Goal: Task Accomplishment & Management: Complete application form

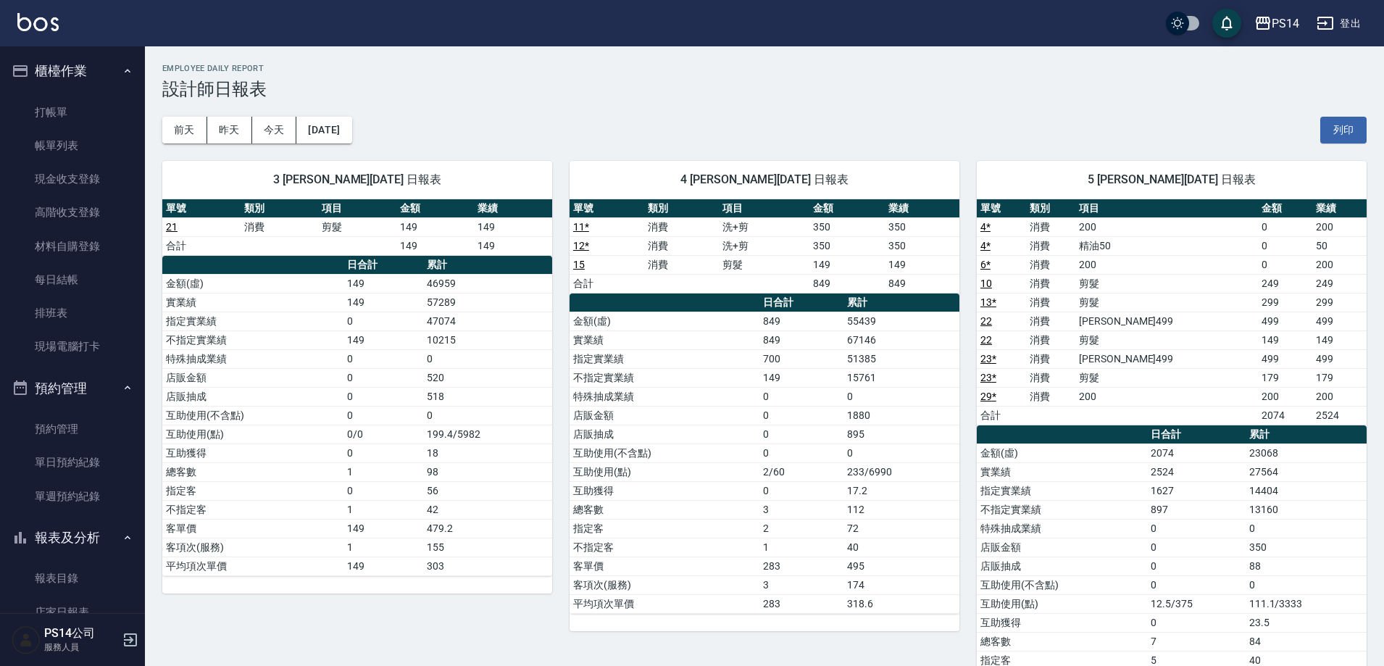
scroll to position [652, 0]
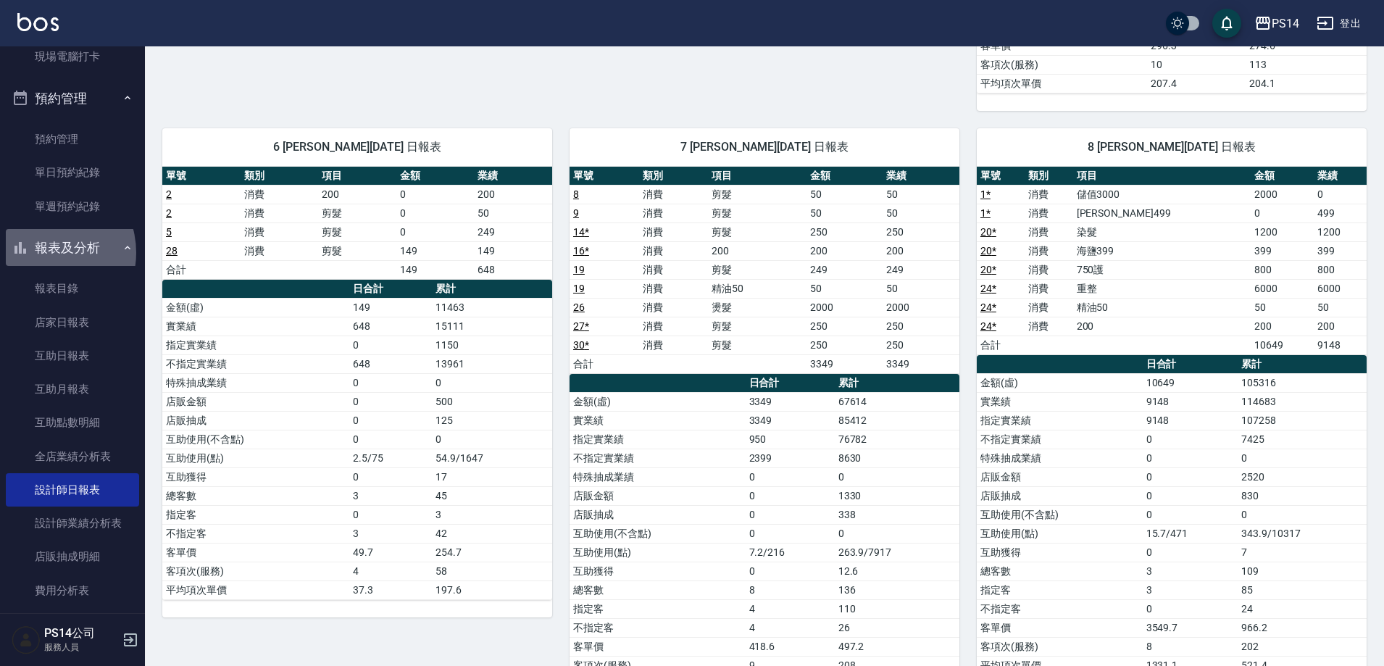
click at [43, 253] on button "報表及分析" at bounding box center [72, 248] width 133 height 38
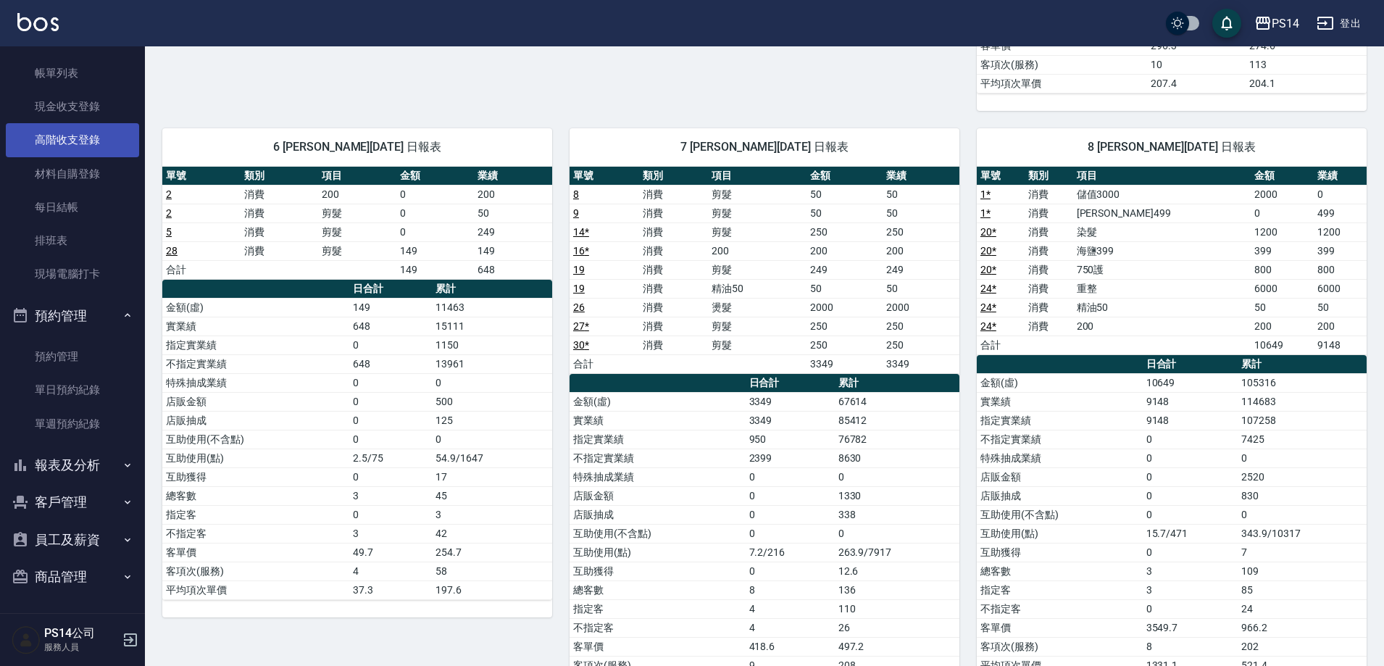
scroll to position [72, 0]
click at [67, 312] on button "預約管理" at bounding box center [72, 316] width 133 height 38
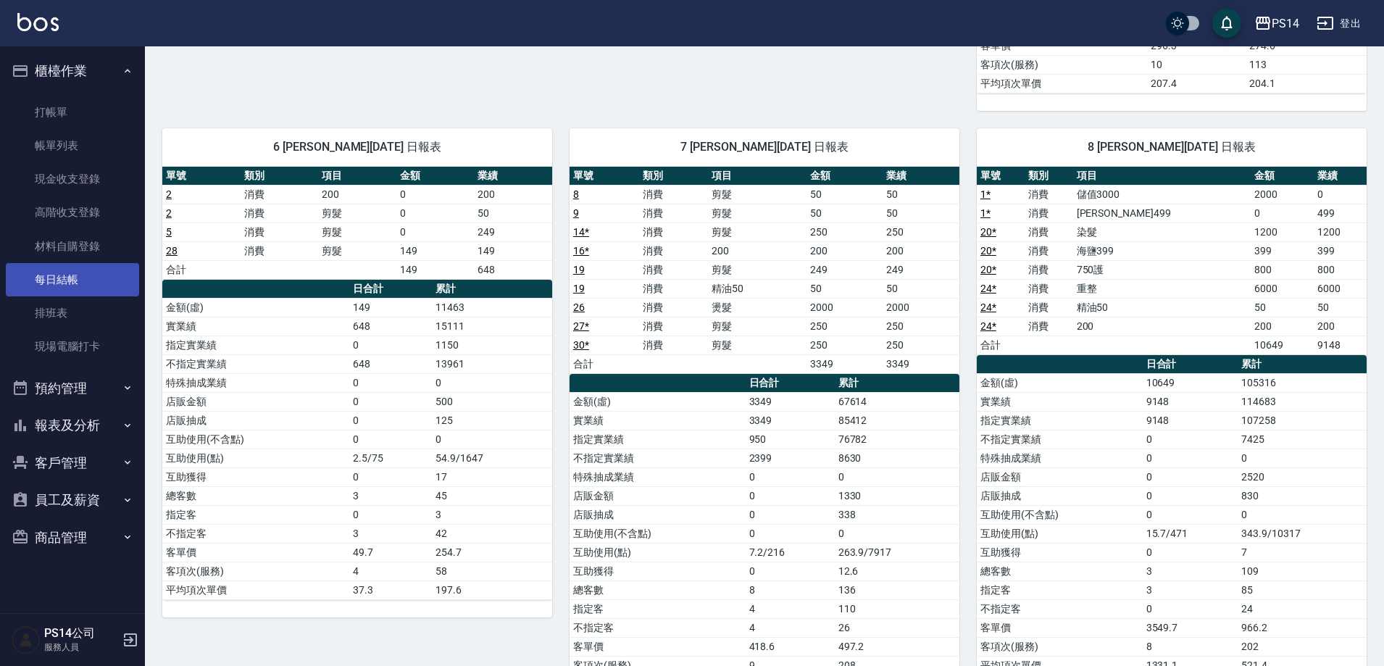
scroll to position [0, 0]
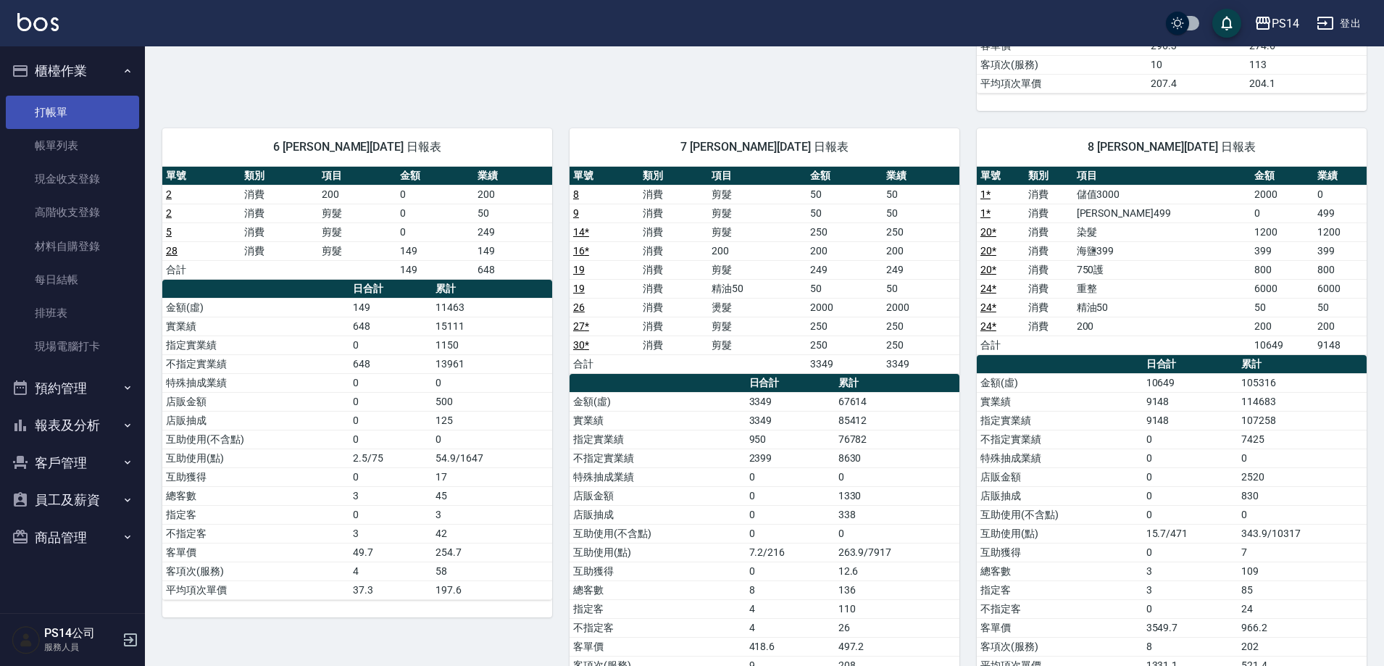
click at [57, 109] on link "打帳單" at bounding box center [72, 112] width 133 height 33
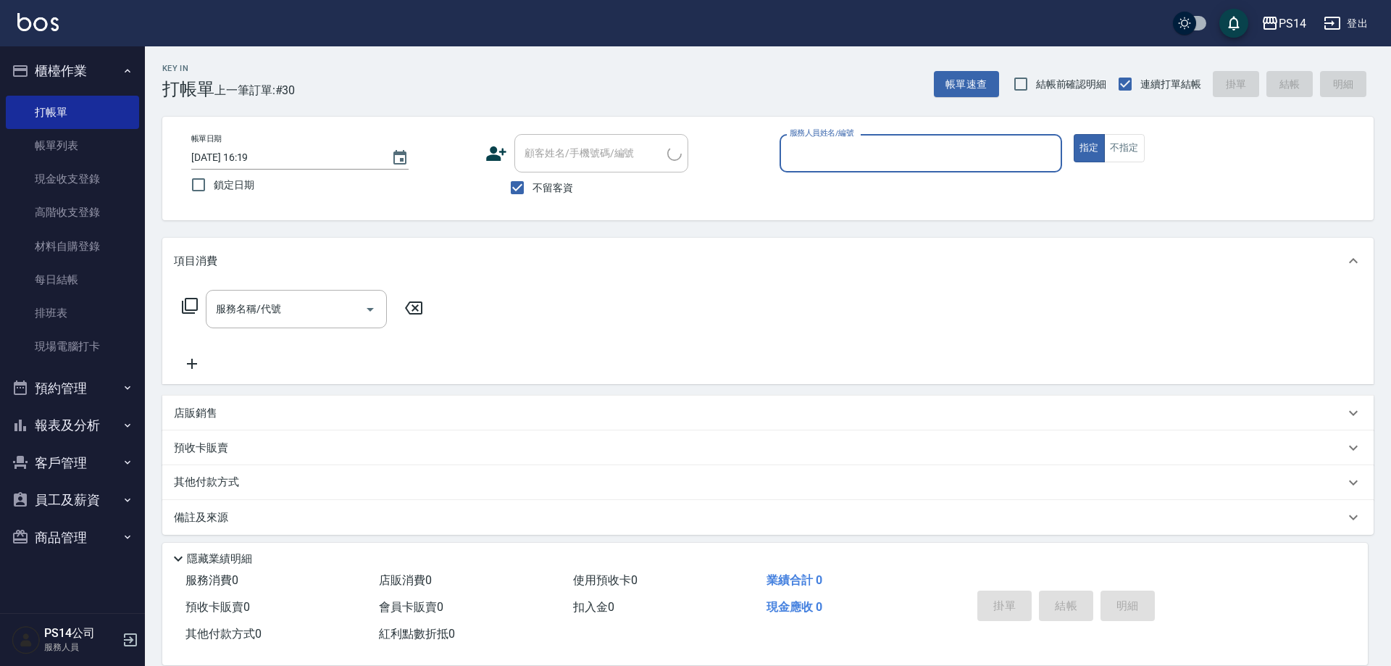
click at [62, 66] on button "櫃檯作業" at bounding box center [72, 71] width 133 height 38
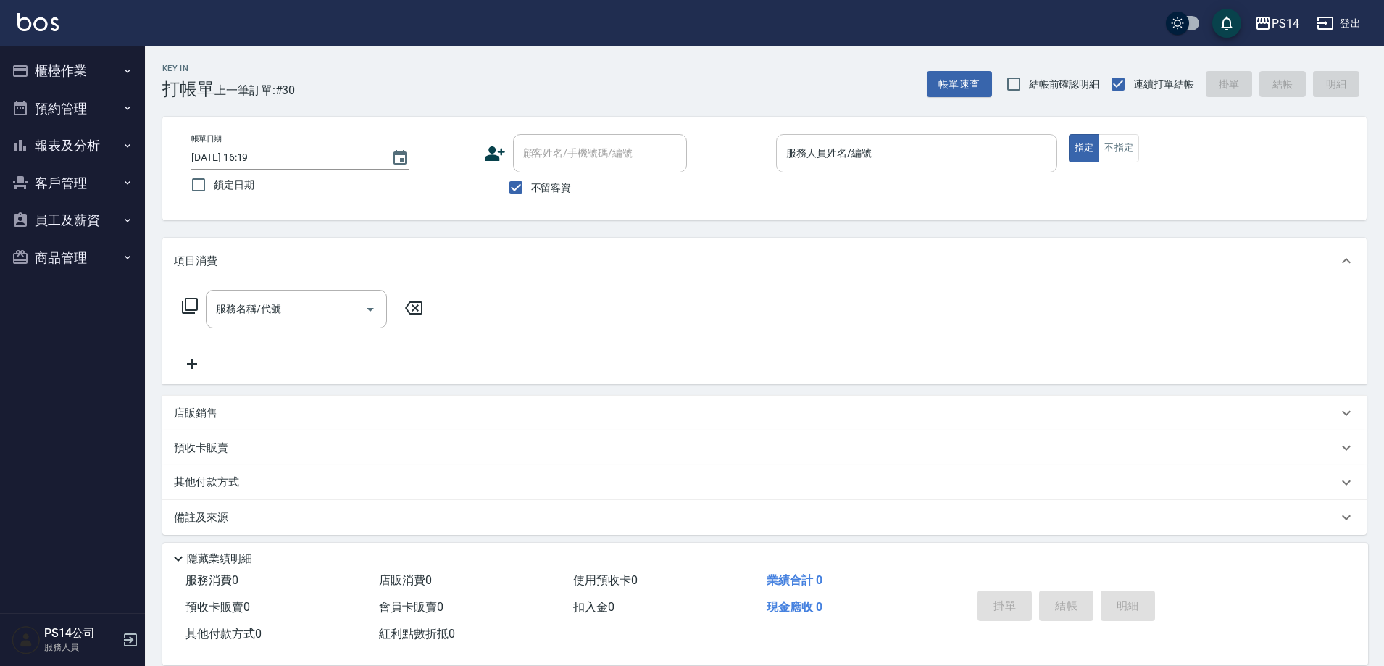
click at [895, 151] on input "服務人員姓名/編號" at bounding box center [916, 153] width 268 height 25
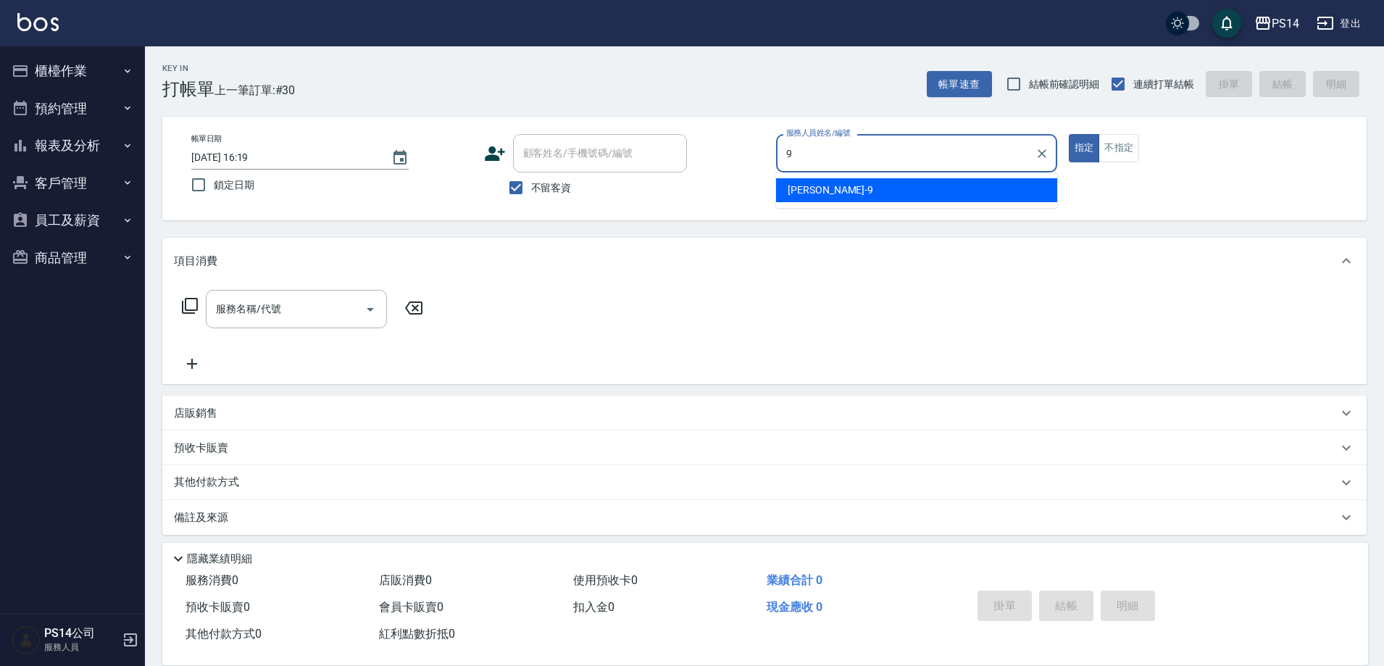
type input "[PERSON_NAME]-9"
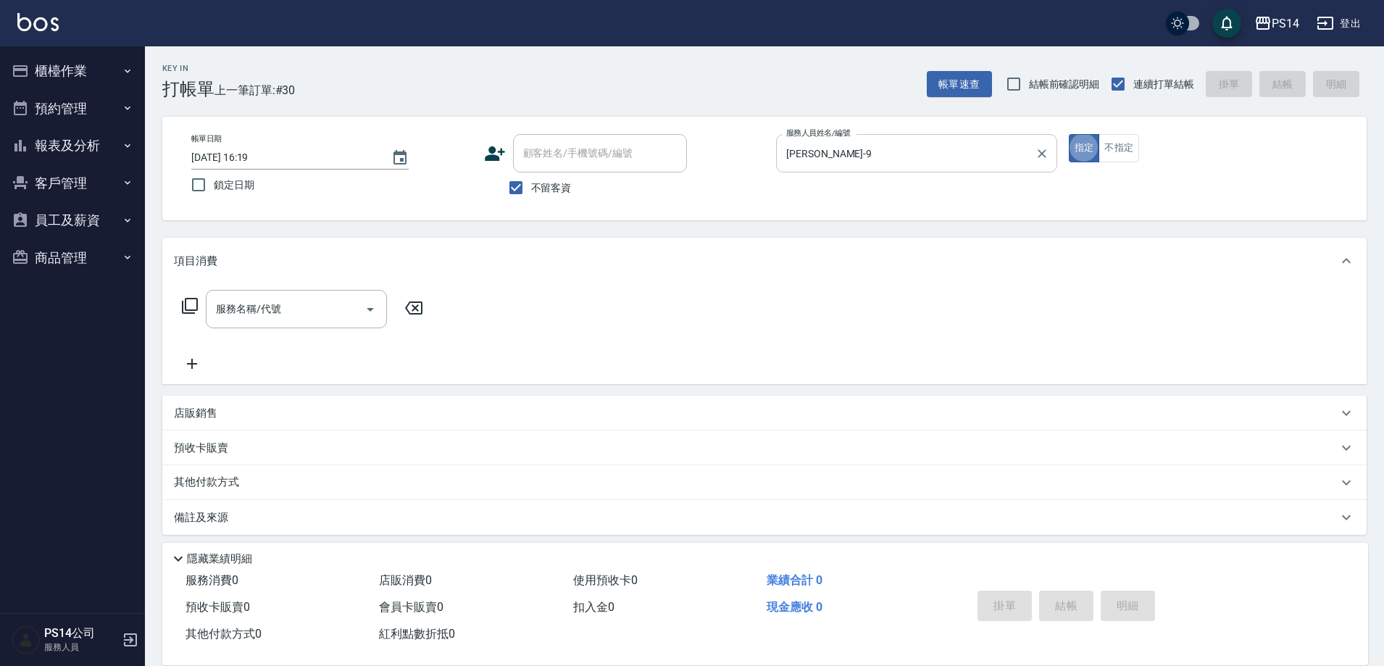
type button "true"
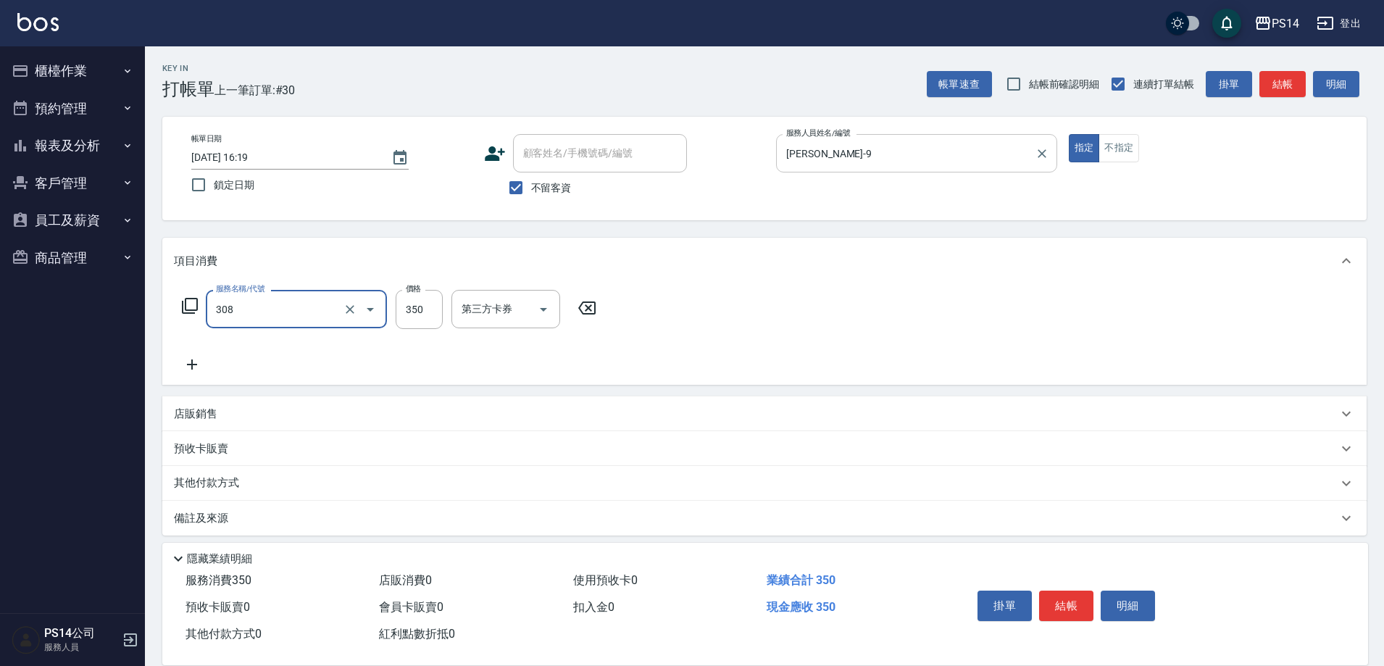
type input "洗+剪(308)"
type input "顏誼婷-26"
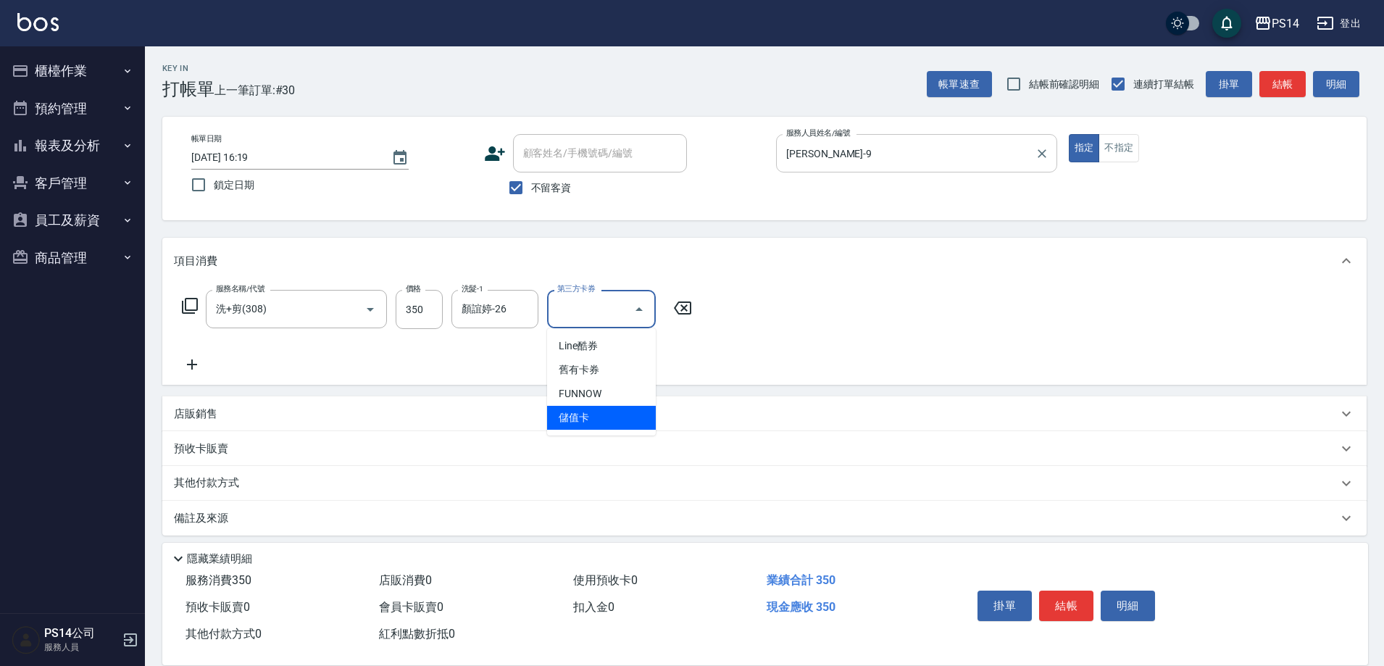
type input "儲值卡"
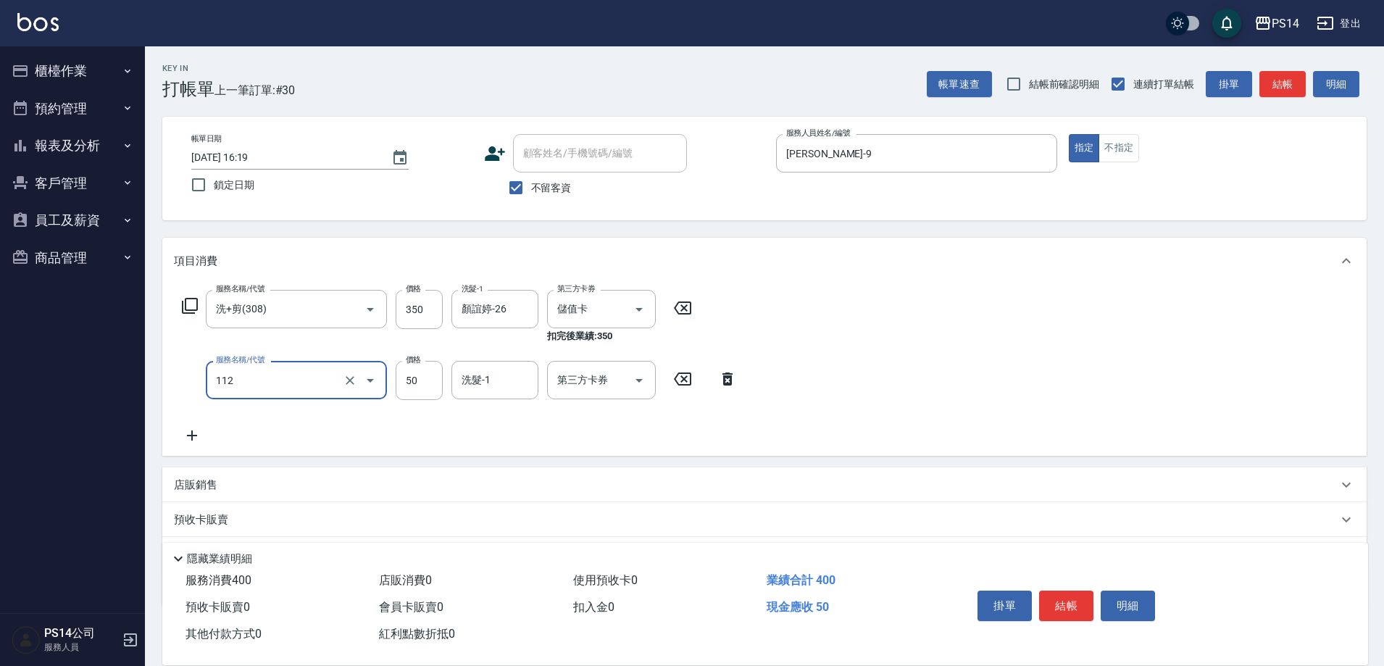
type input "精油50(112)"
type input "顏誼婷-26"
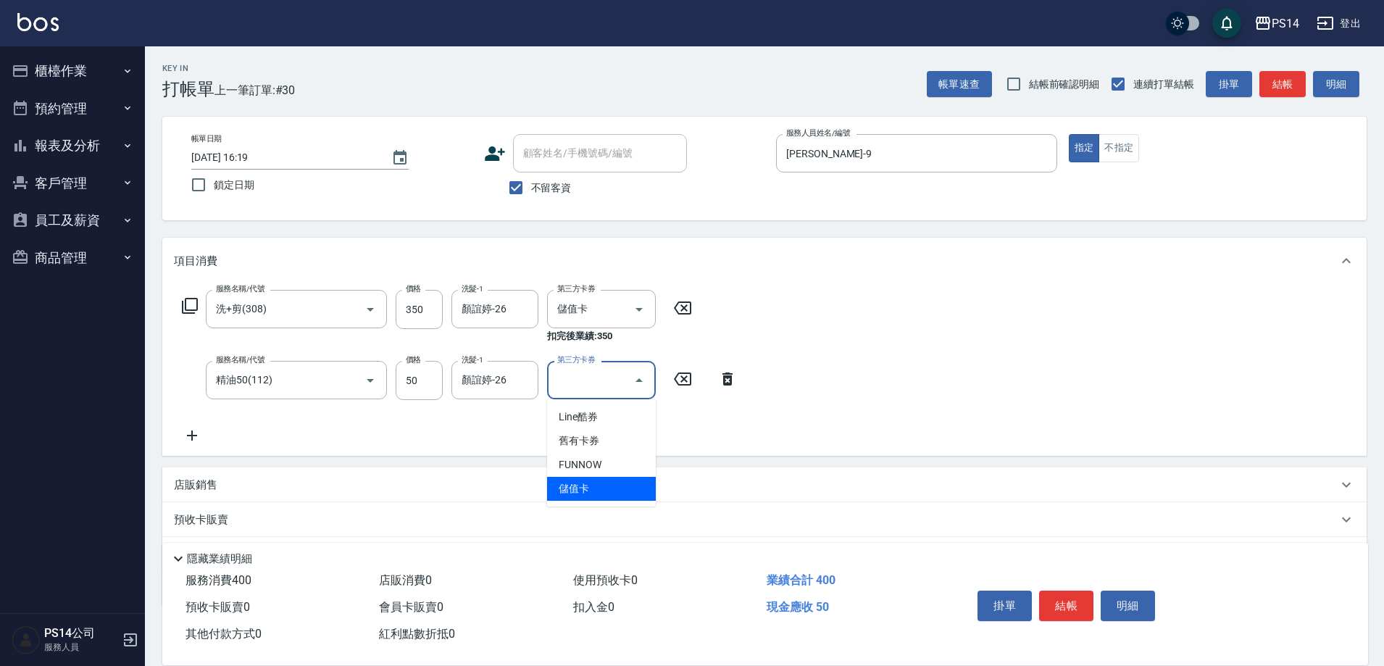
type input "儲值卡"
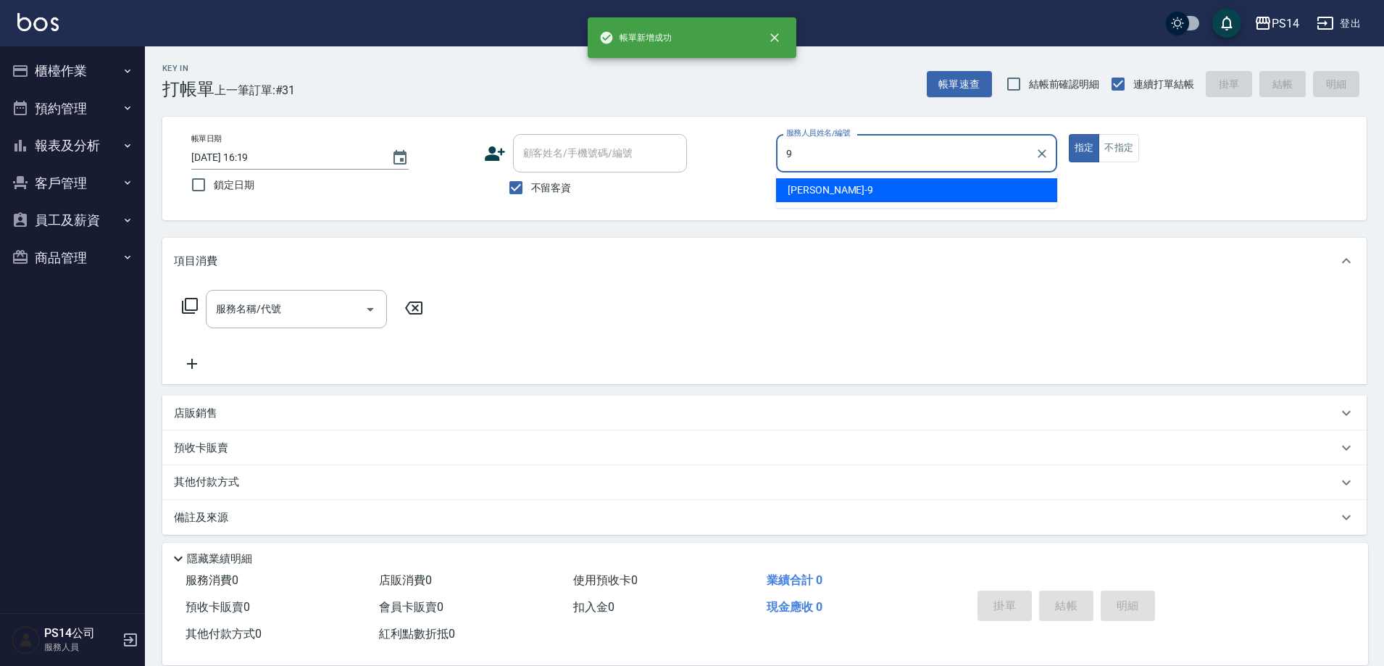
type input "[PERSON_NAME]-9"
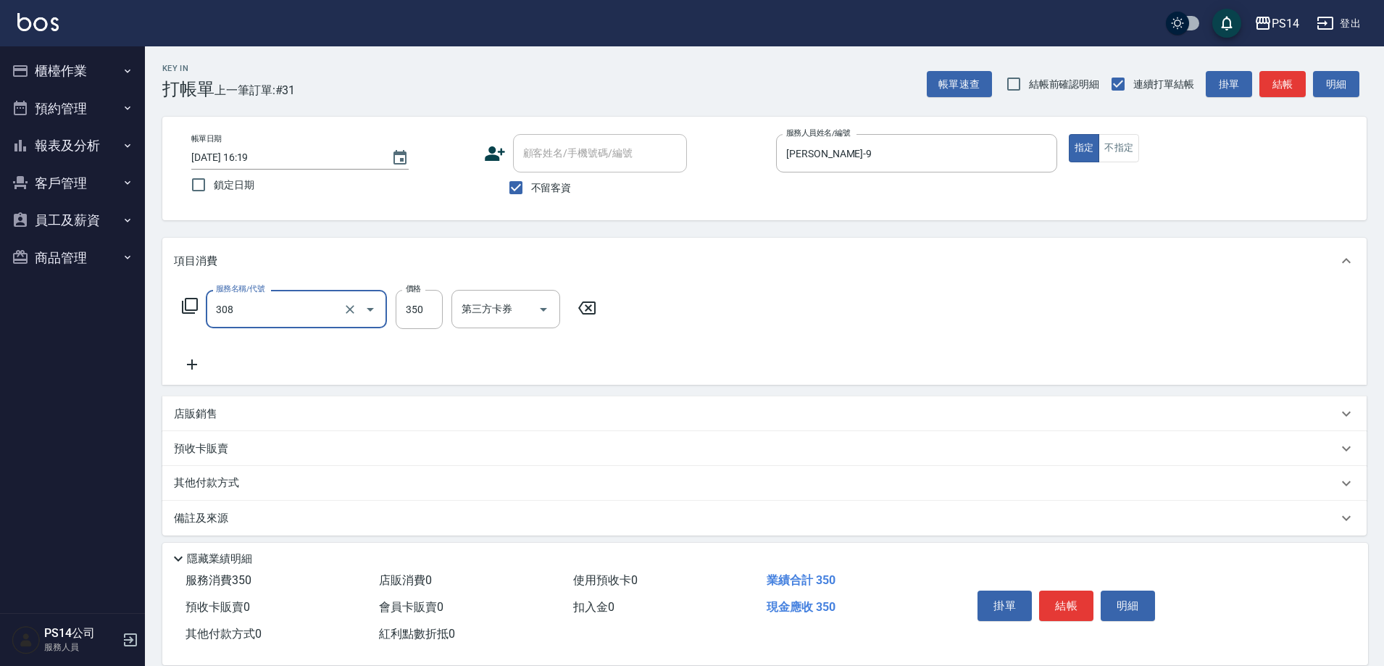
type input "洗+剪(308)"
type input "顏誼婷-26"
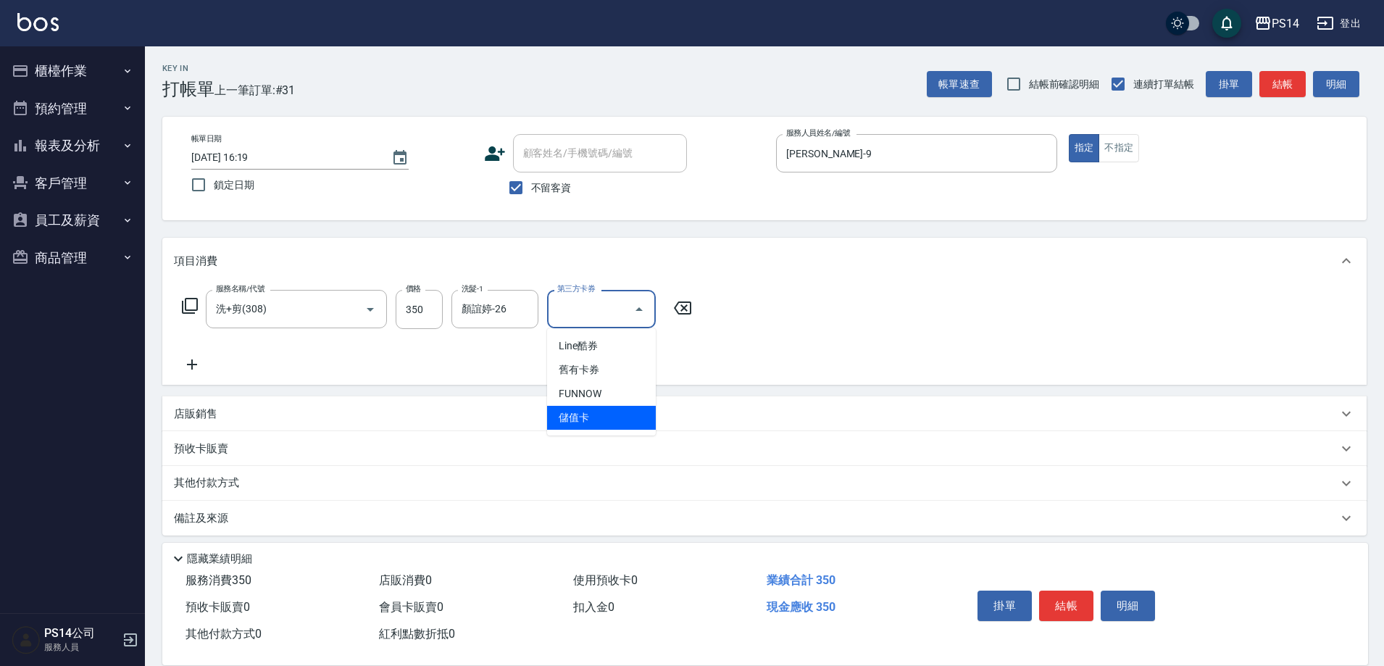
type input "儲值卡"
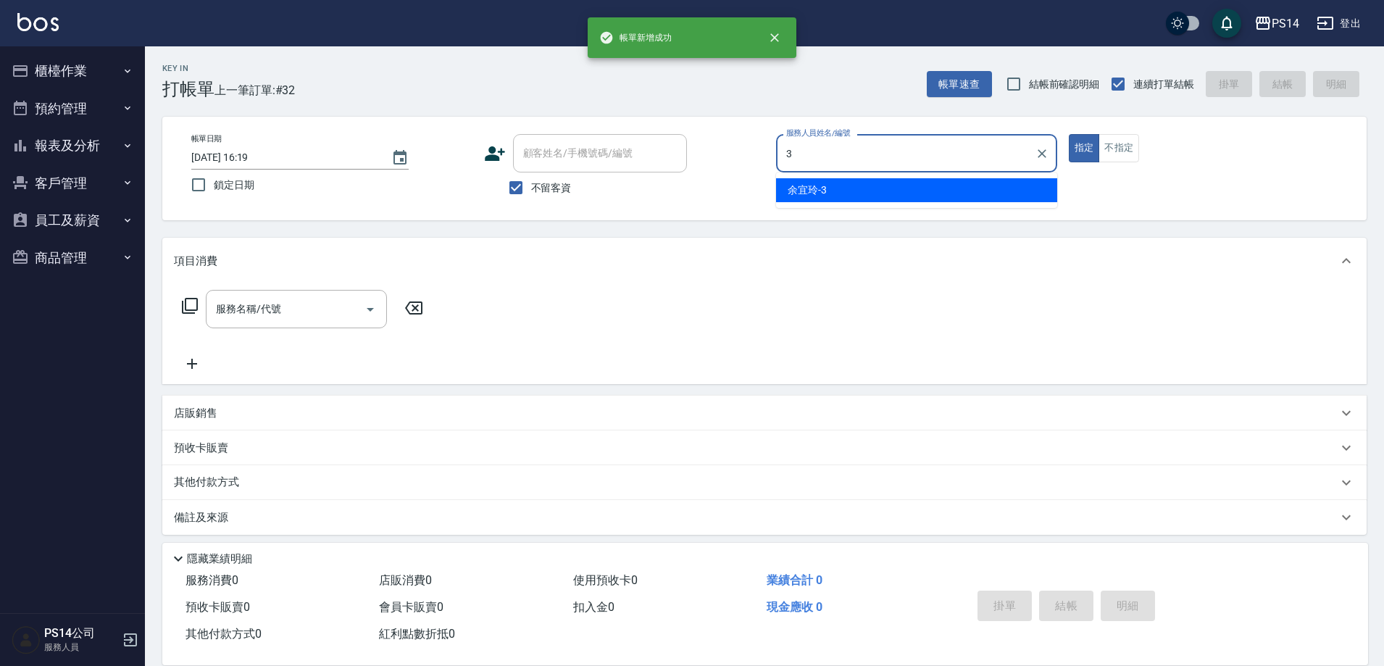
type input "余宜玲-3"
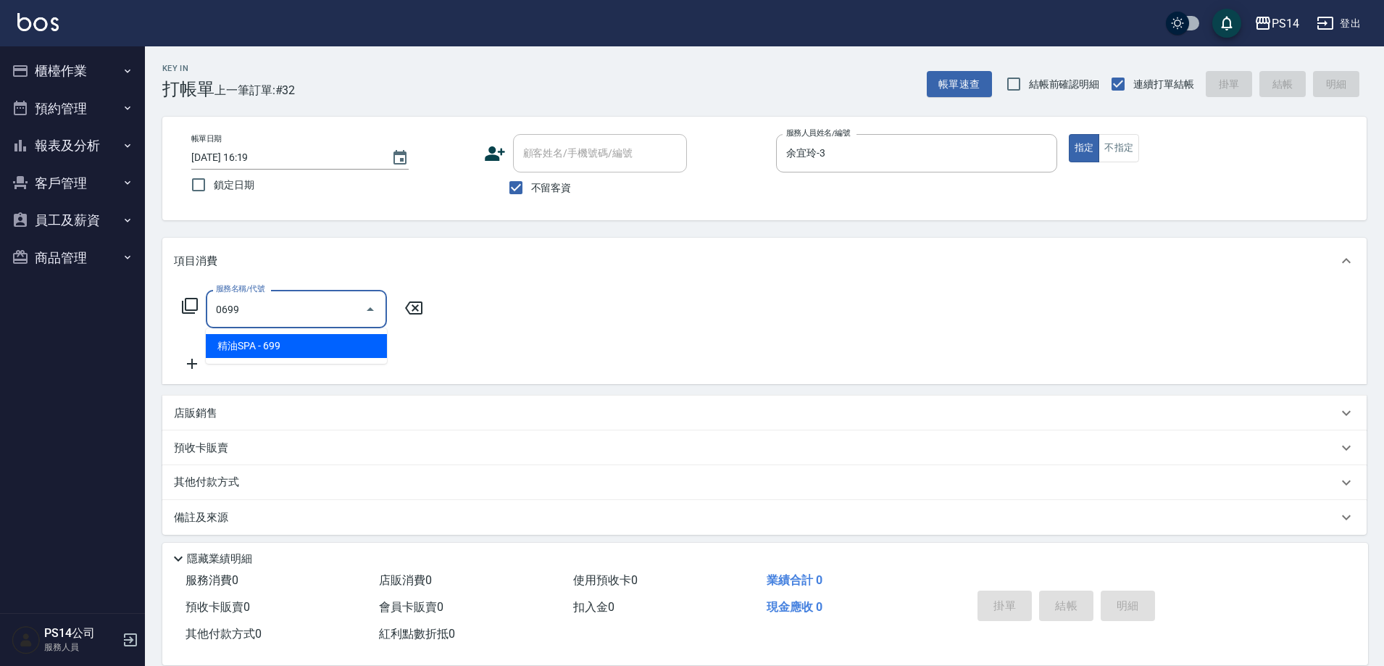
type input "精油SPA(0699)"
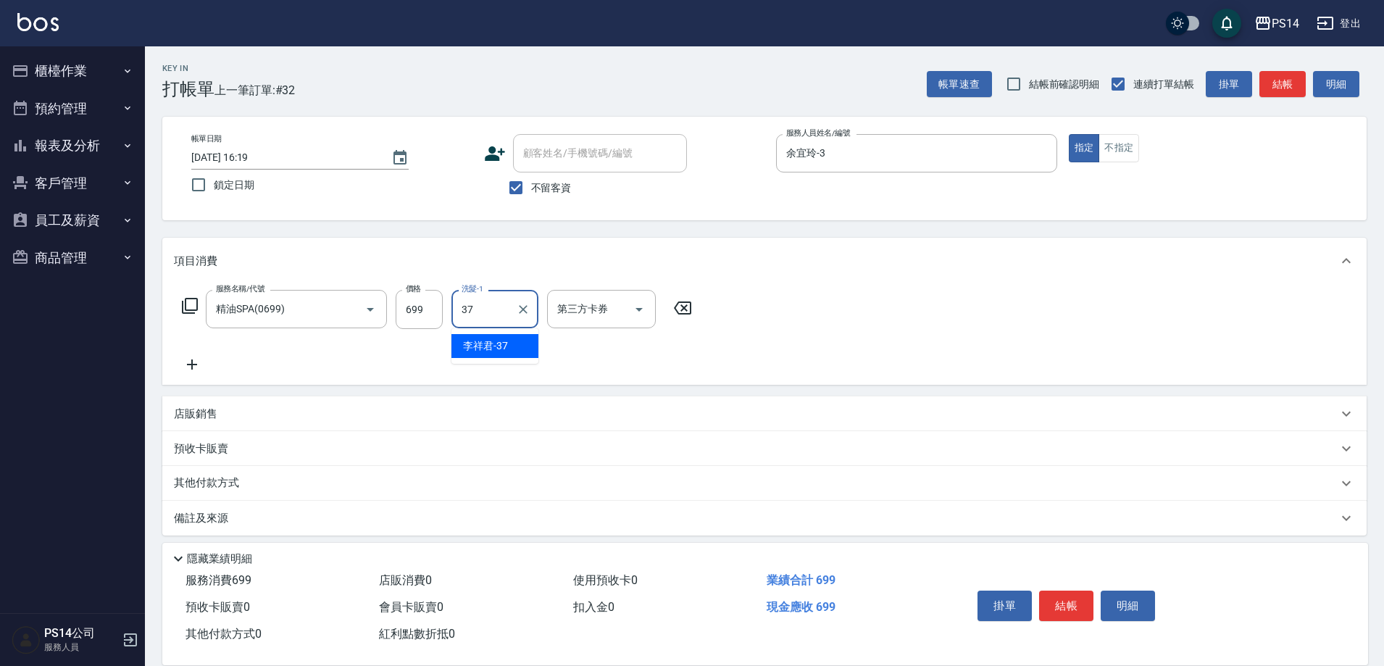
type input "李祥君 -37"
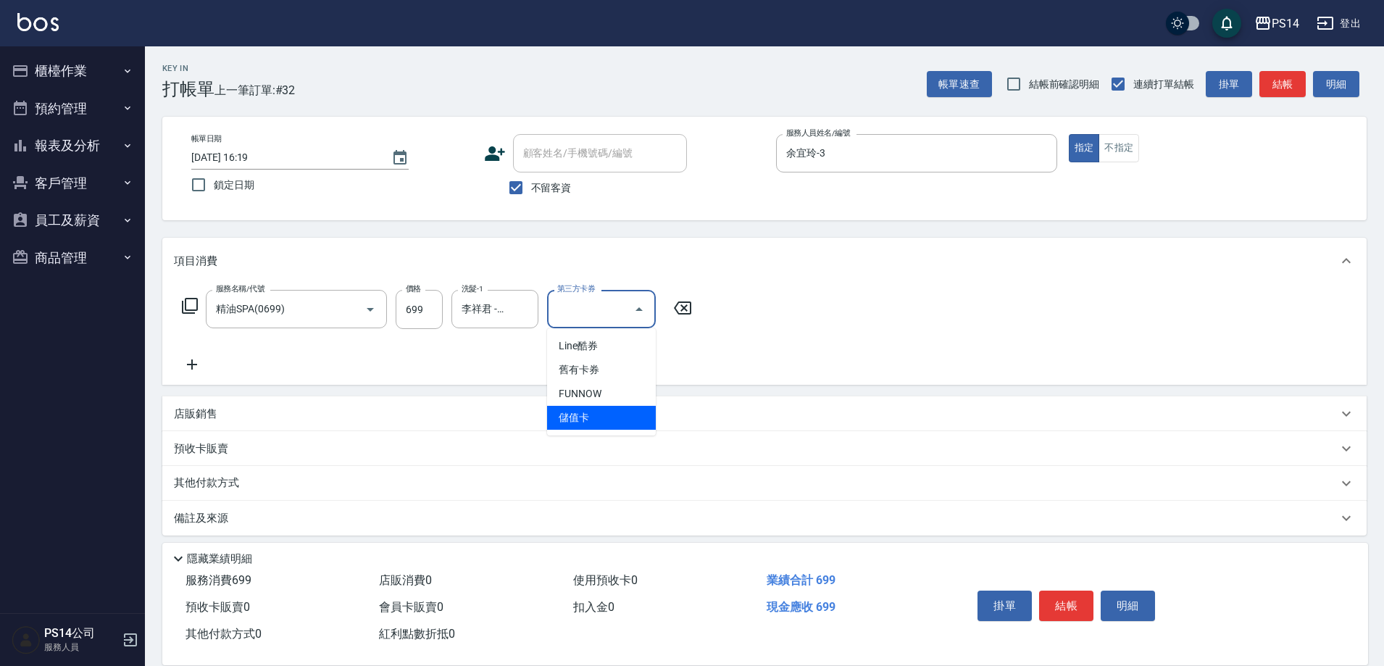
type input "儲值卡"
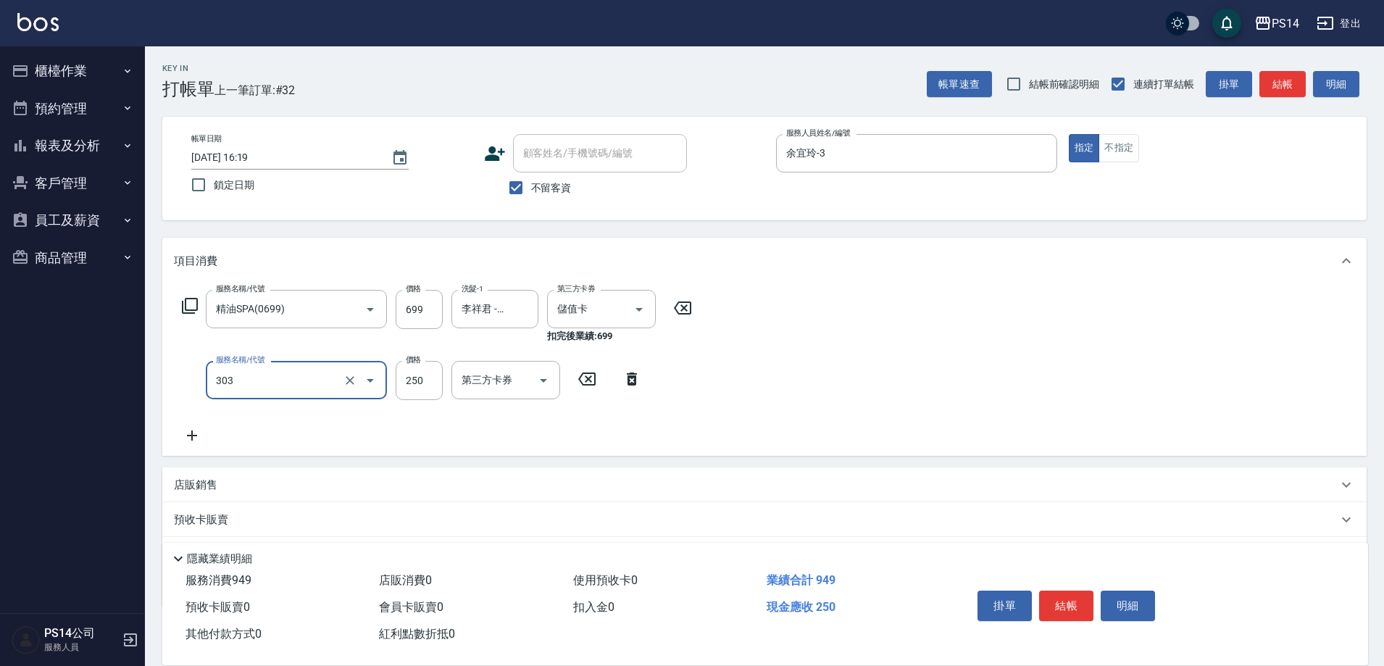
type input "剪髮(303)"
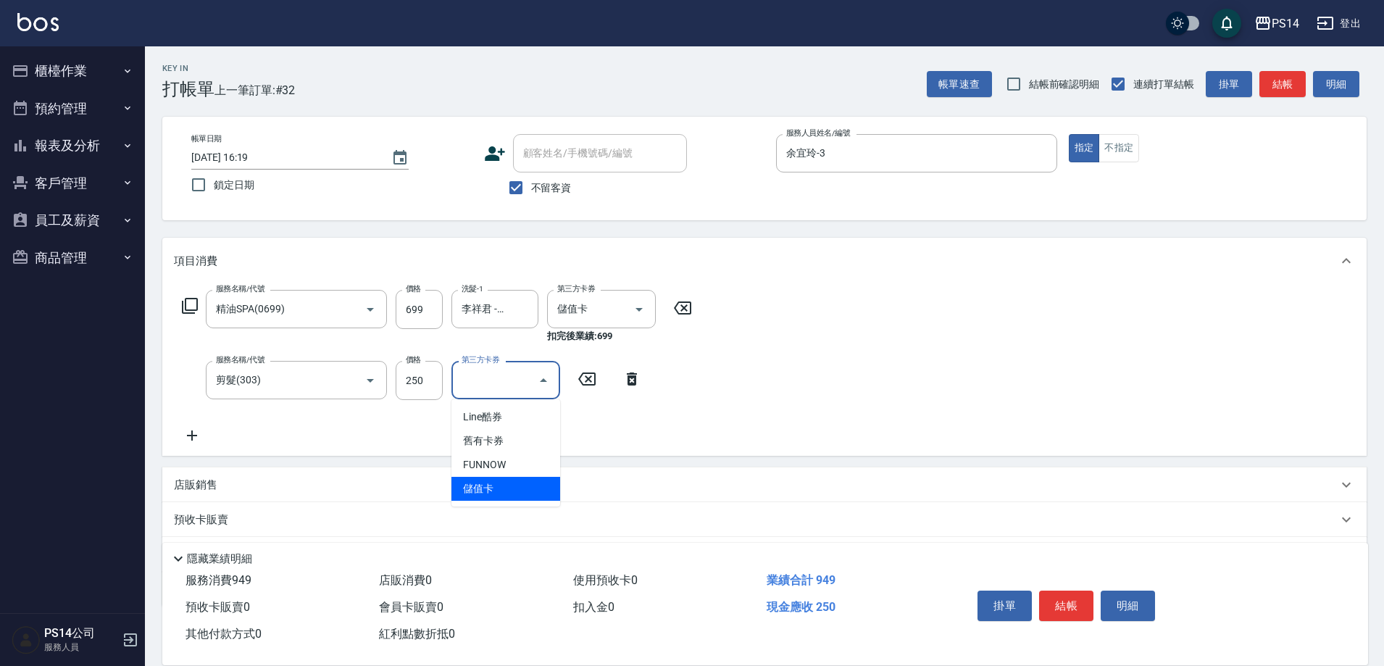
type input "儲值卡"
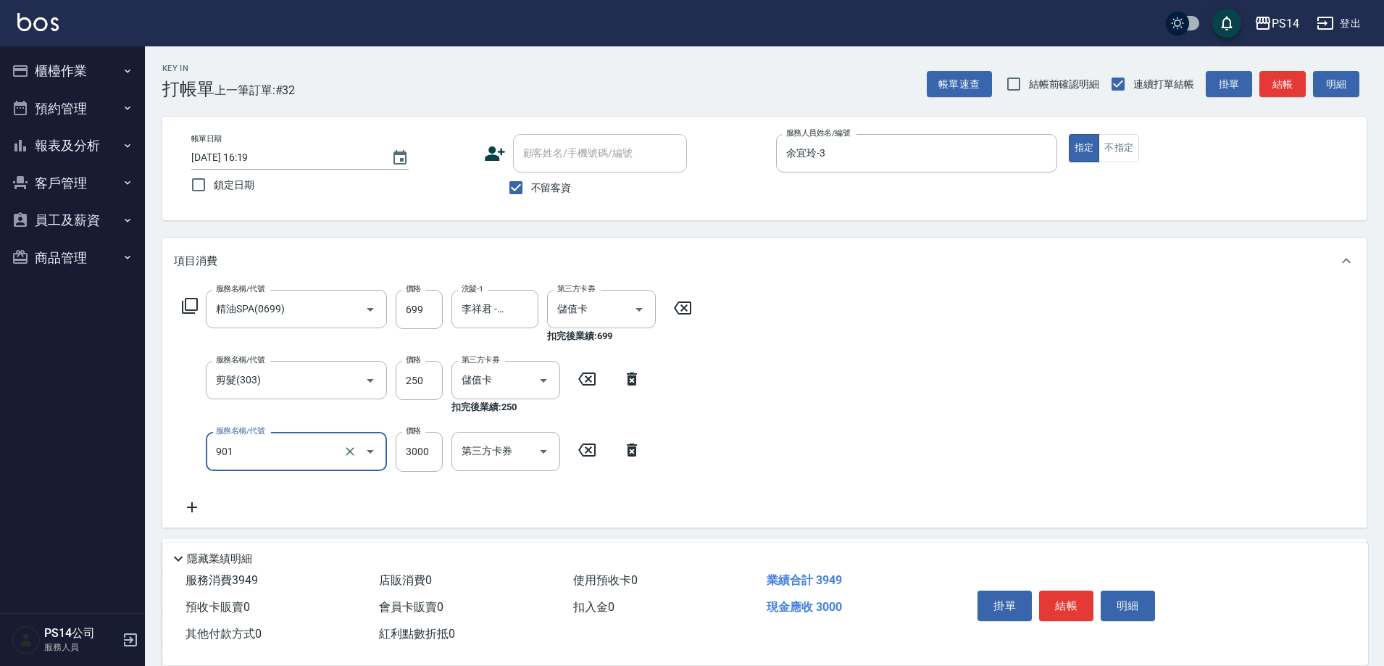
type input "儲值3000(901)"
type input "2000"
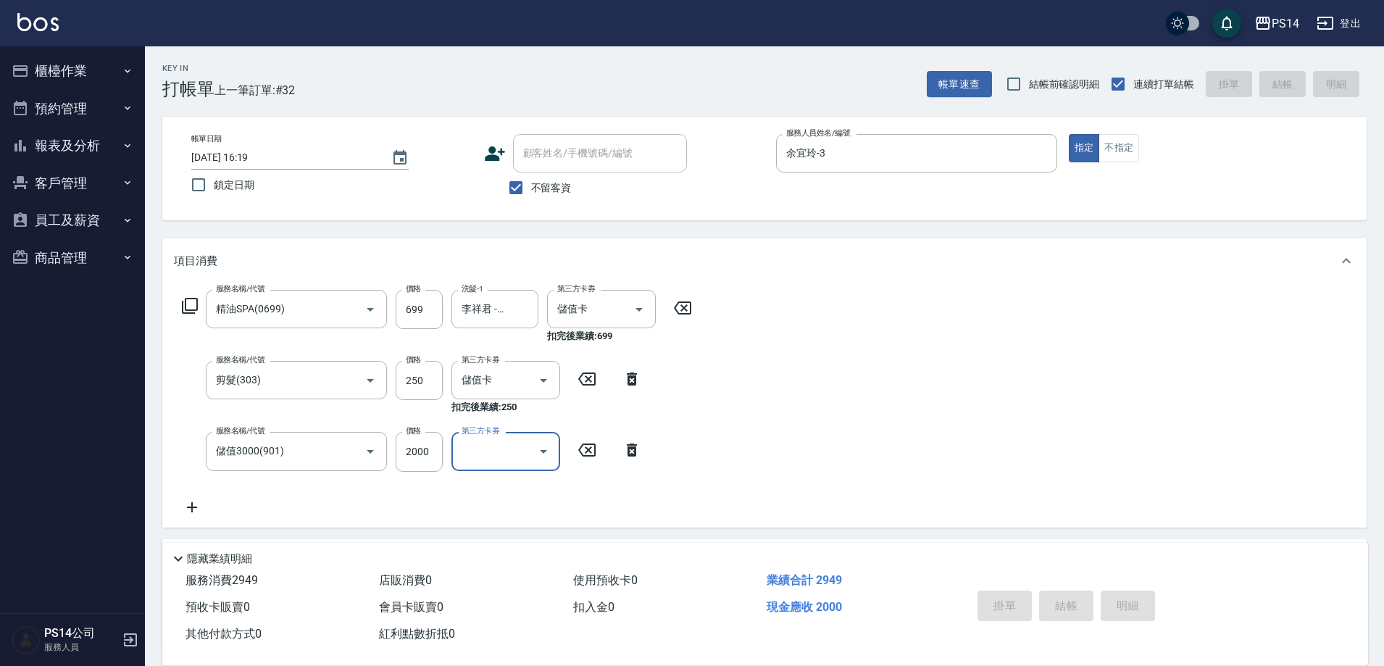
type input "[DATE] 16:20"
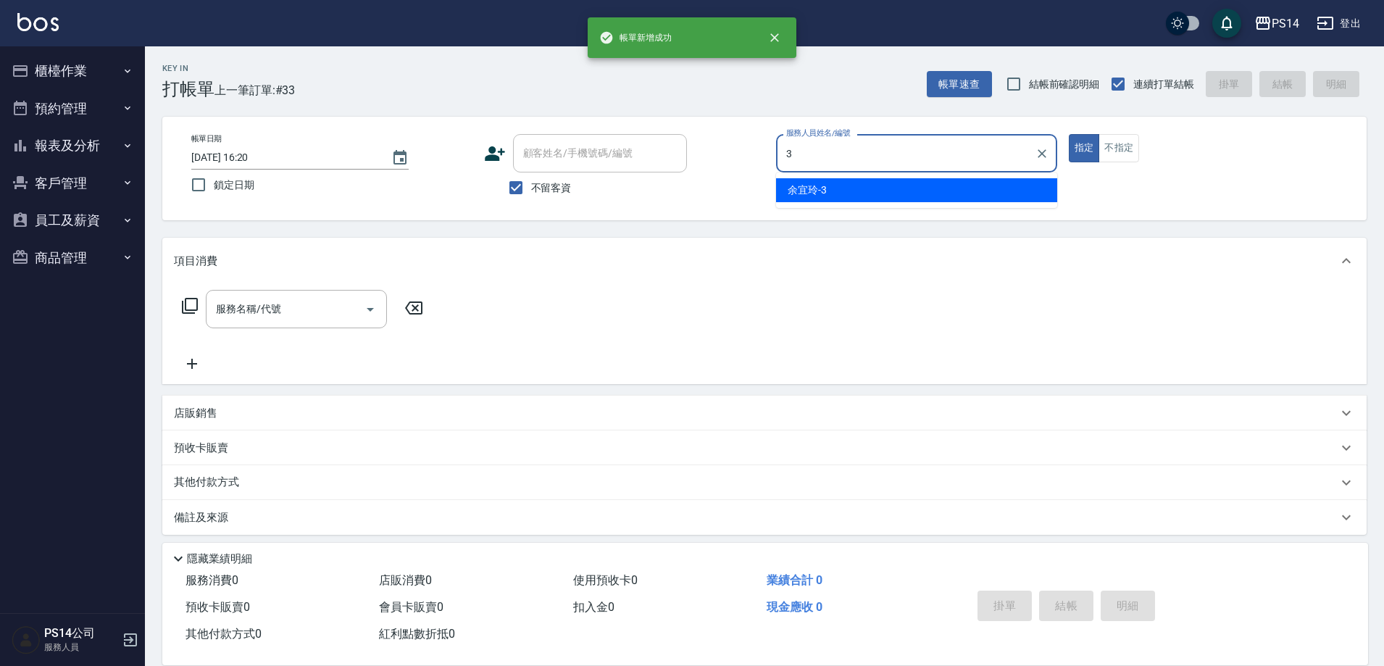
type input "余宜玲-3"
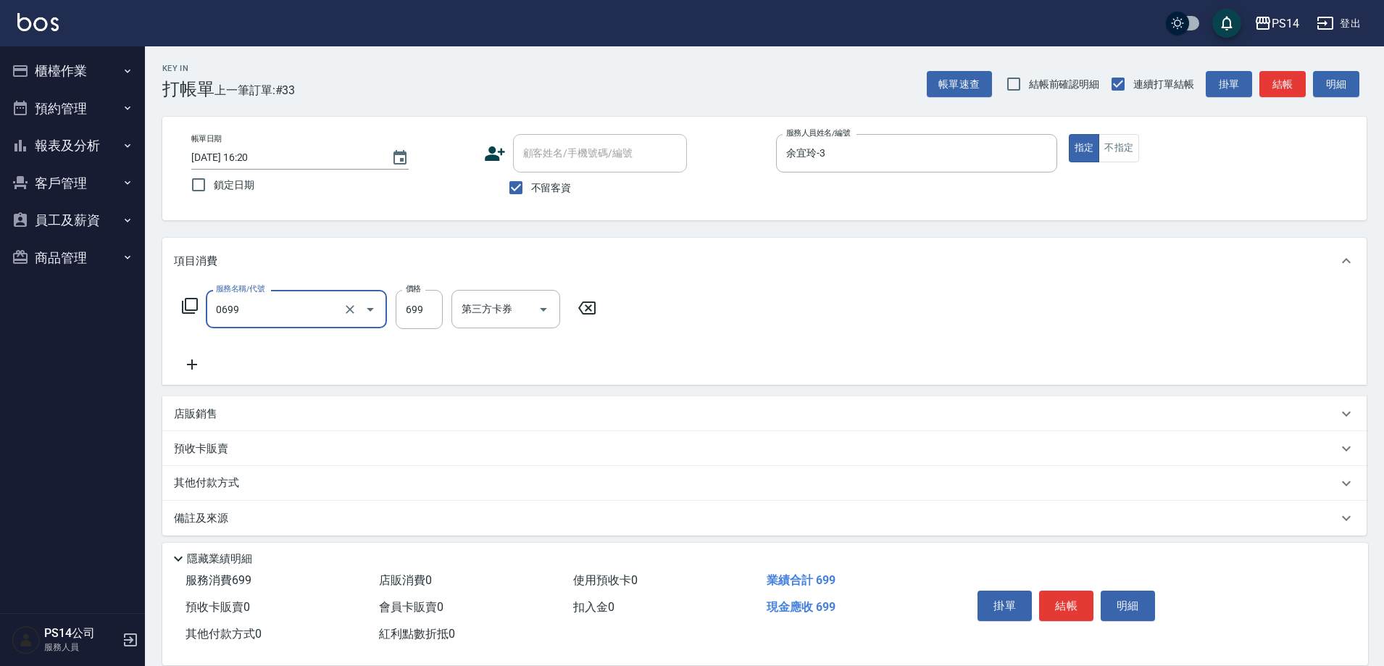
type input "精油SPA(0699)"
type input "599"
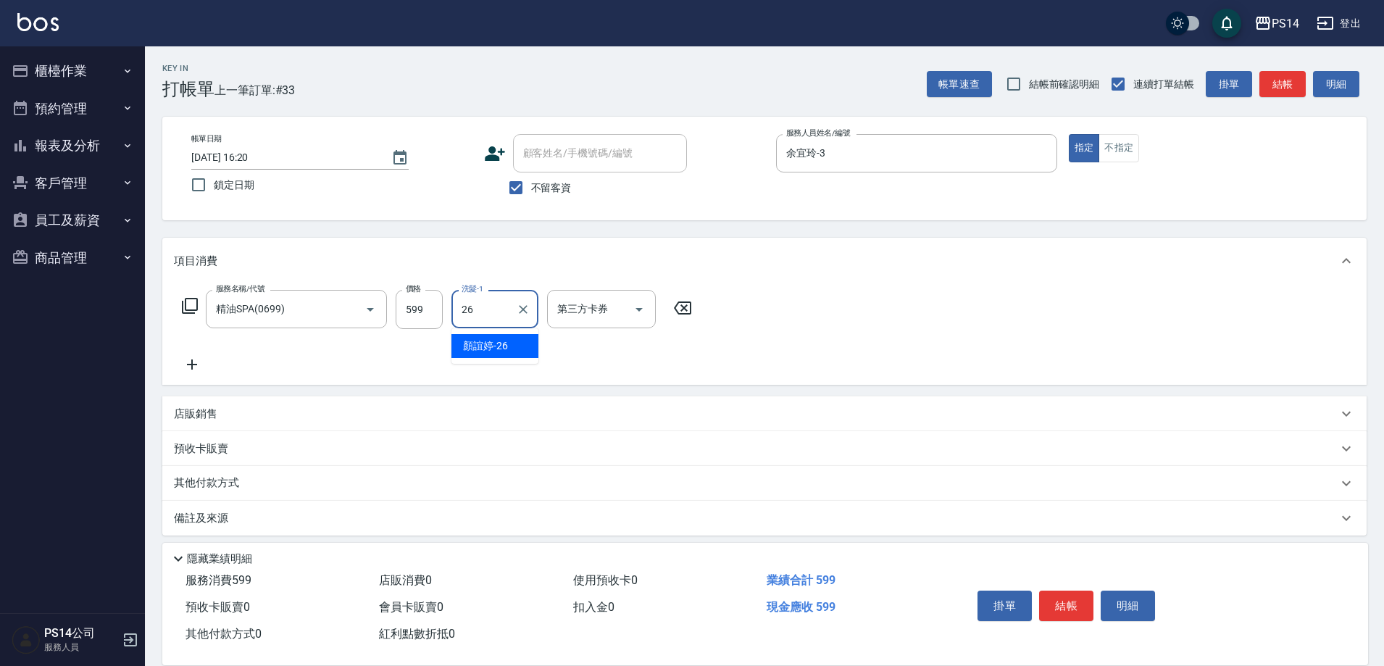
type input "顏誼婷-26"
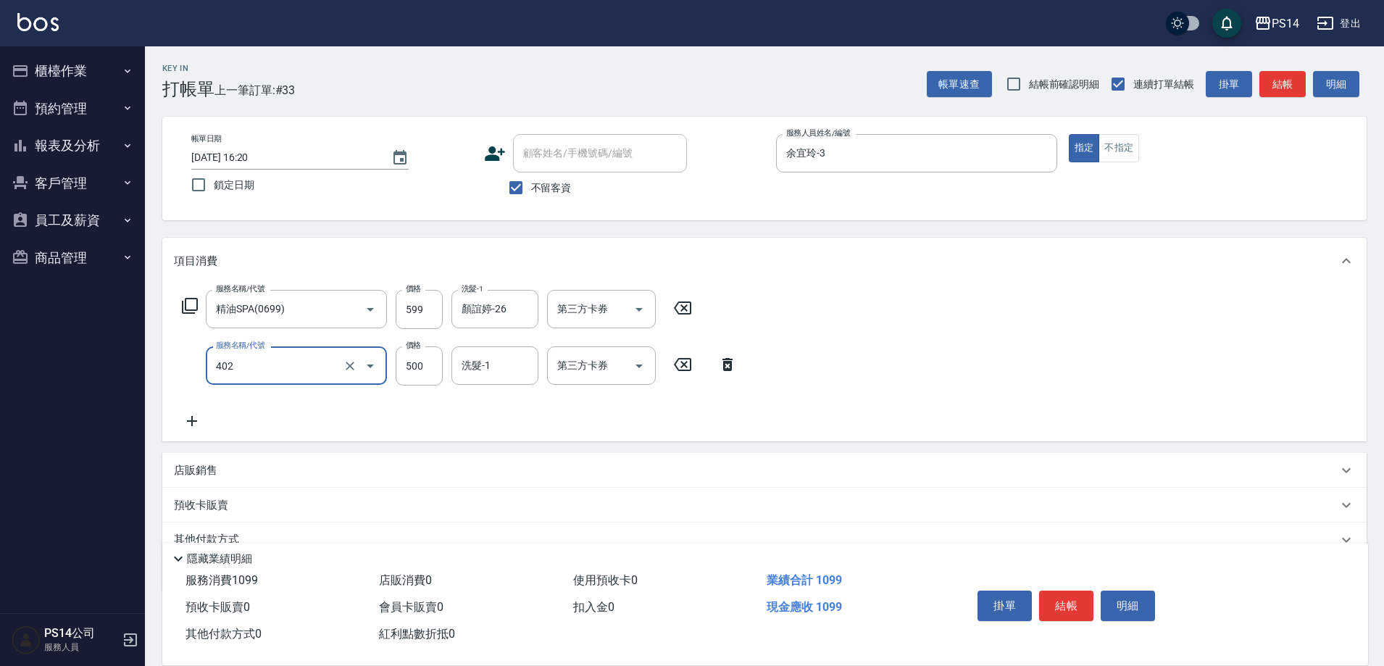
type input "500護(402)"
type input "600"
type input "顏誼婷-26"
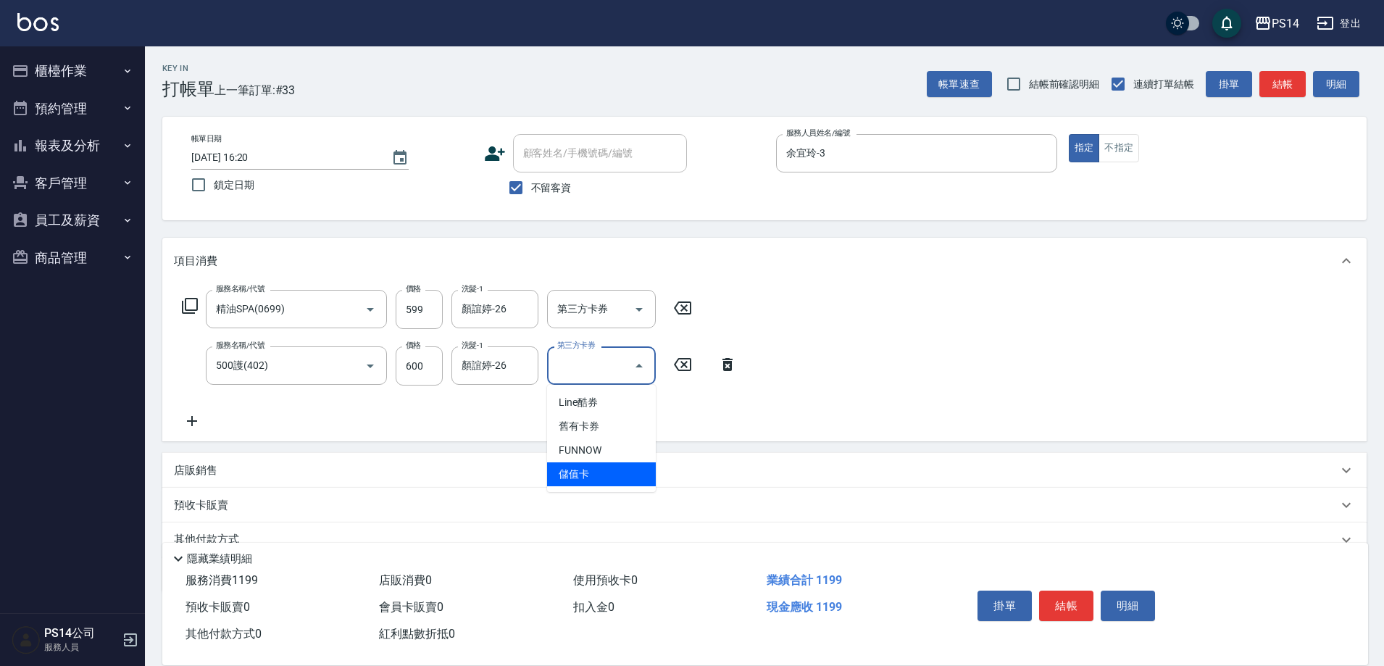
type input "儲值卡"
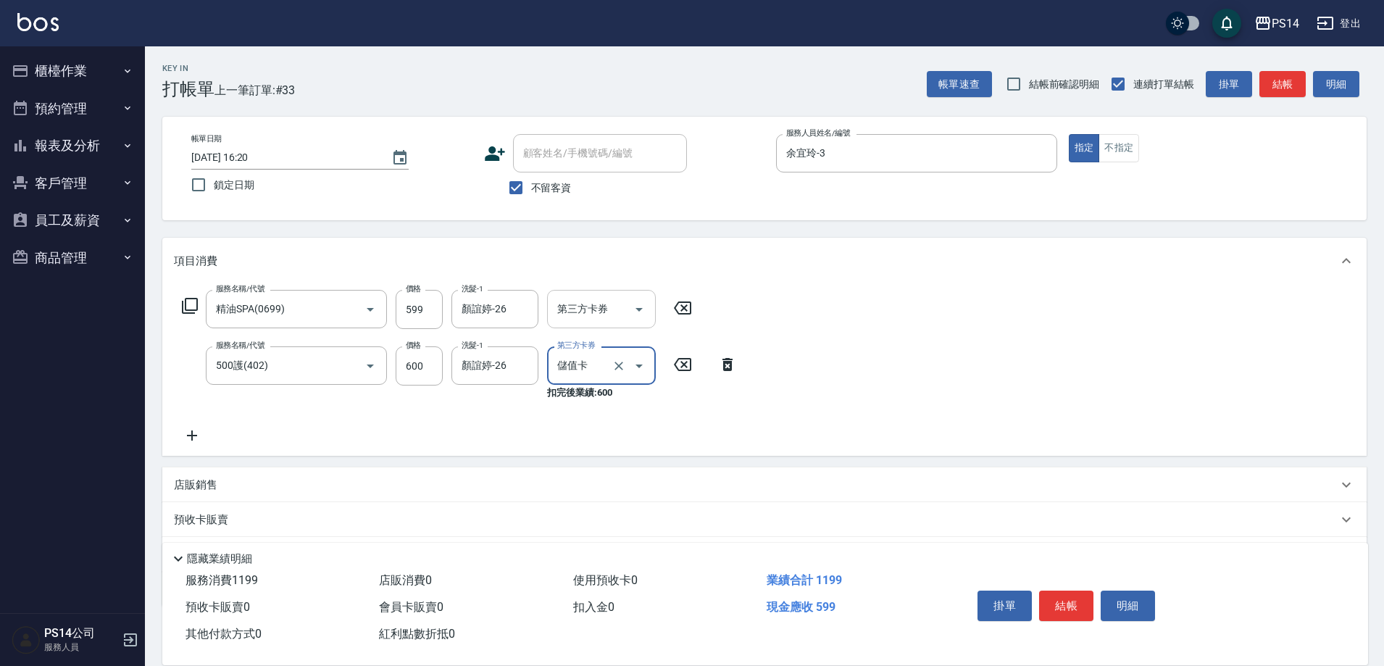
click at [636, 309] on icon "Open" at bounding box center [638, 309] width 17 height 17
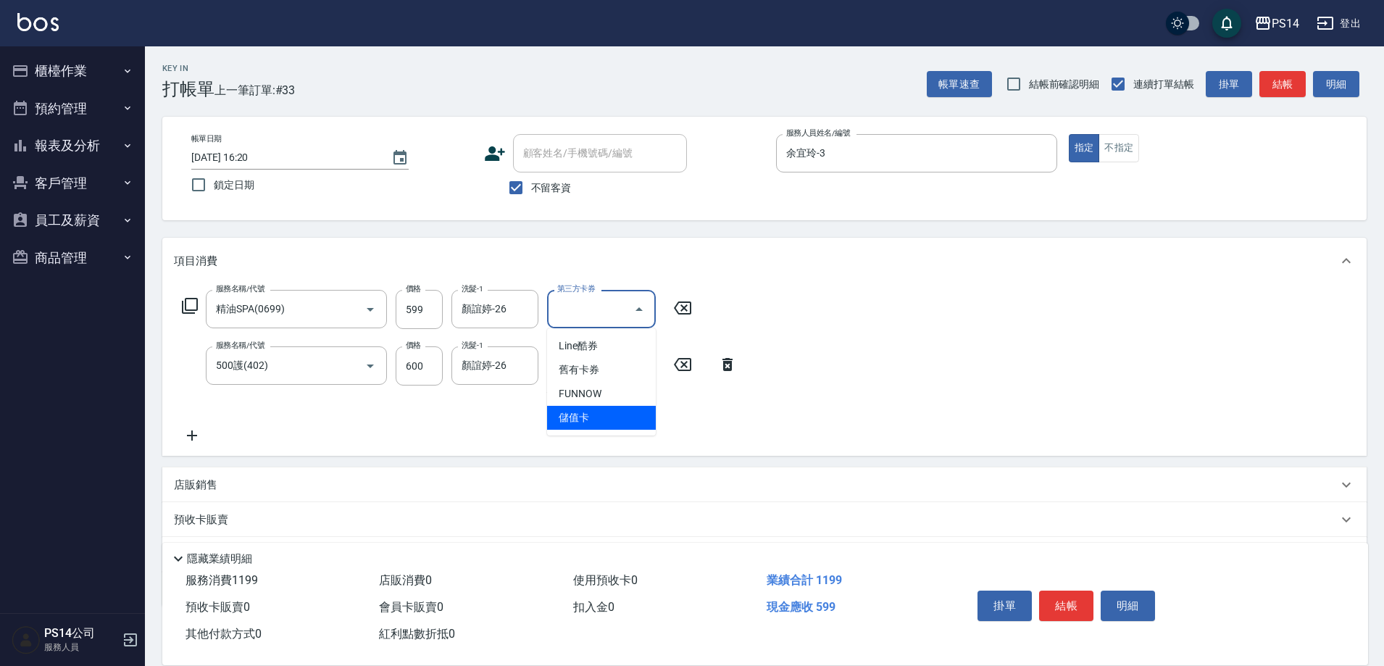
click at [629, 415] on span "儲值卡" at bounding box center [601, 418] width 109 height 24
type input "儲值卡"
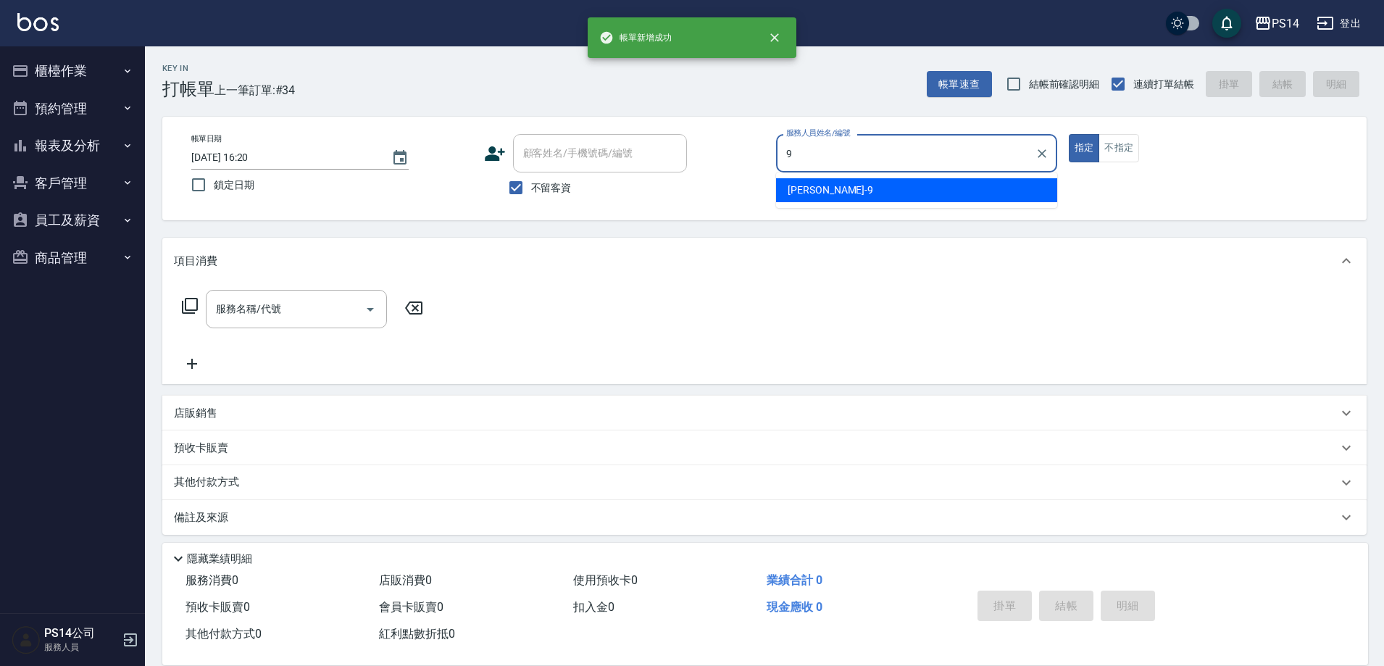
type input "[PERSON_NAME]-9"
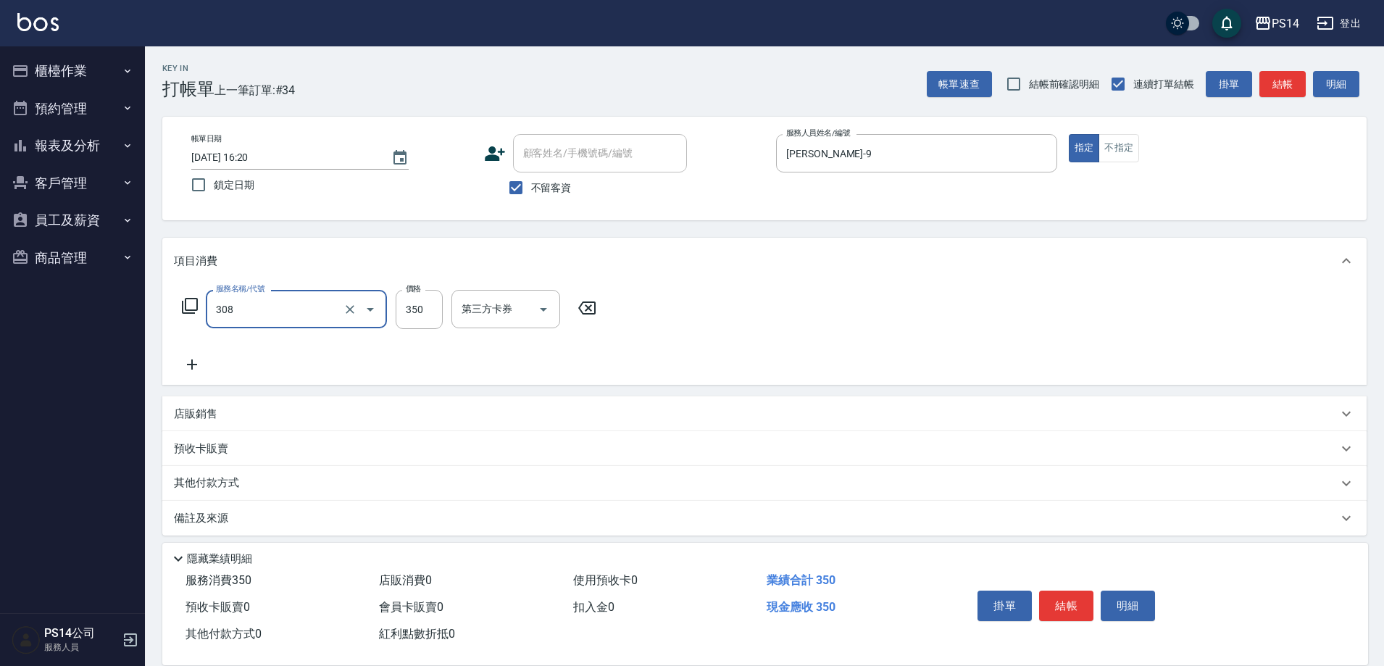
type input "洗+剪(308)"
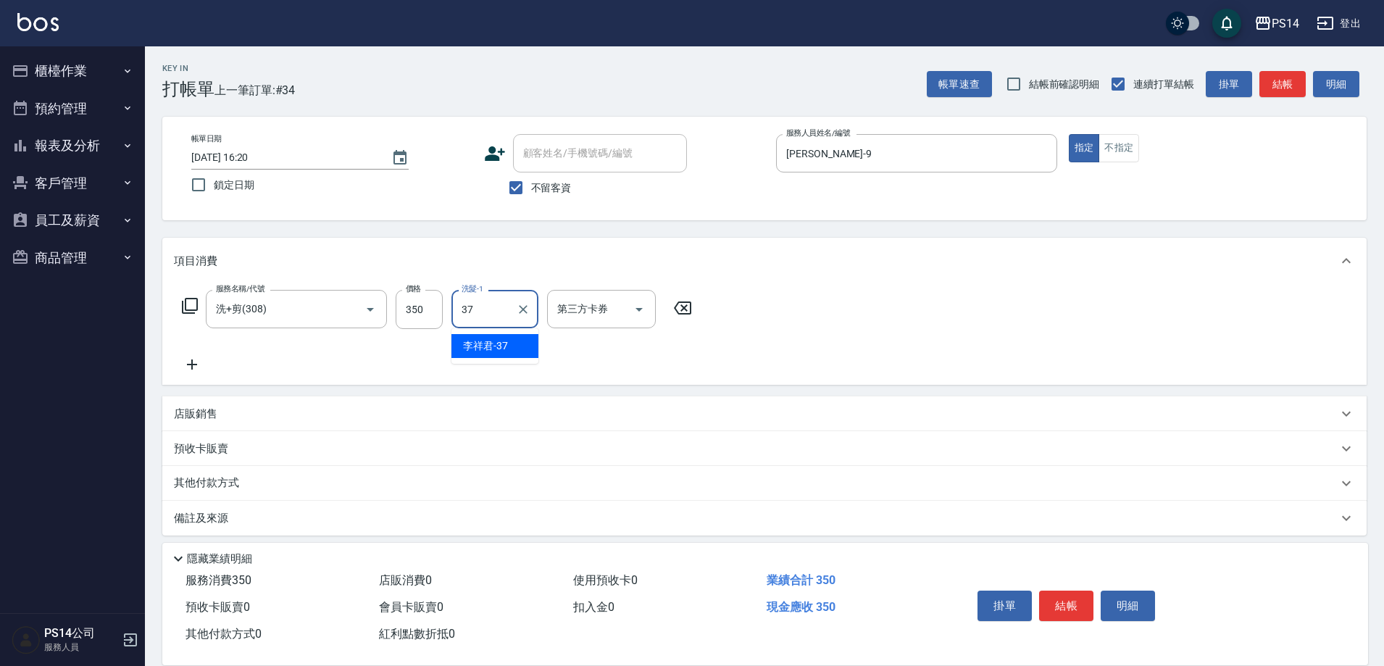
type input "李祥君 -37"
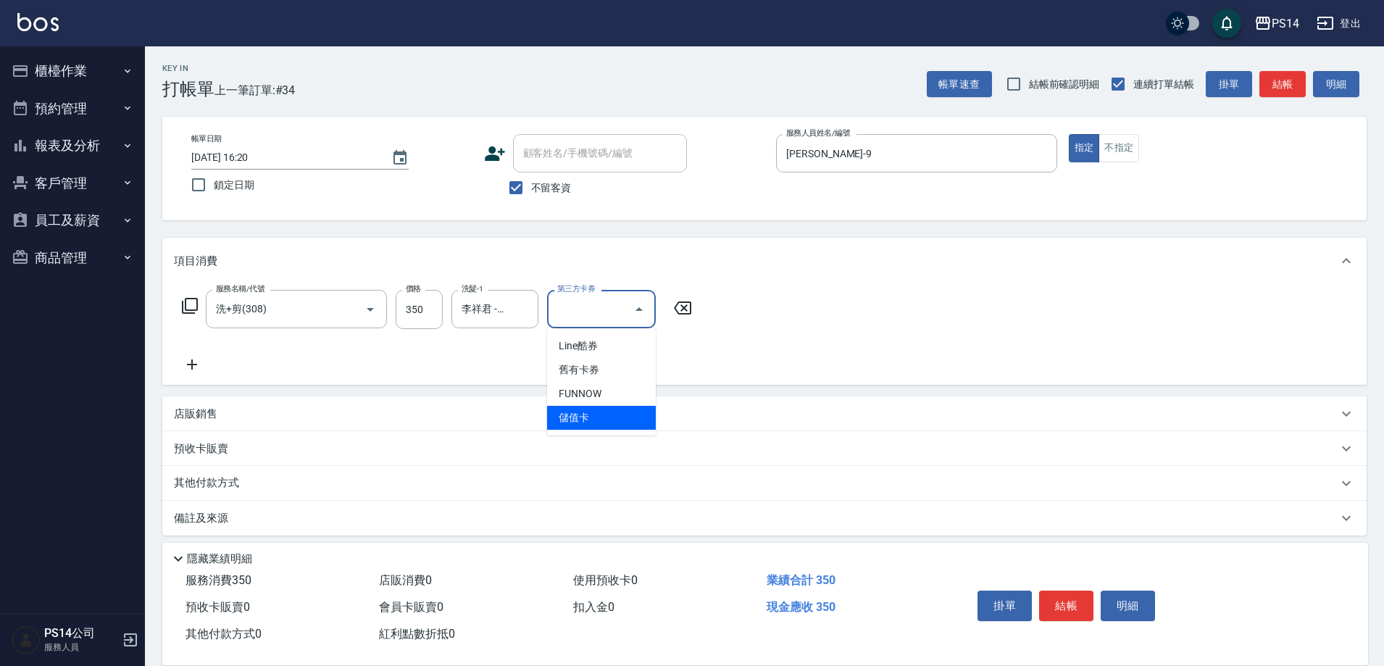
type input "儲值卡"
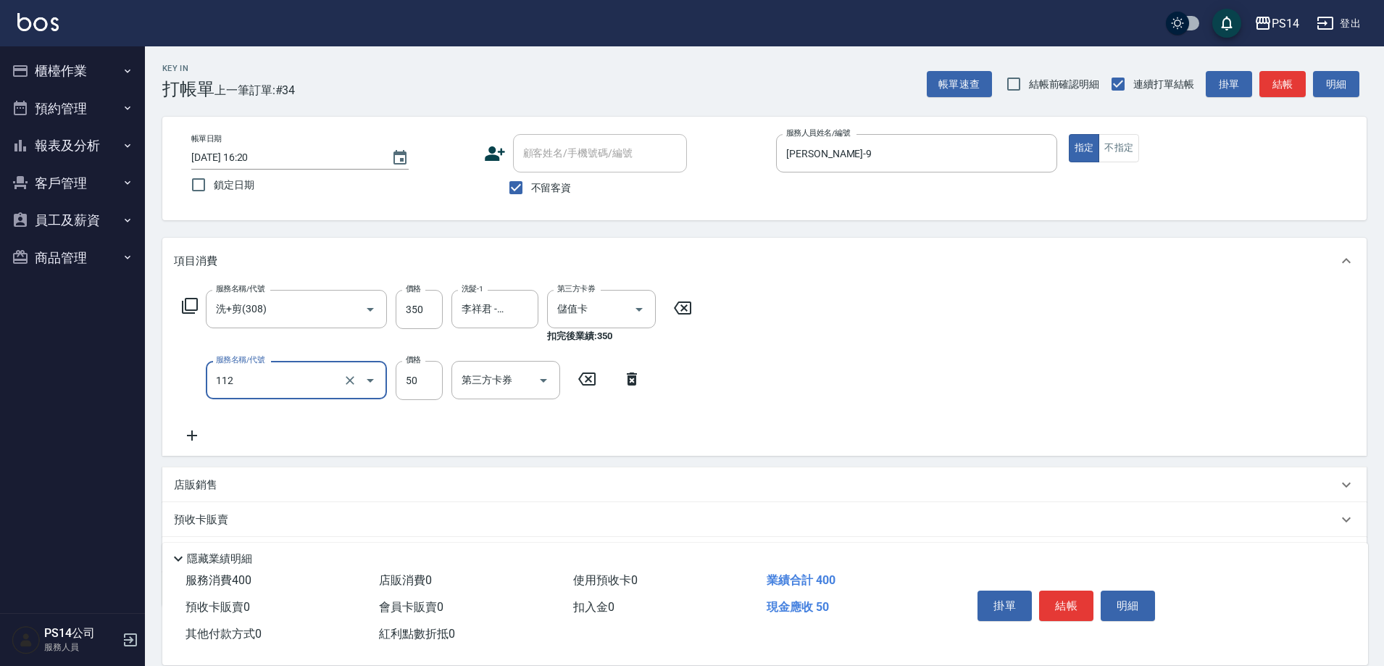
type input "精油50(112)"
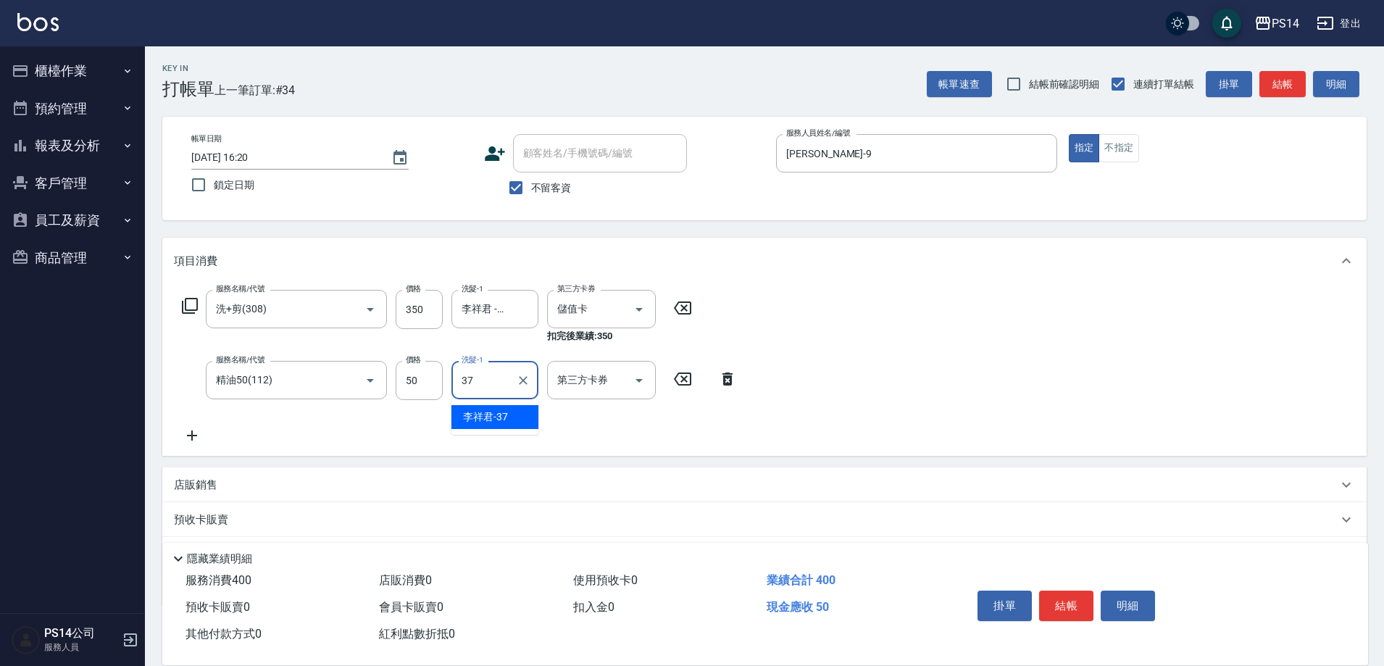
type input "李祥君 -37"
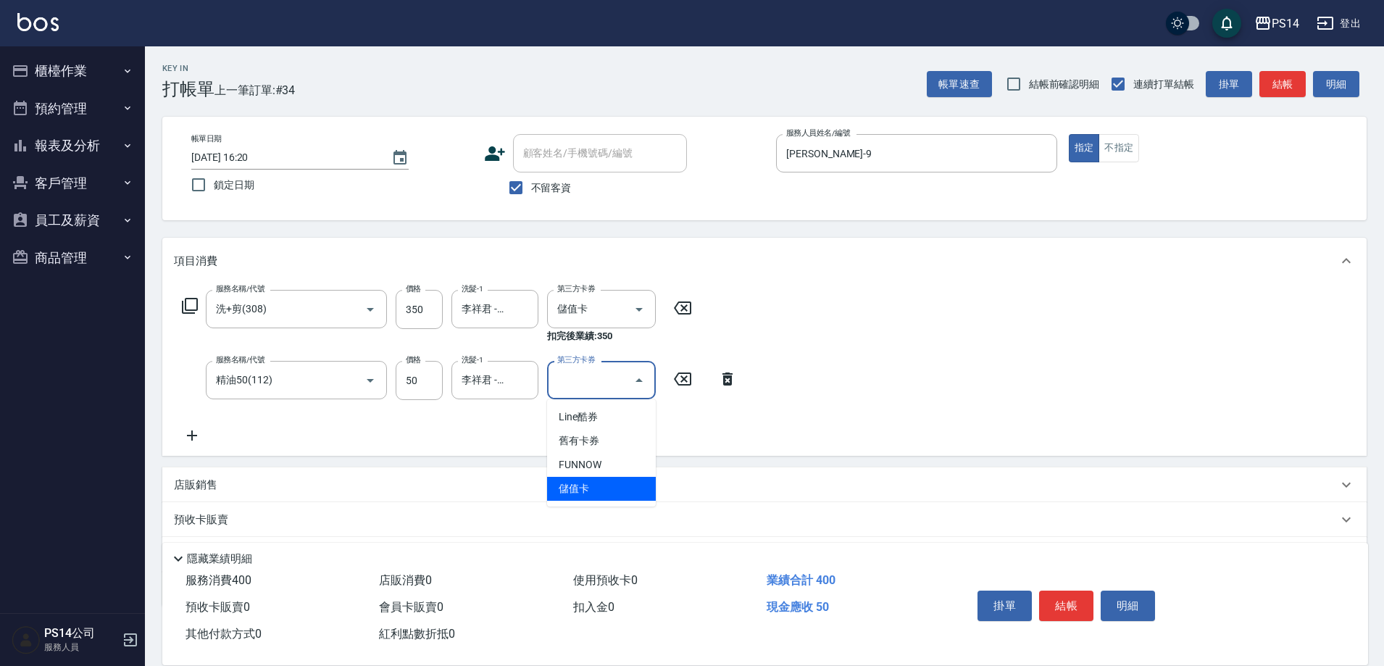
type input "儲值卡"
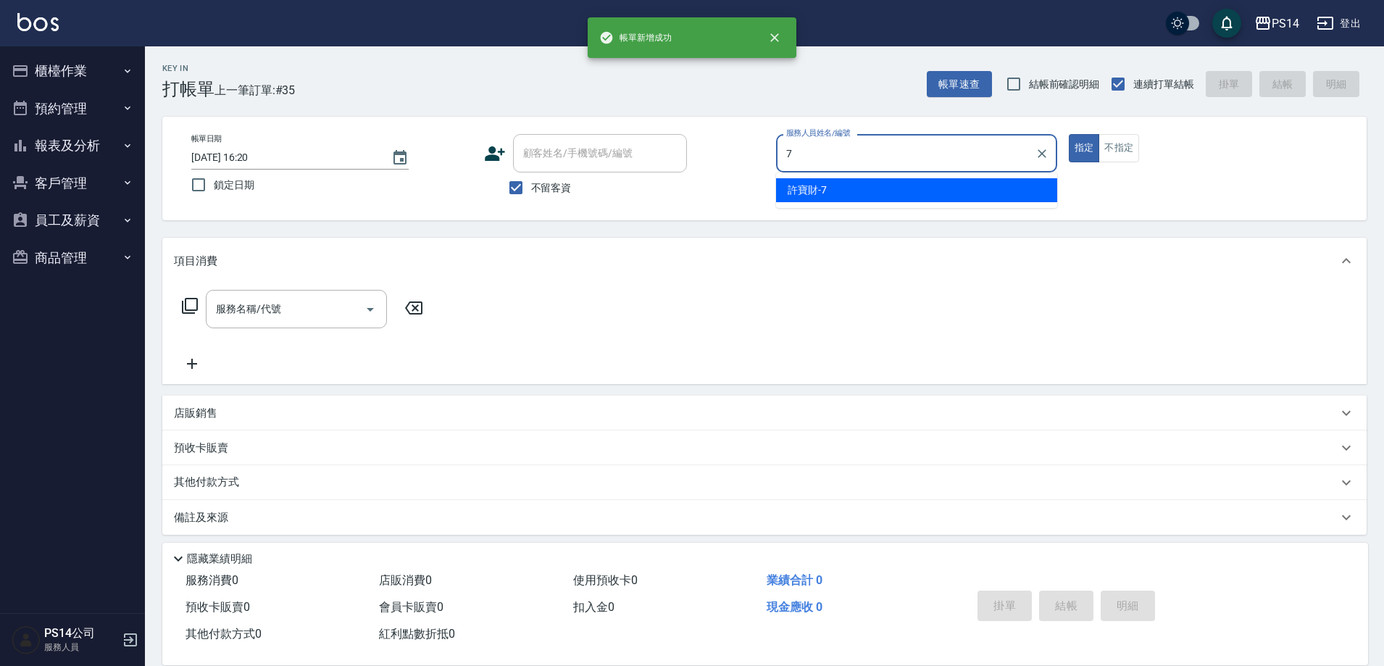
type input "許寶財-7"
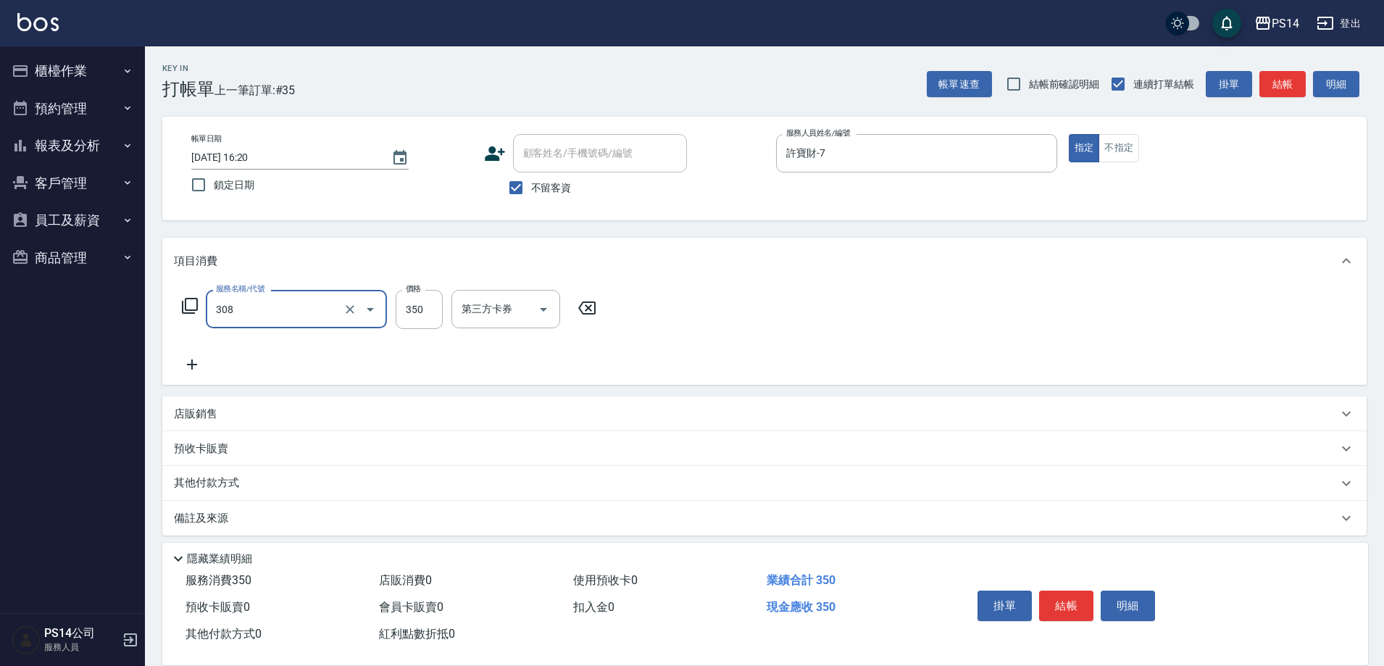
type input "洗+剪(308)"
type input "[PERSON_NAME]-18"
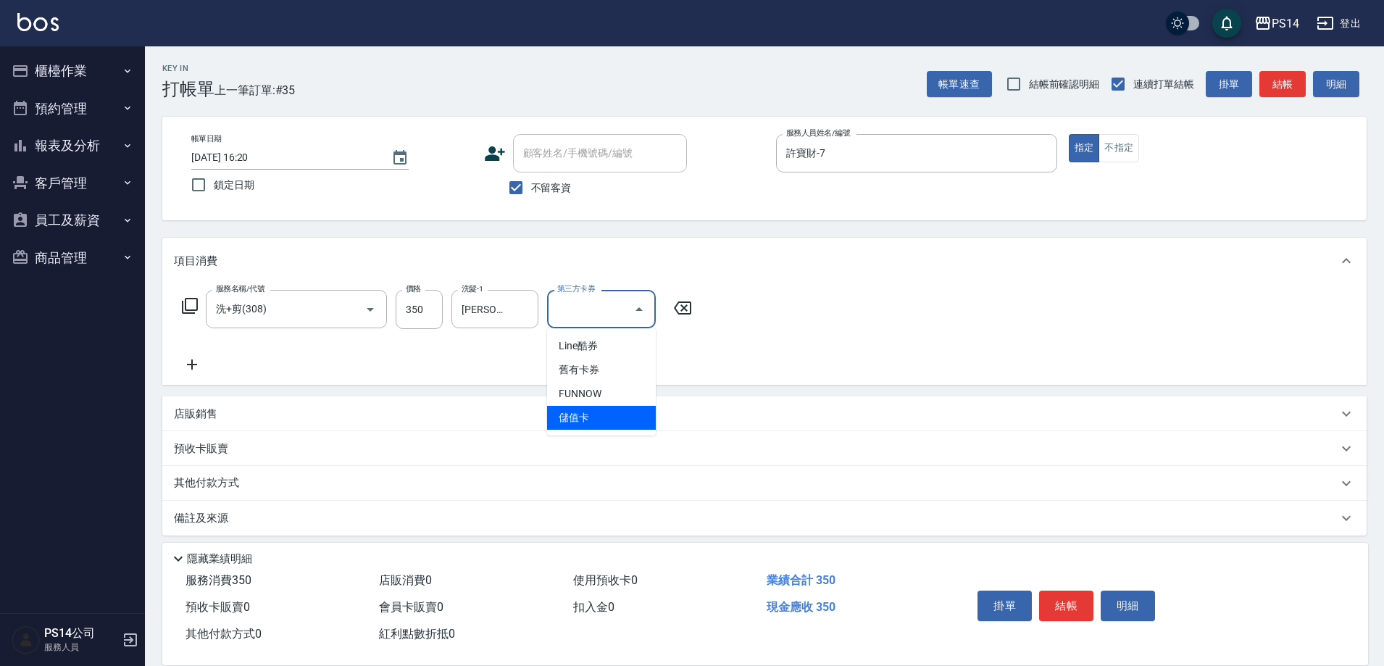
type input "儲值卡"
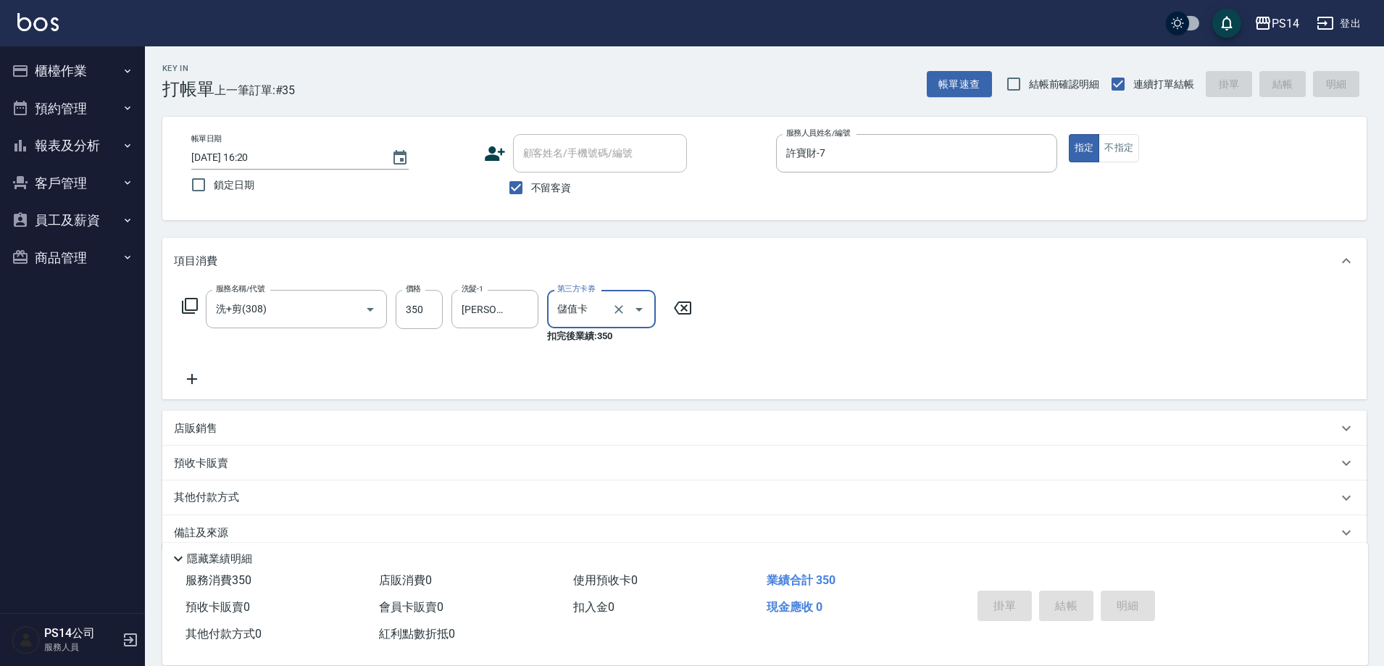
type input "[DATE] 16:21"
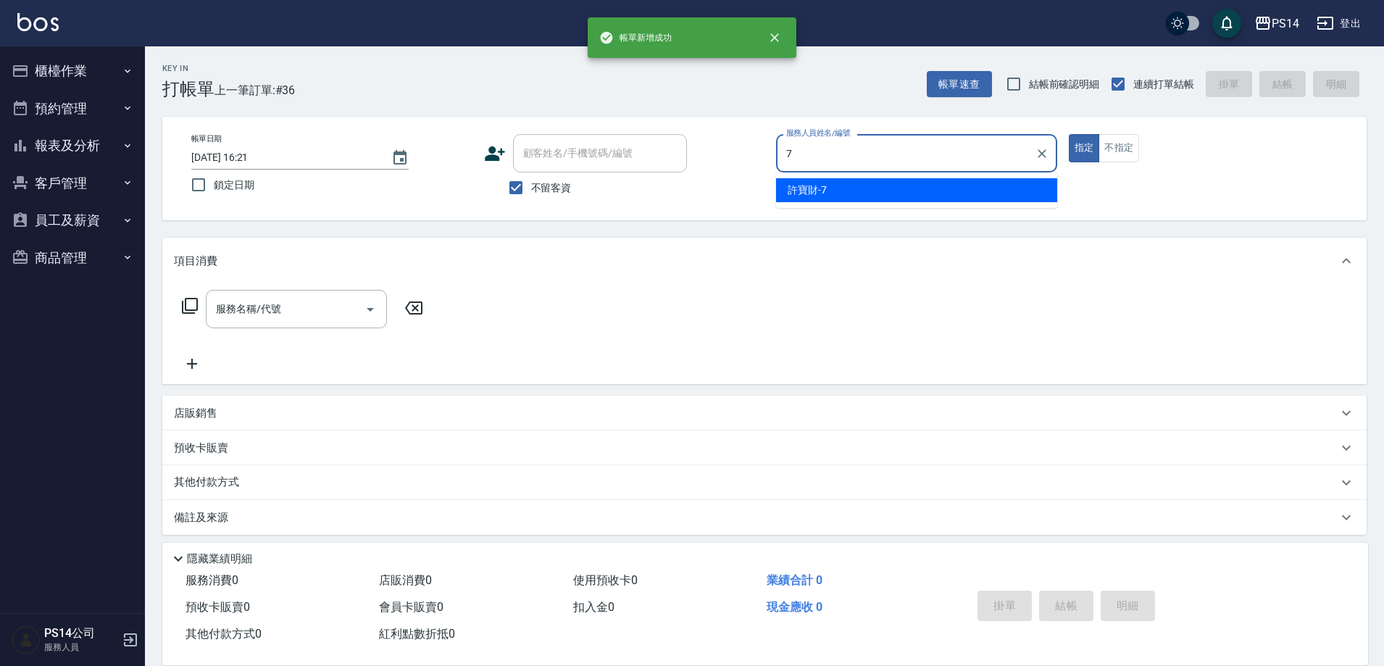
type input "許寶財-7"
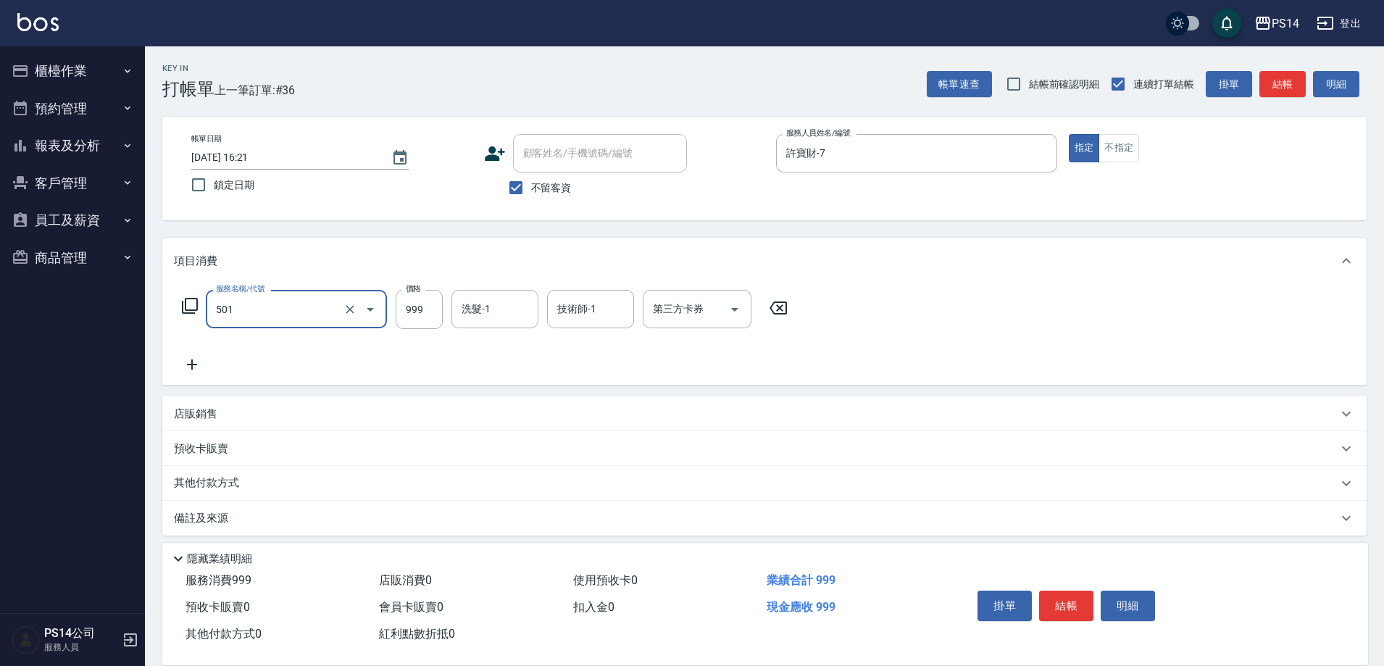
type input "染髮(501)"
type input "1400"
type input "[PERSON_NAME]-28"
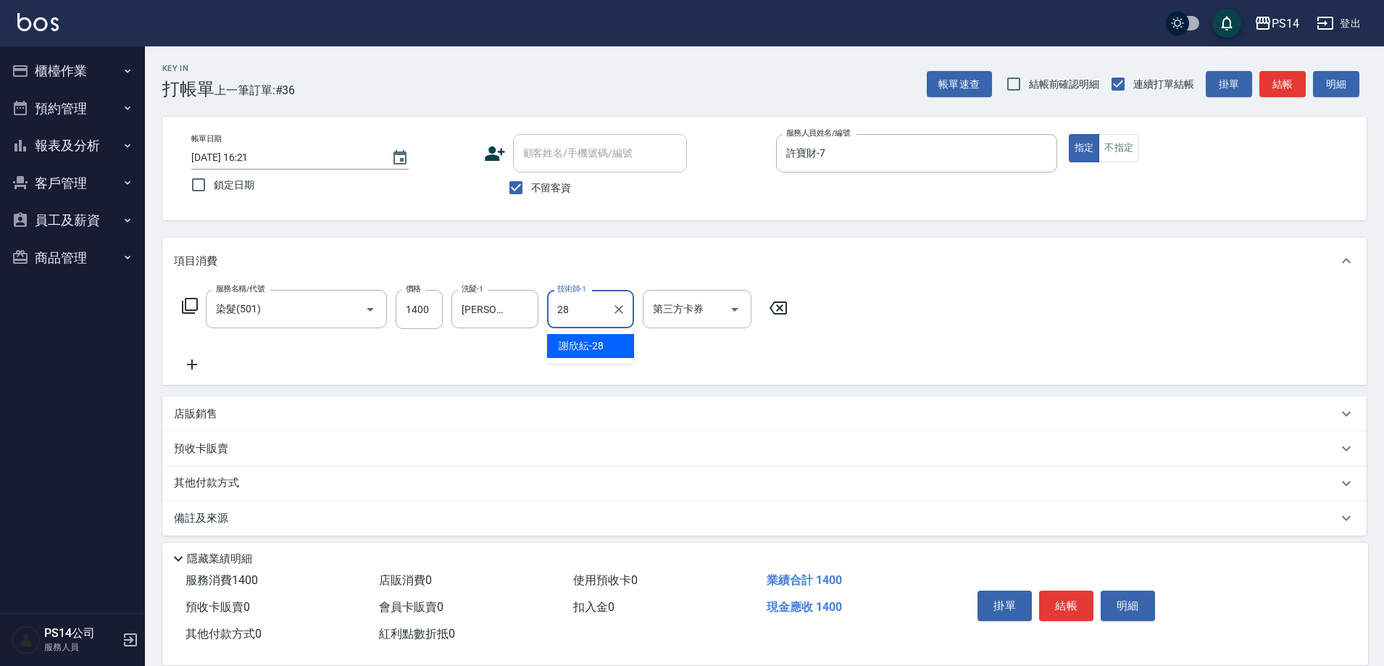
type input "[PERSON_NAME]-28"
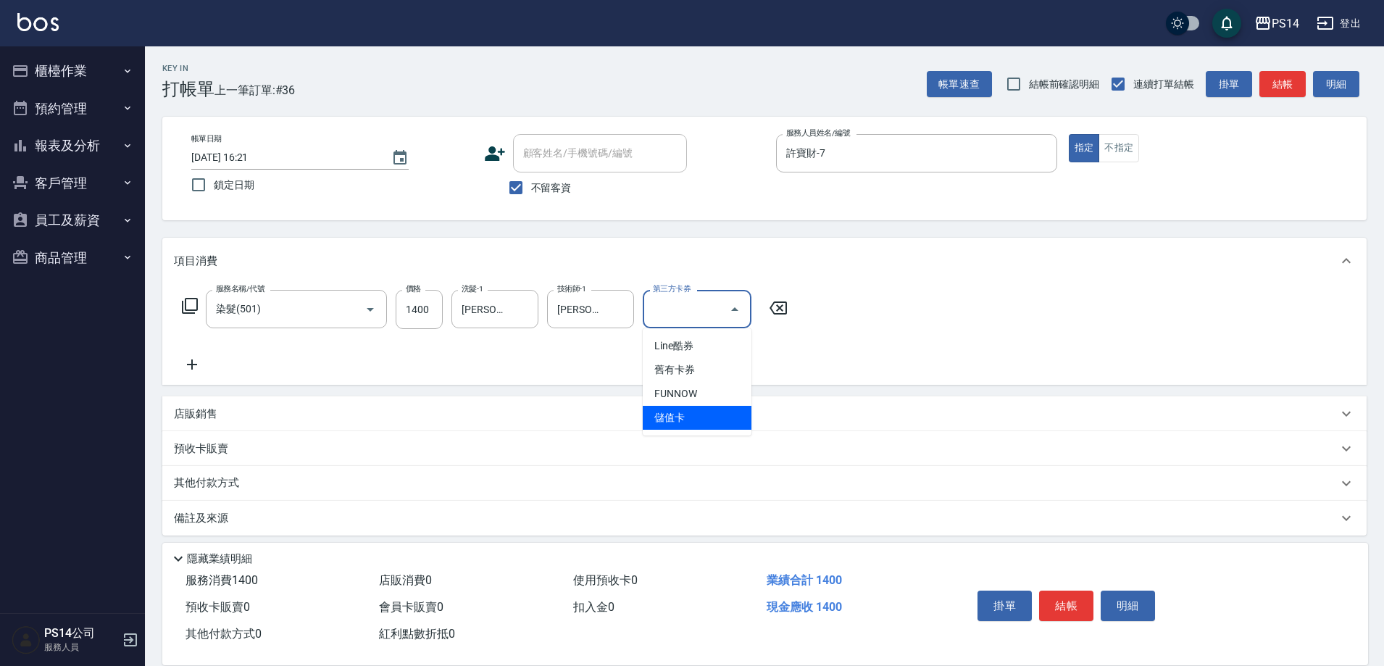
type input "儲值卡"
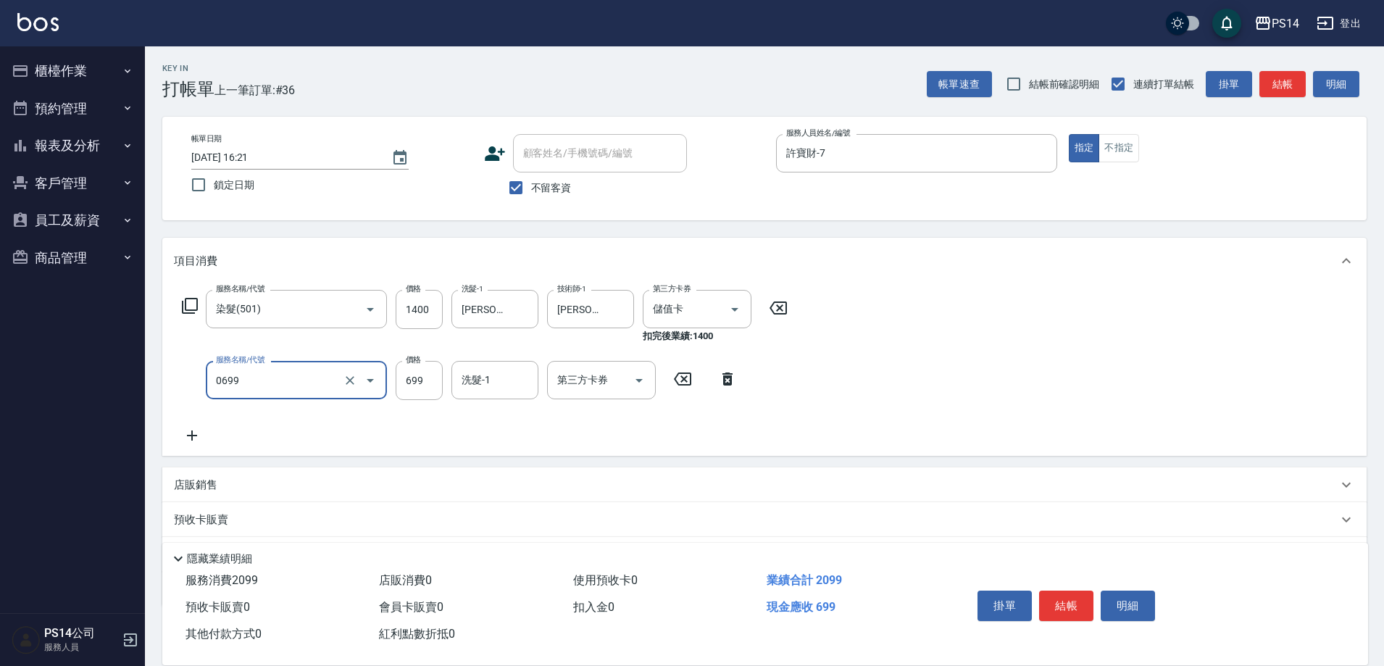
type input "精油SPA(0699)"
type input "[PERSON_NAME]-28"
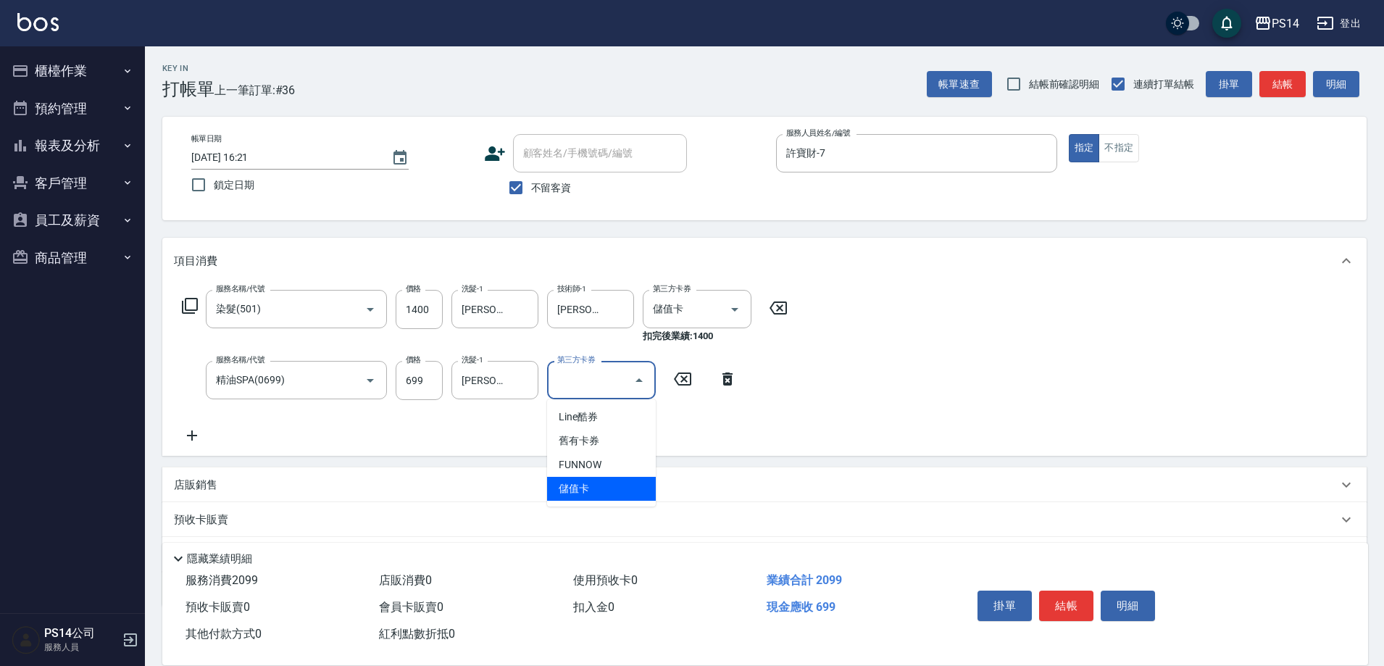
type input "儲值卡"
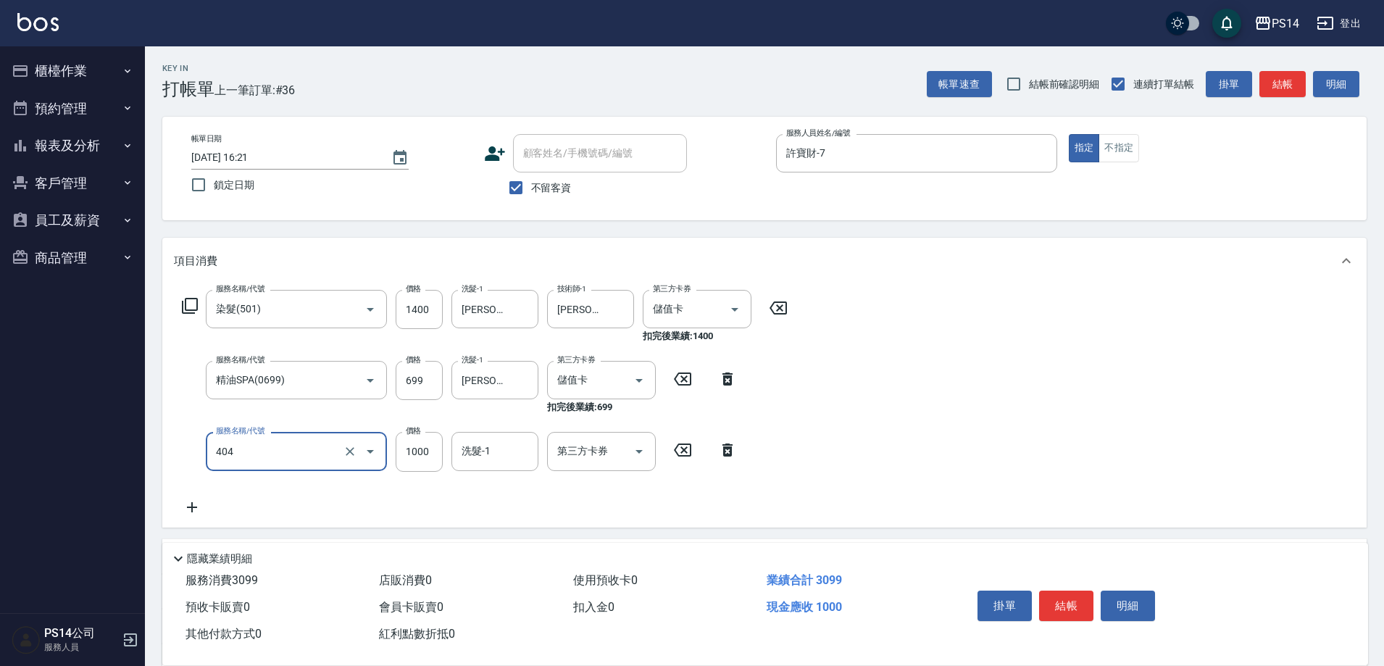
type input "1000護(404)"
type input "[PERSON_NAME]-28"
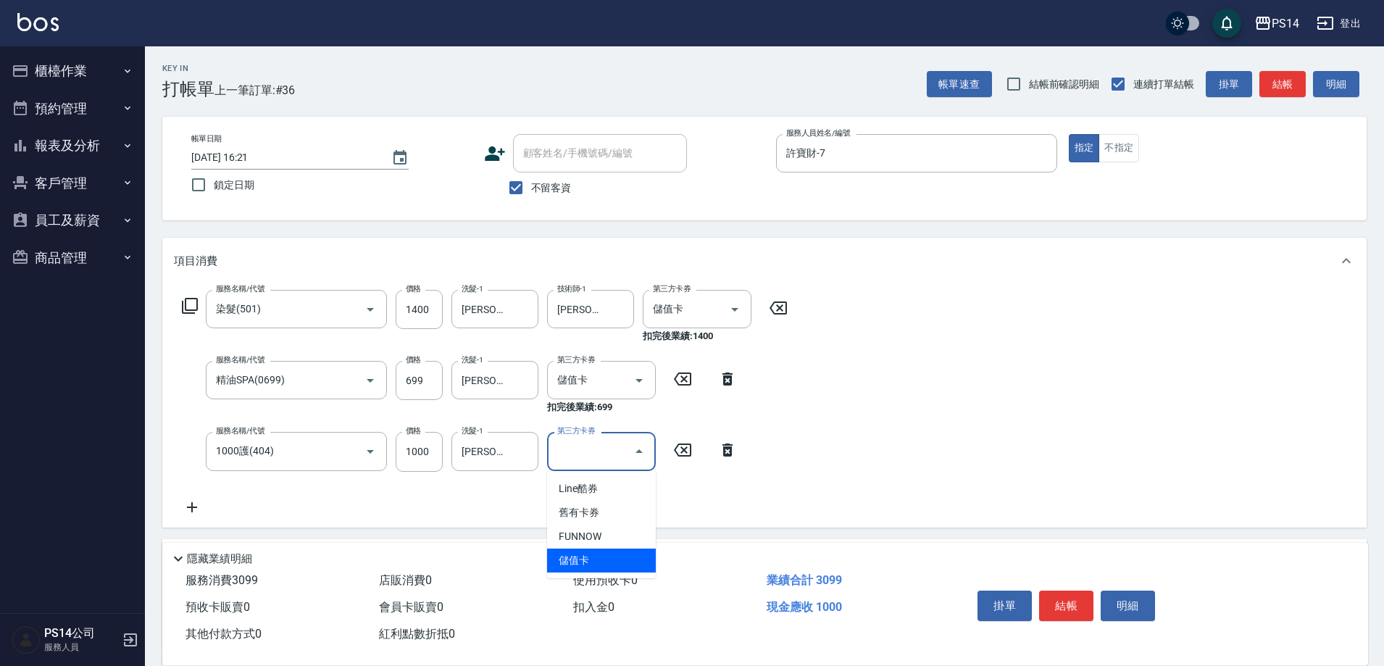
type input "儲值卡"
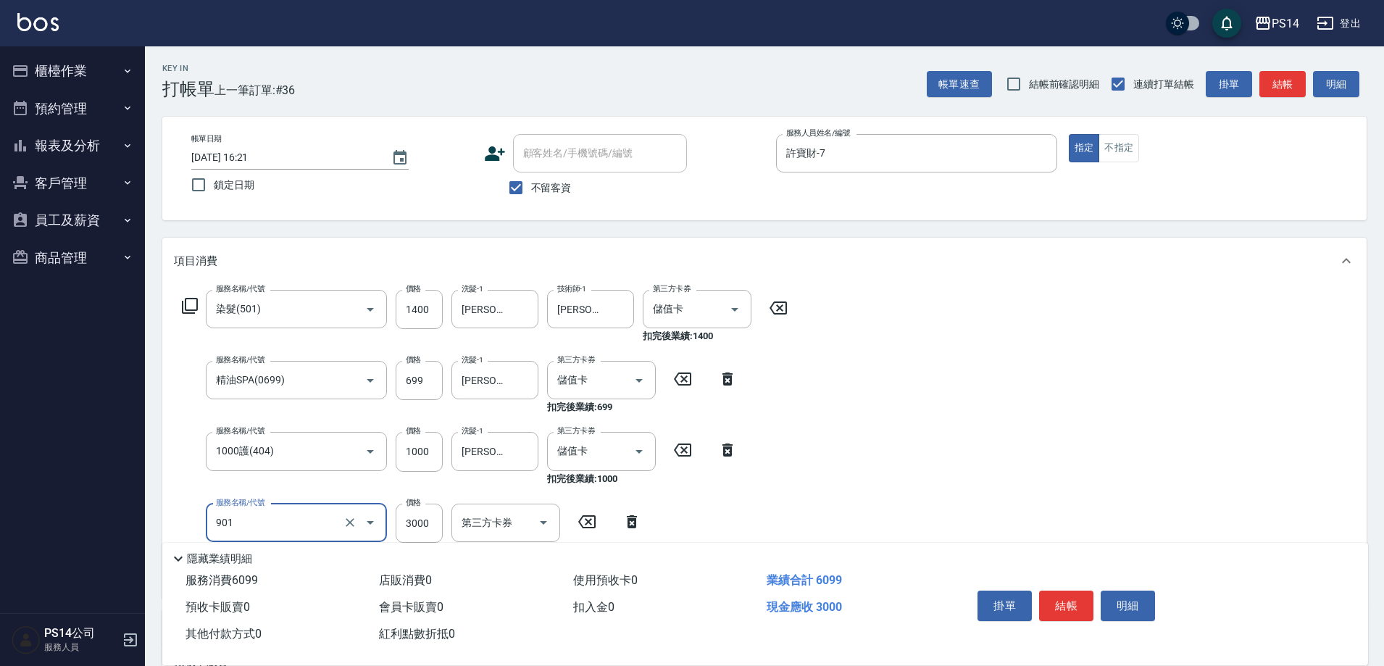
type input "儲值3000(901)"
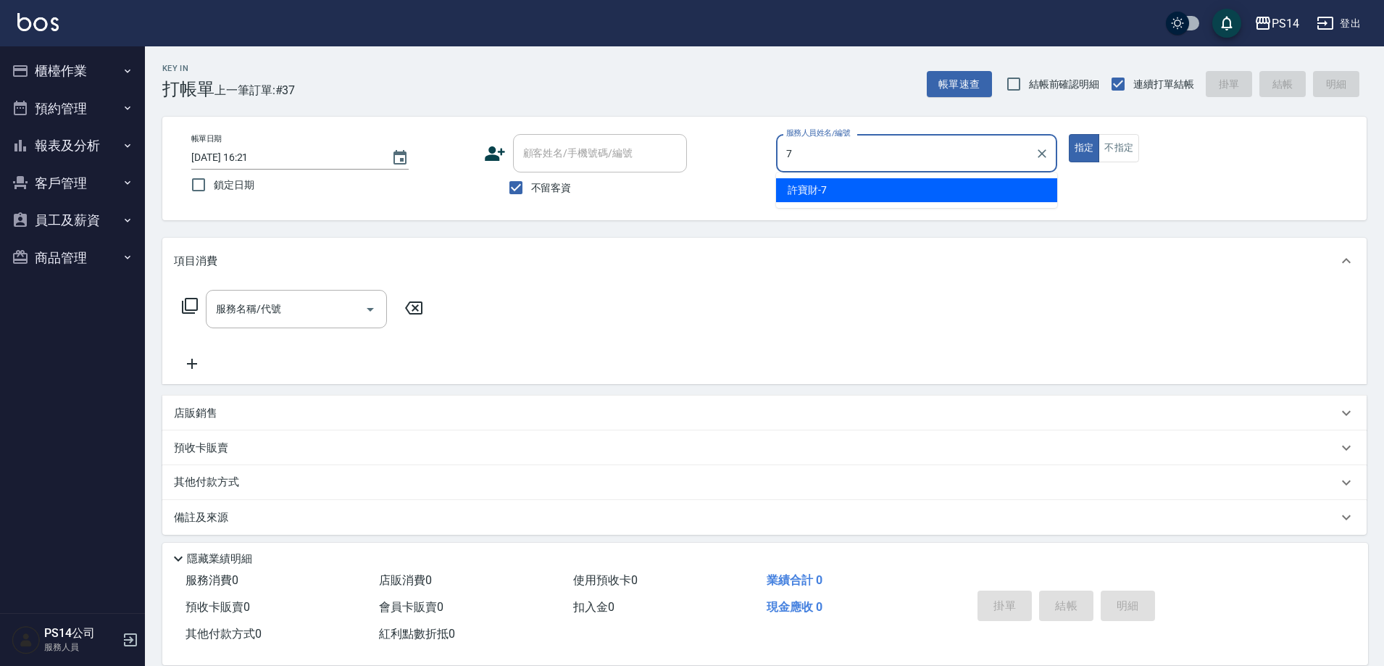
type input "許寶財-7"
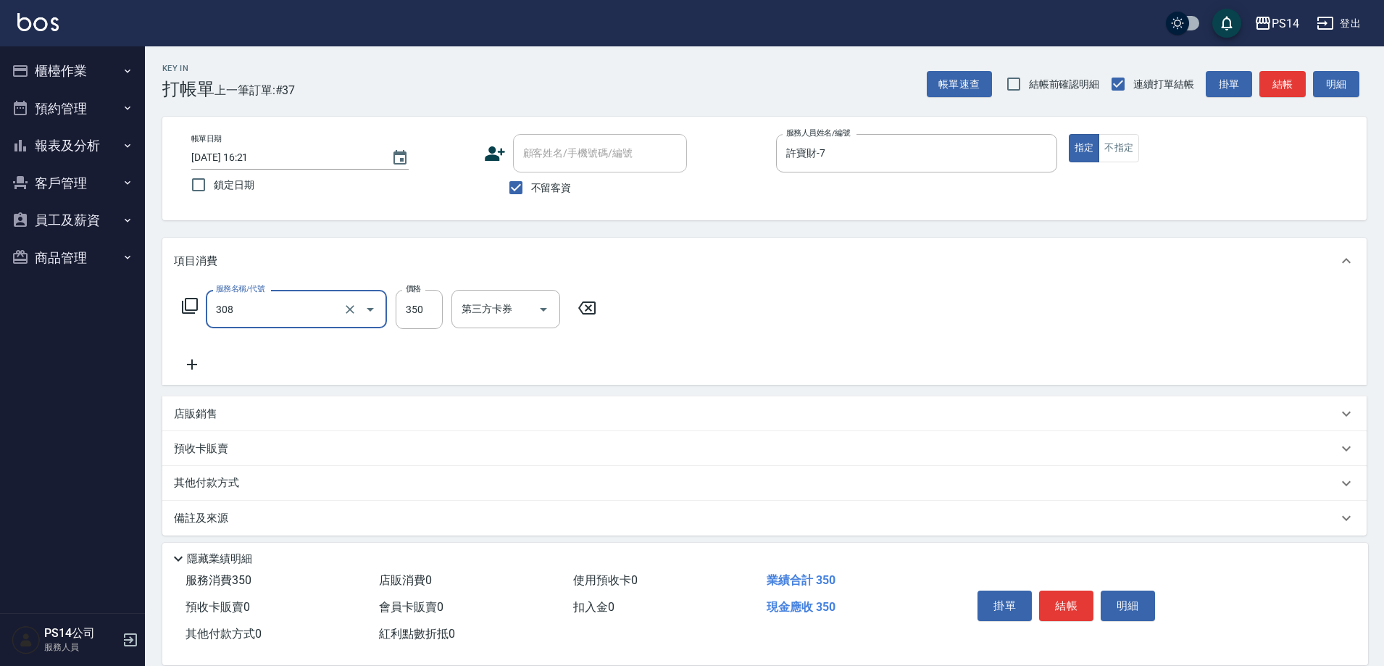
type input "洗+剪(308)"
type input "[PERSON_NAME]-18"
click at [1073, 597] on button "結帳" at bounding box center [1066, 605] width 54 height 30
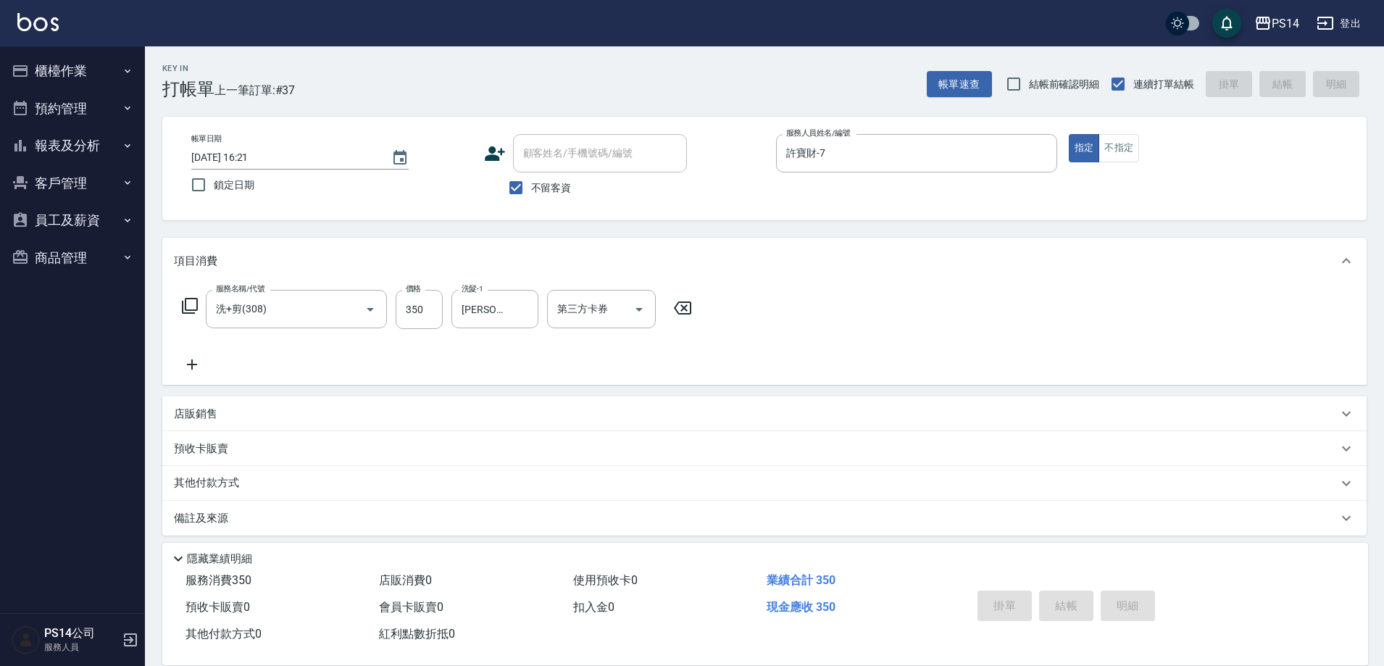
type input "[DATE] 16:22"
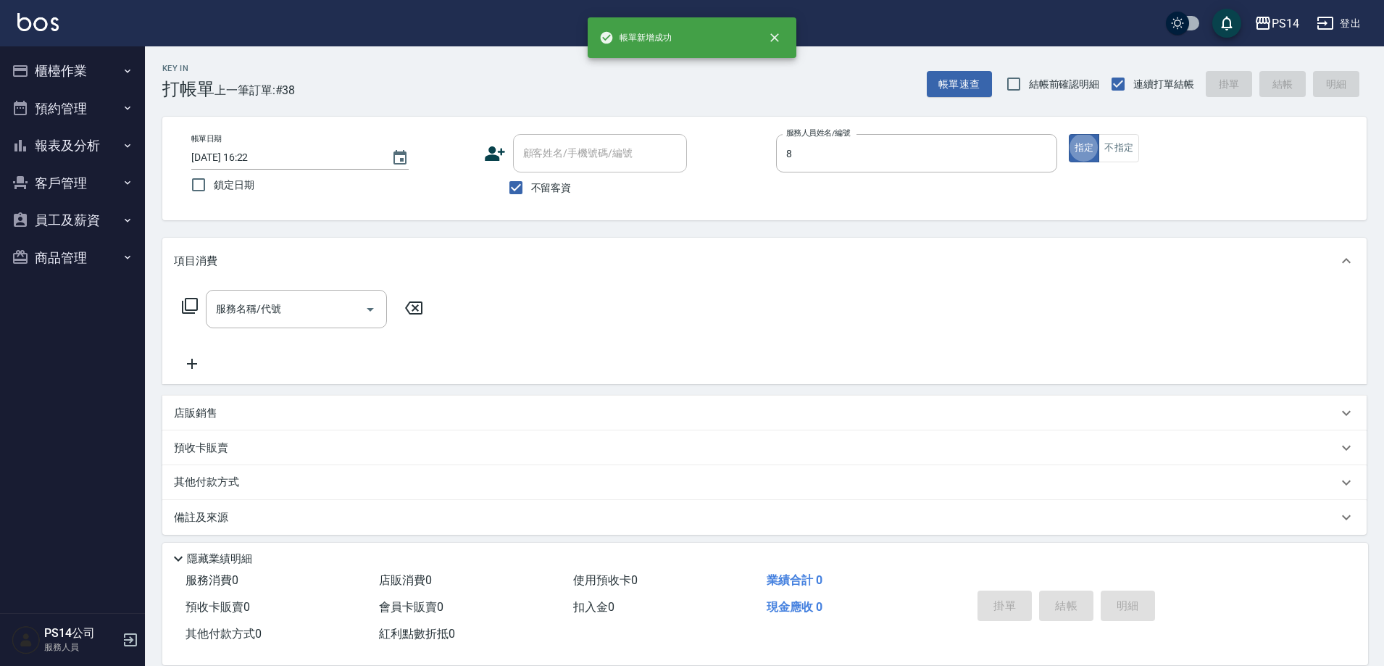
type input "[PERSON_NAME]-8"
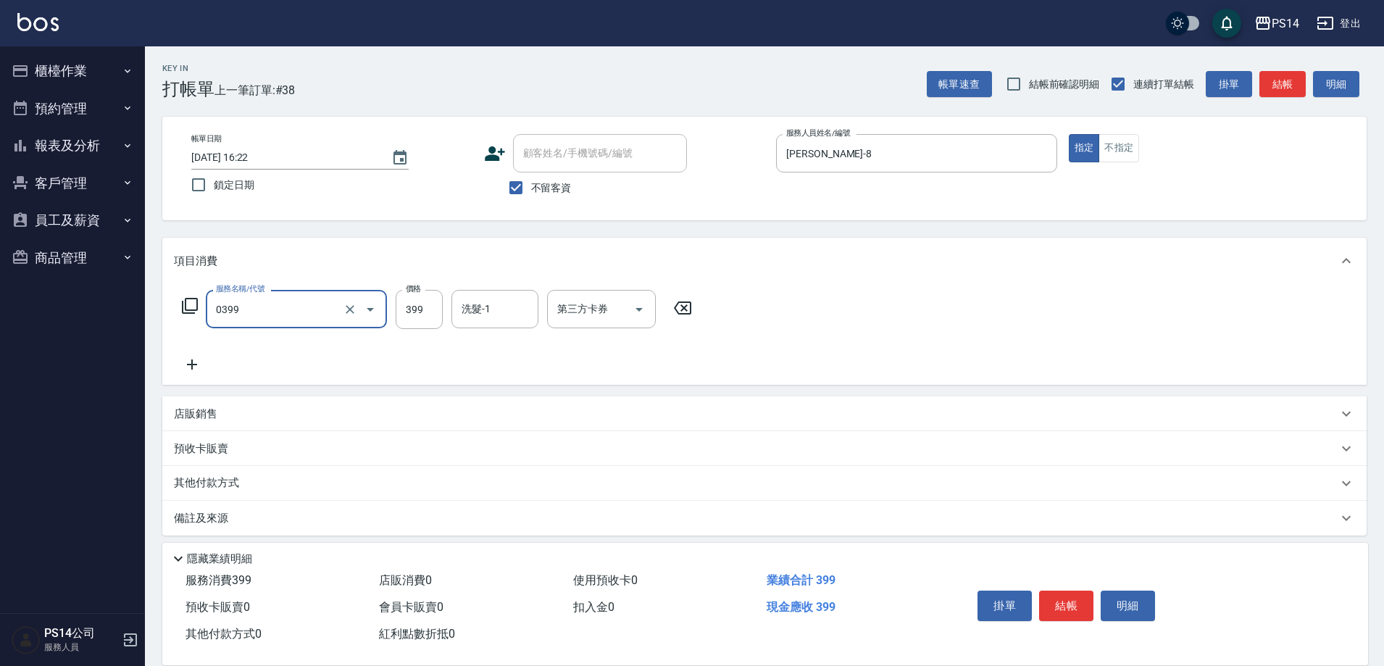
type input "海鹽399(0399)"
type input "[PERSON_NAME]-17"
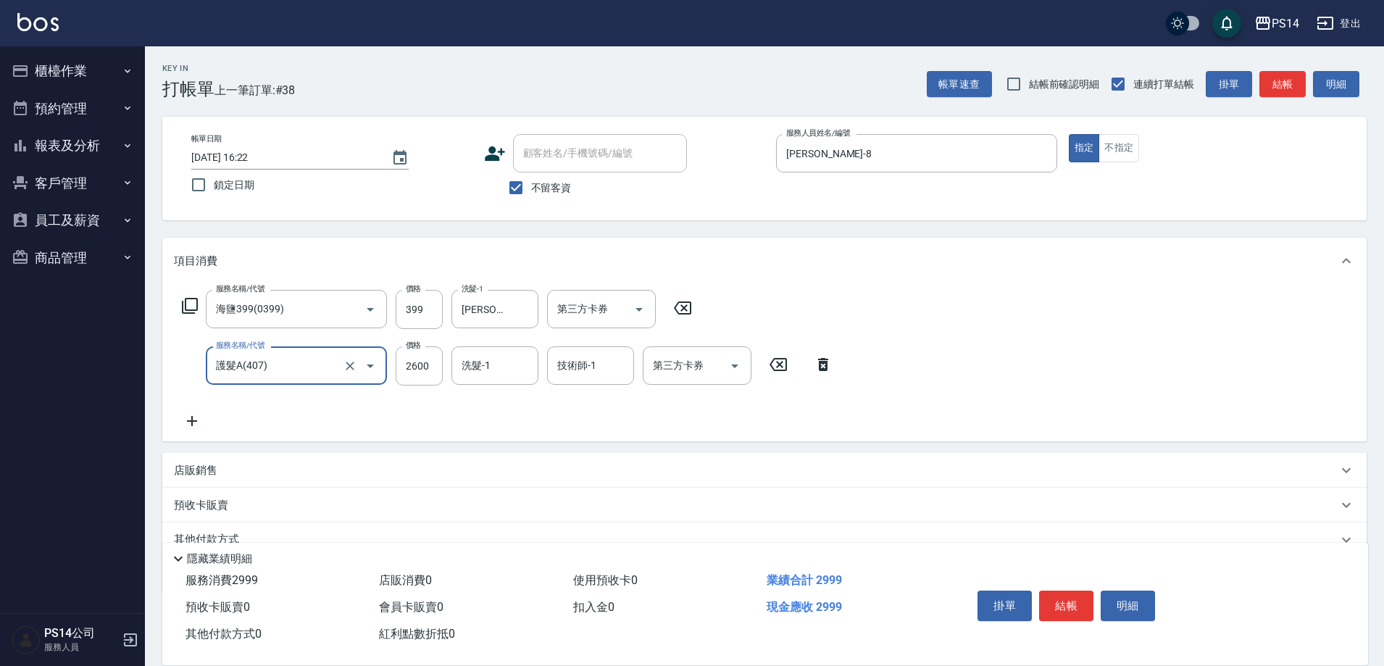
click at [313, 366] on input "護髮A(407)" at bounding box center [276, 365] width 128 height 25
type input "8"
type input "750護(403)"
type input "800"
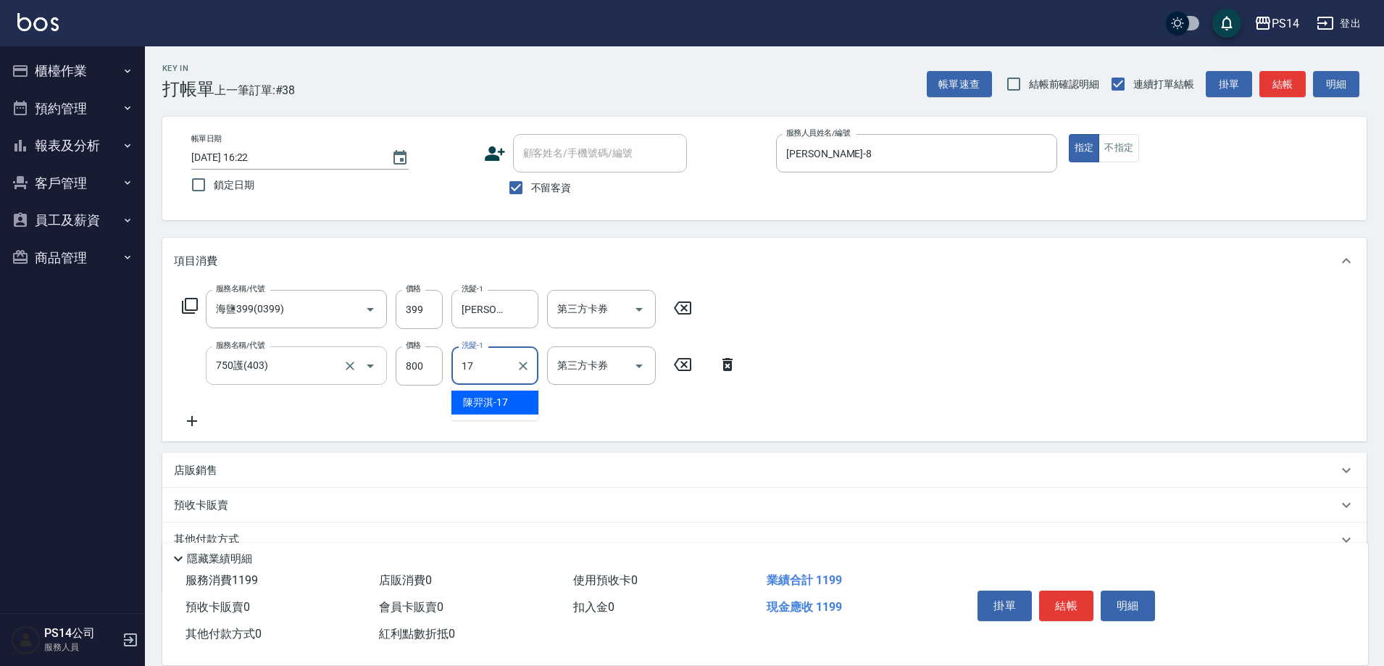
type input "[PERSON_NAME]-17"
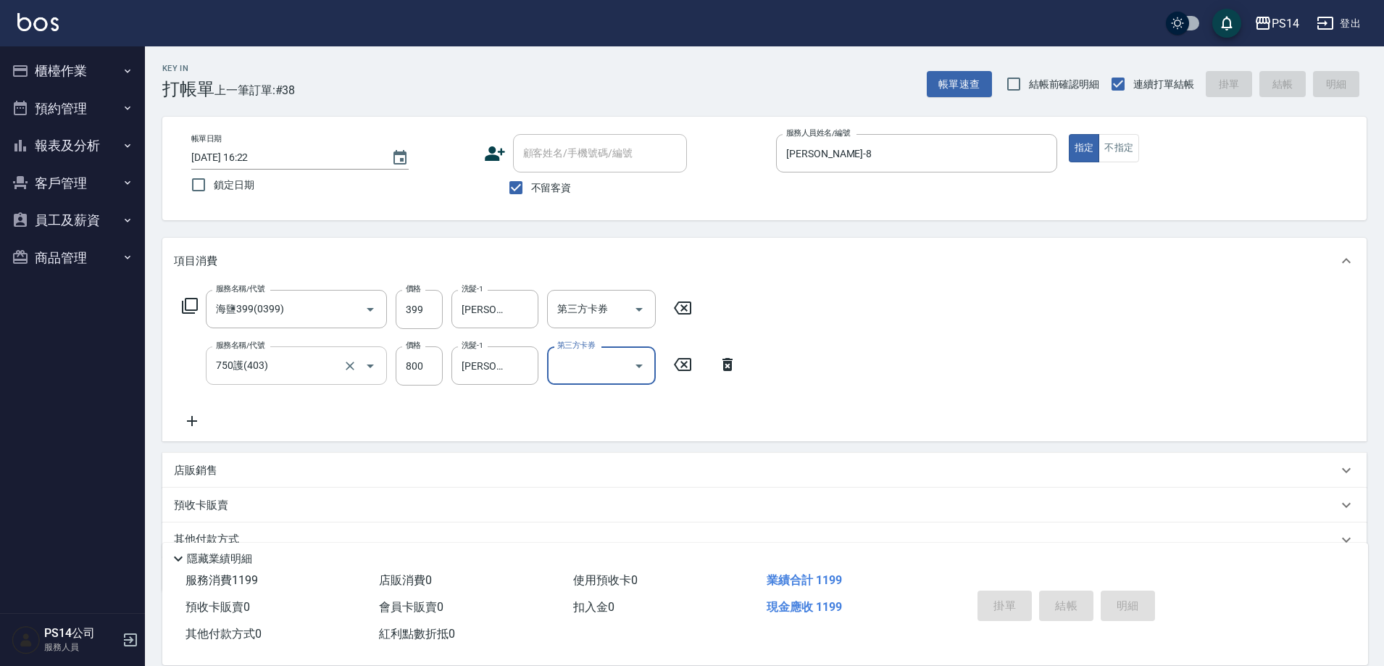
type input "[DATE] 16:23"
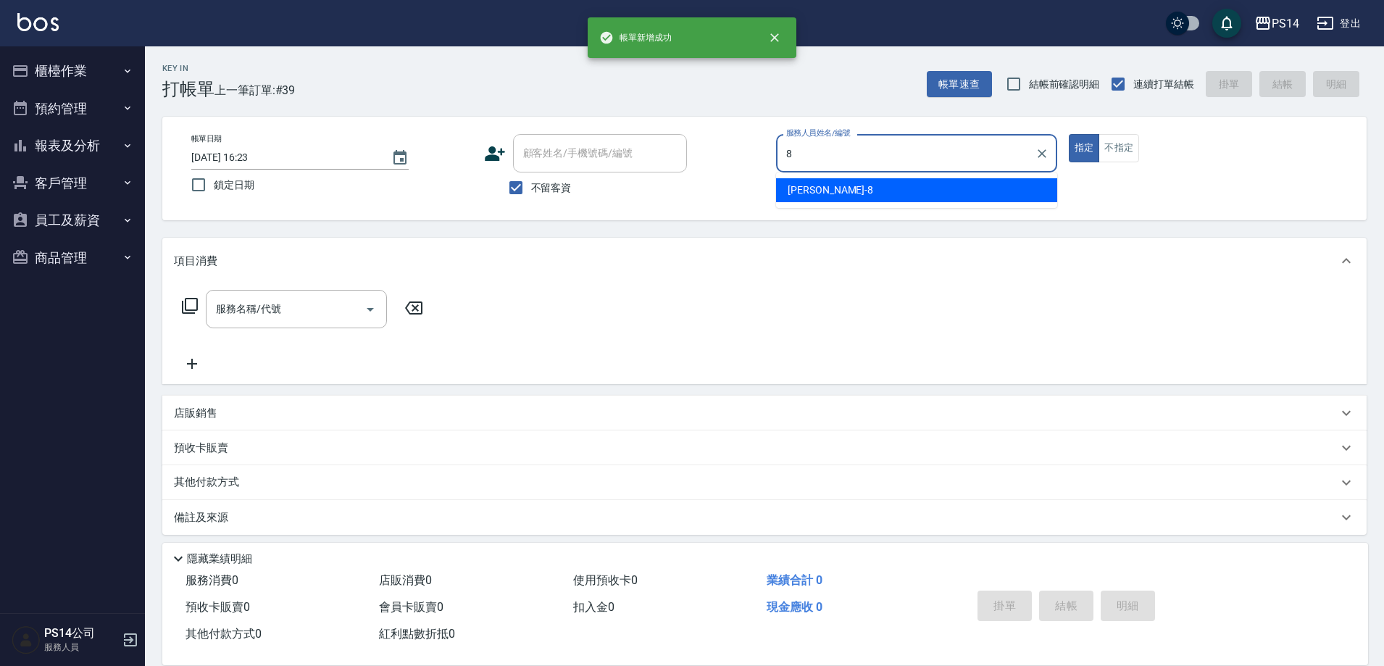
type input "[PERSON_NAME]-8"
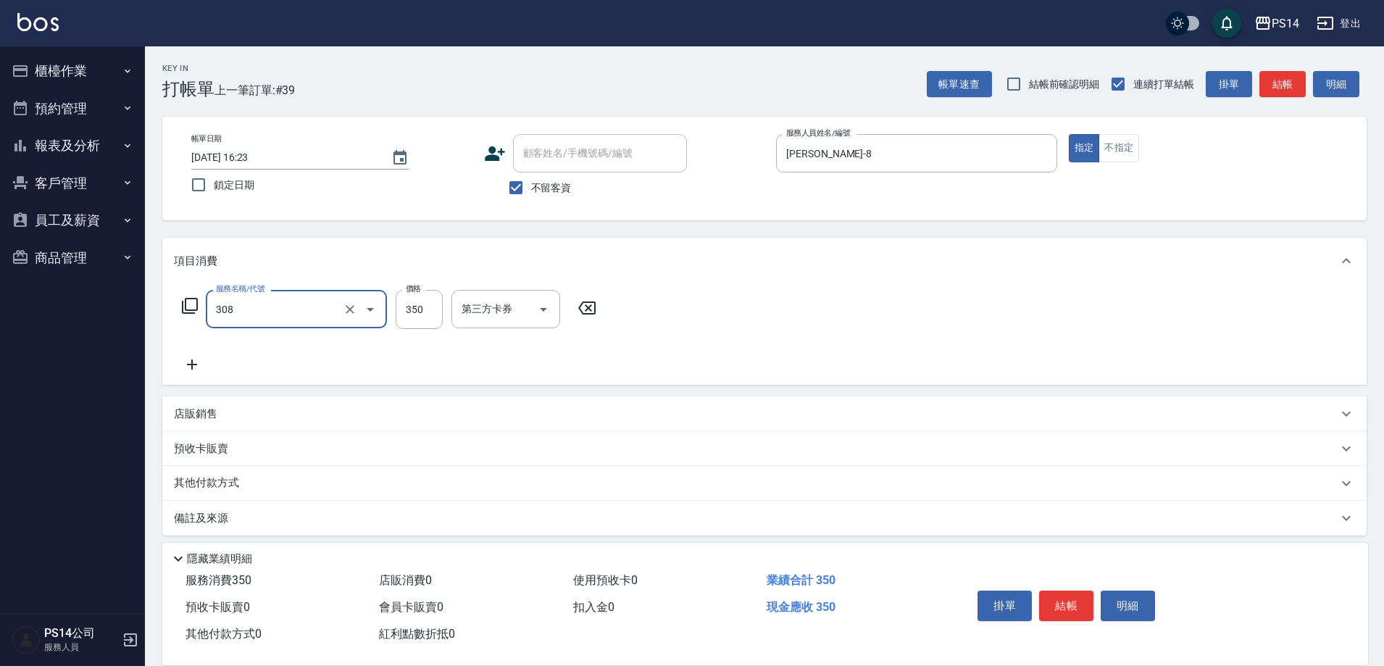
type input "洗+剪(308)"
type input "[PERSON_NAME]-28"
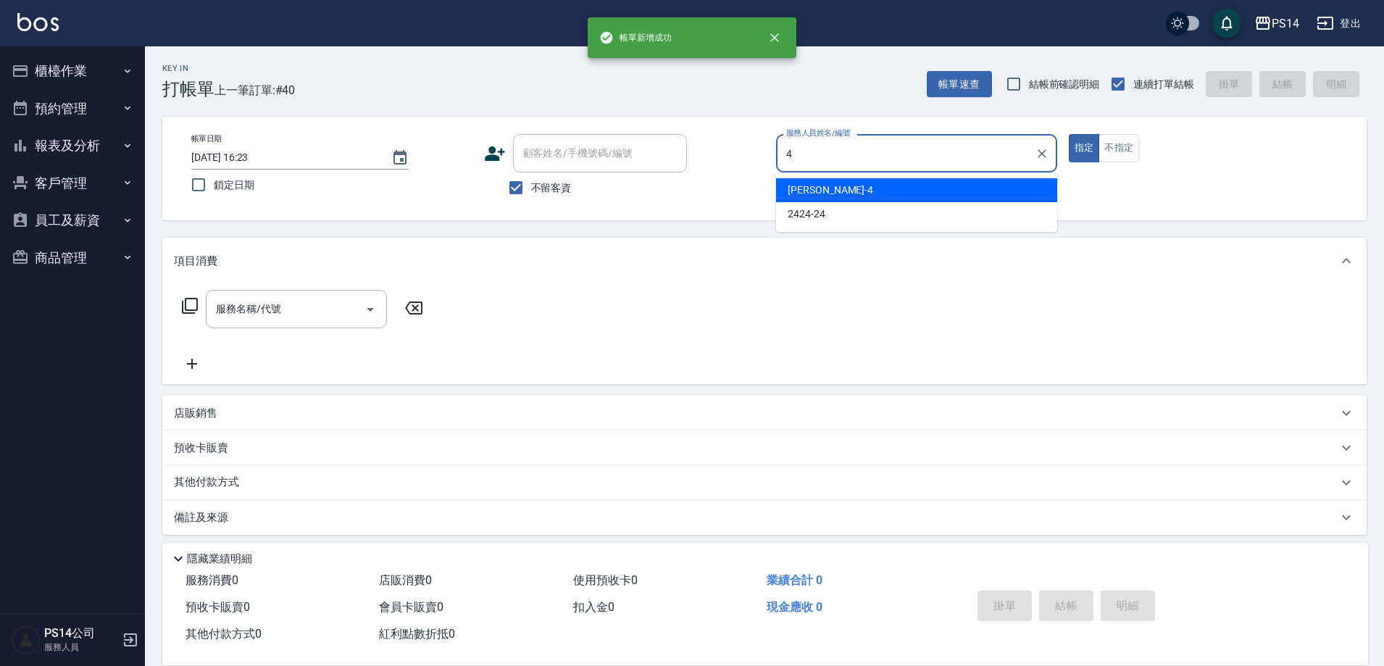
type input "[PERSON_NAME]-4"
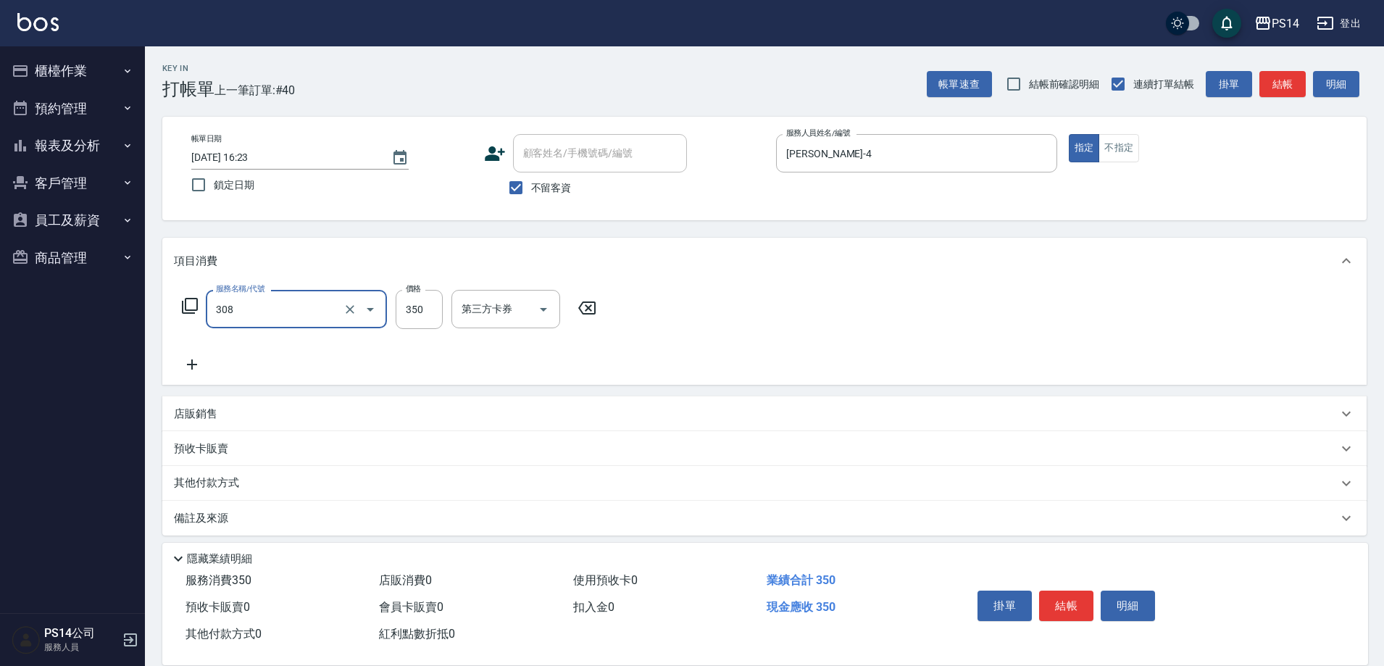
type input "洗+剪(308)"
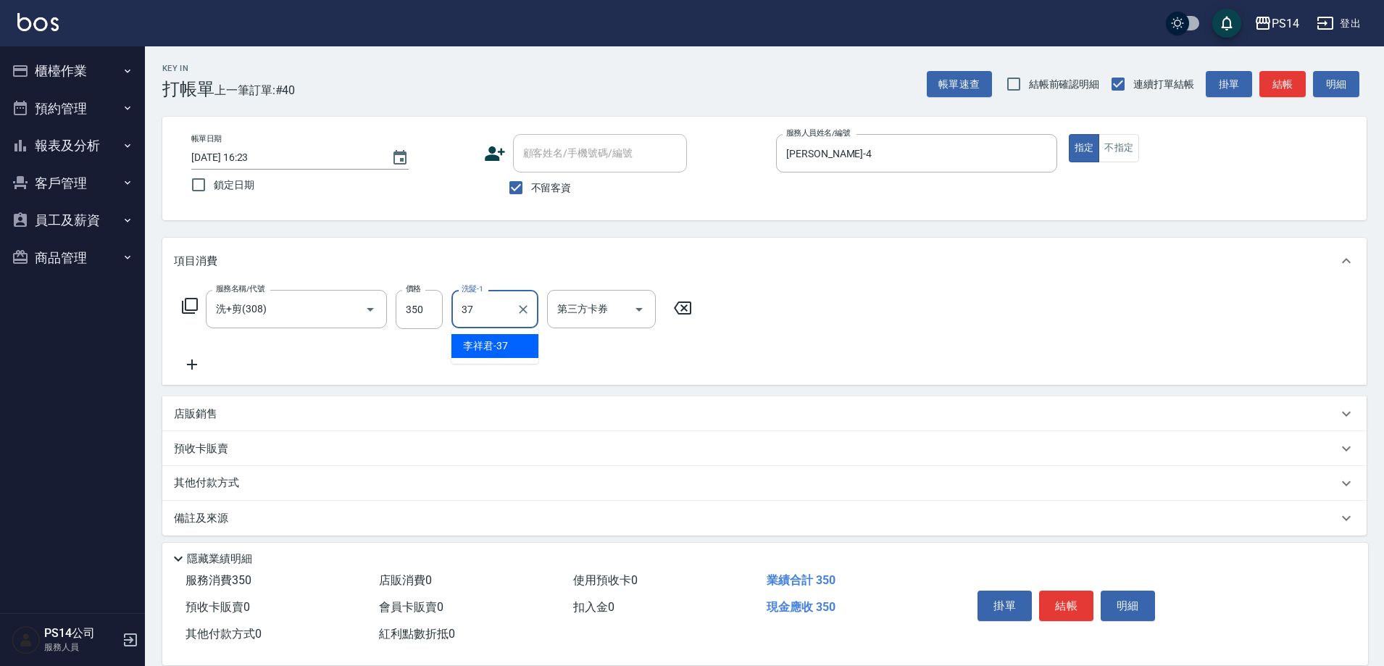
type input "李祥君 -37"
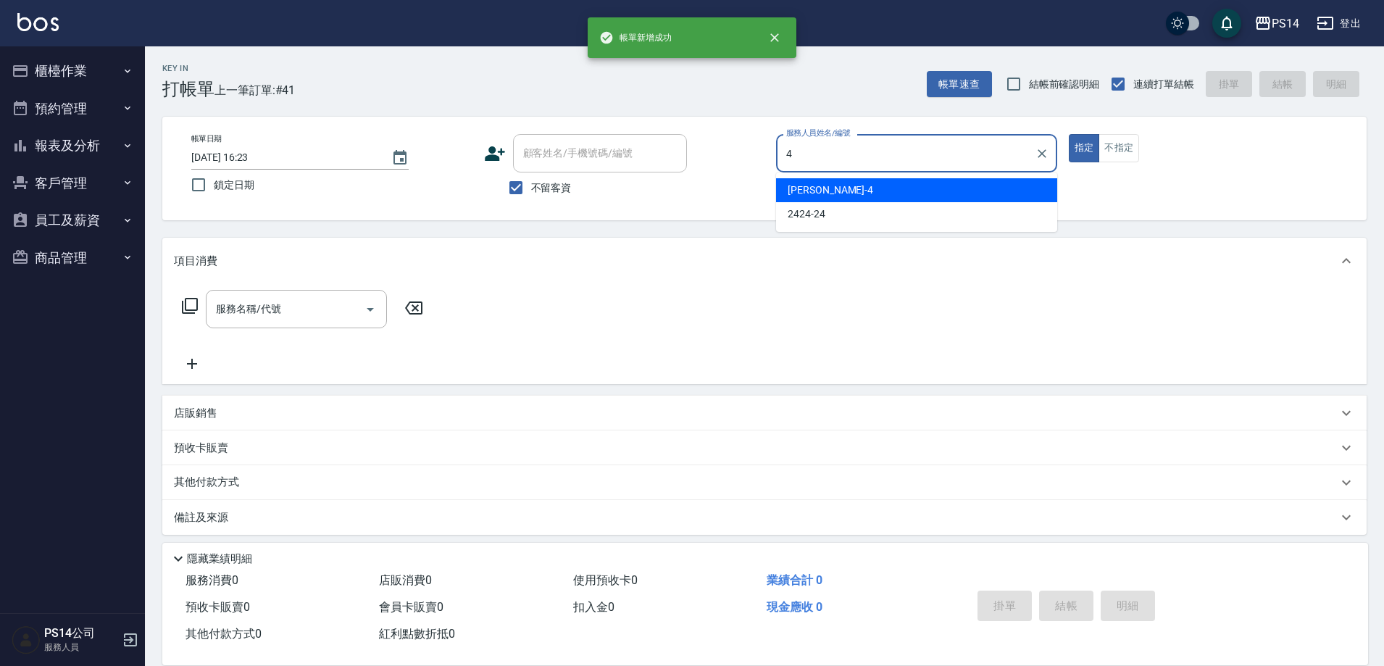
type input "[PERSON_NAME]-4"
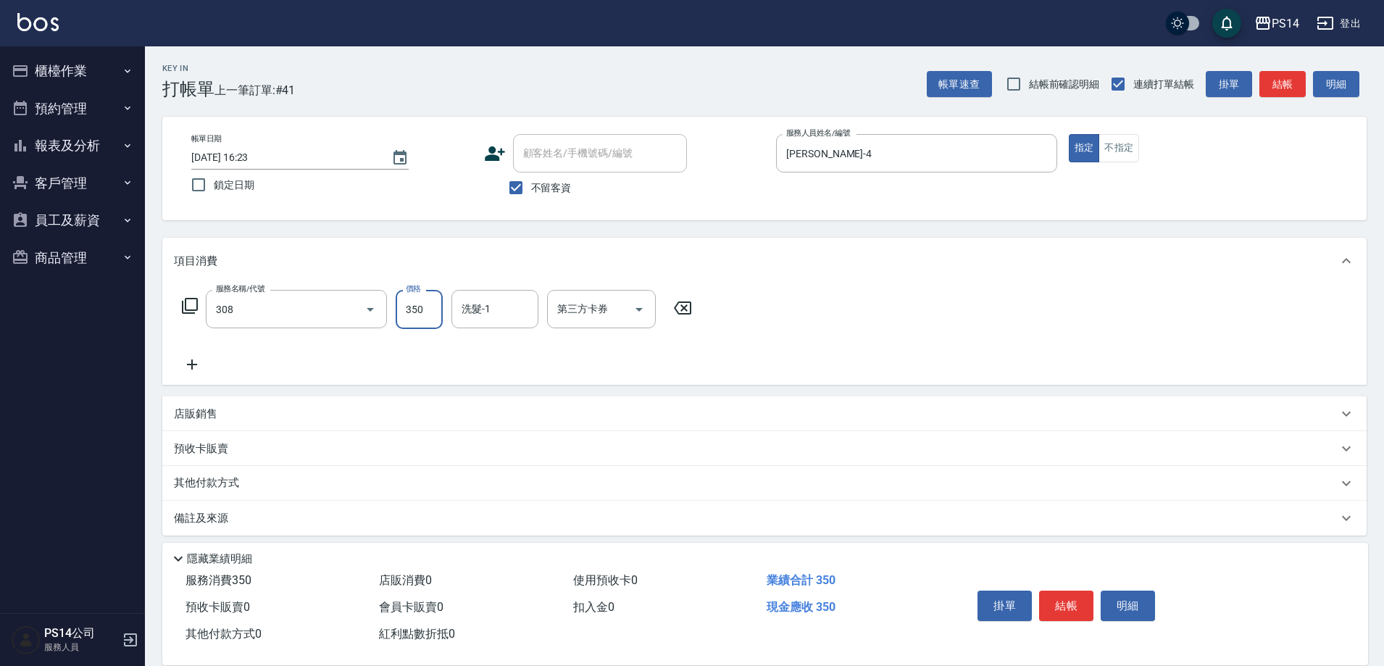
type input "洗+剪(308)"
type input "[PERSON_NAME]-28"
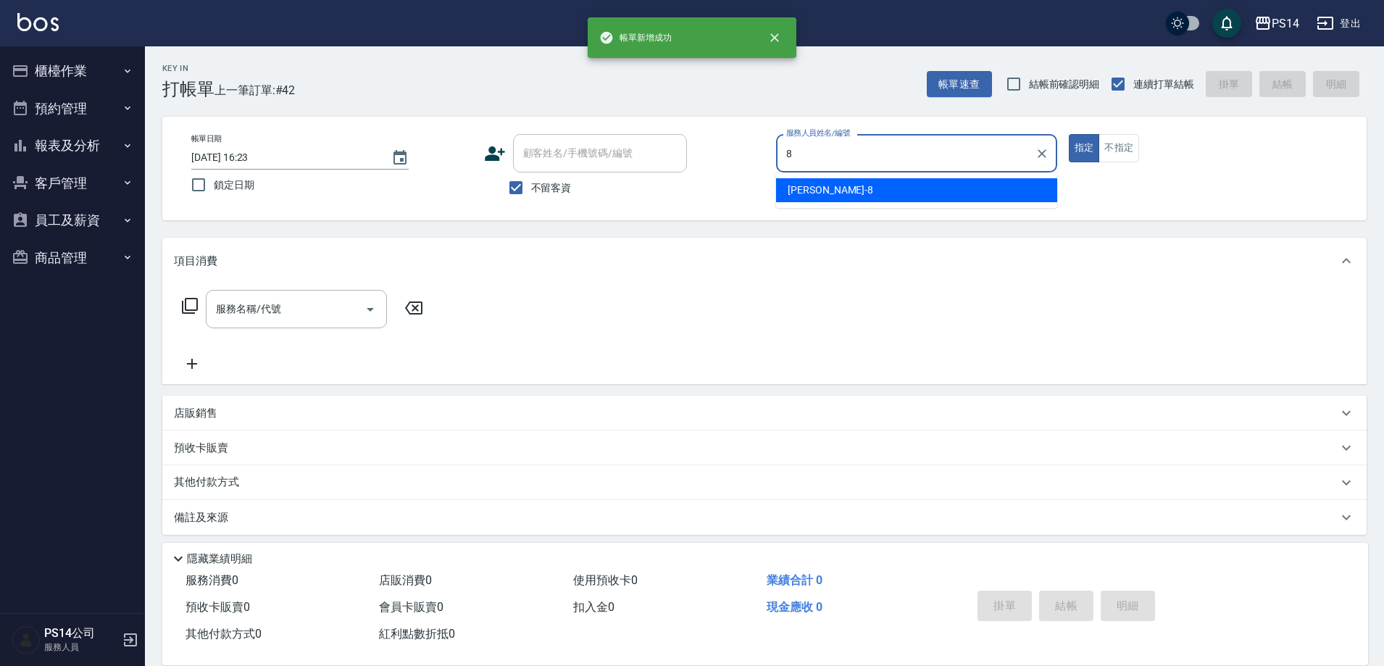
type input "[PERSON_NAME]-8"
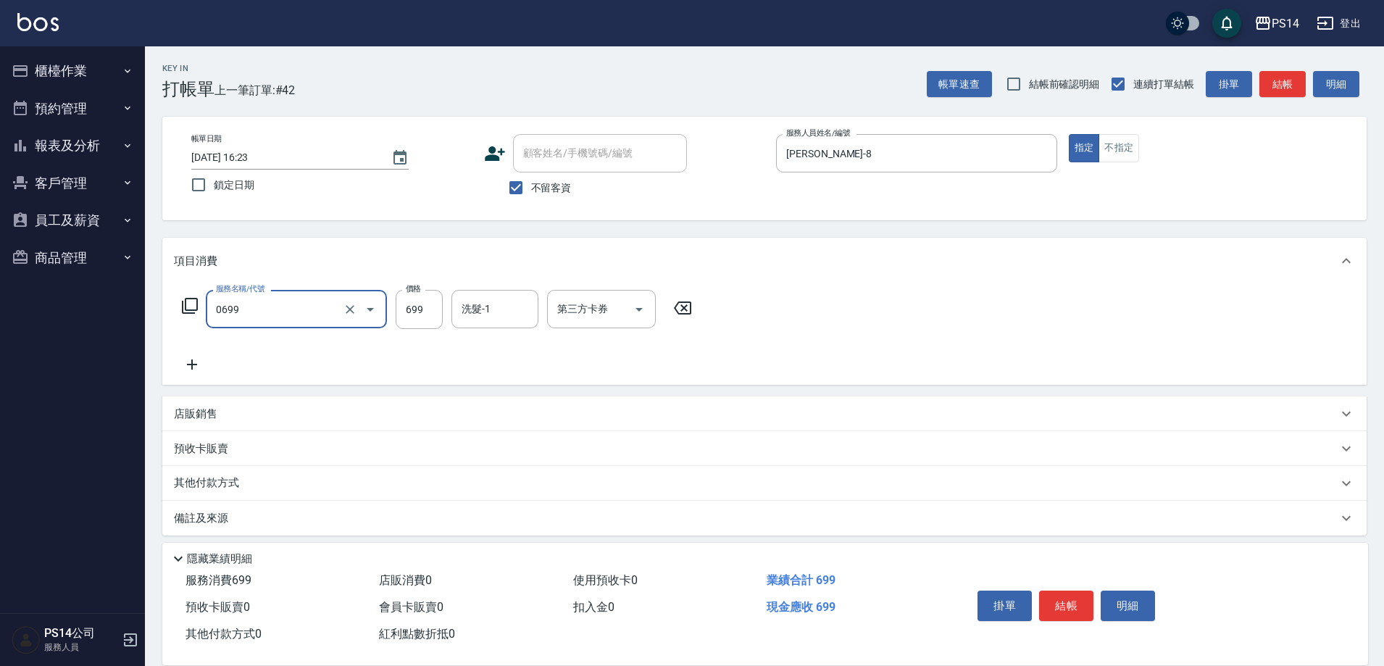
type input "精油SPA(0699)"
type input "599"
type input "[PERSON_NAME]-28"
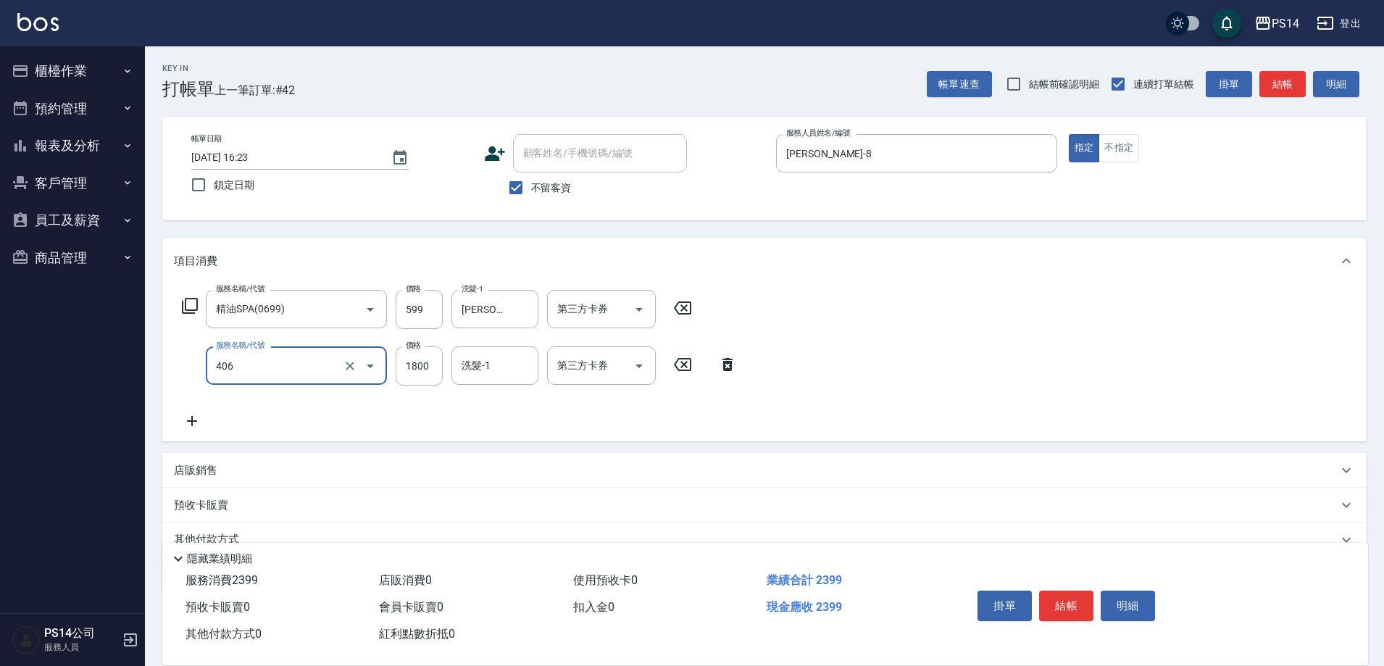
type input "鏡面二劑(406)"
type input "1400"
type input "[PERSON_NAME]-28"
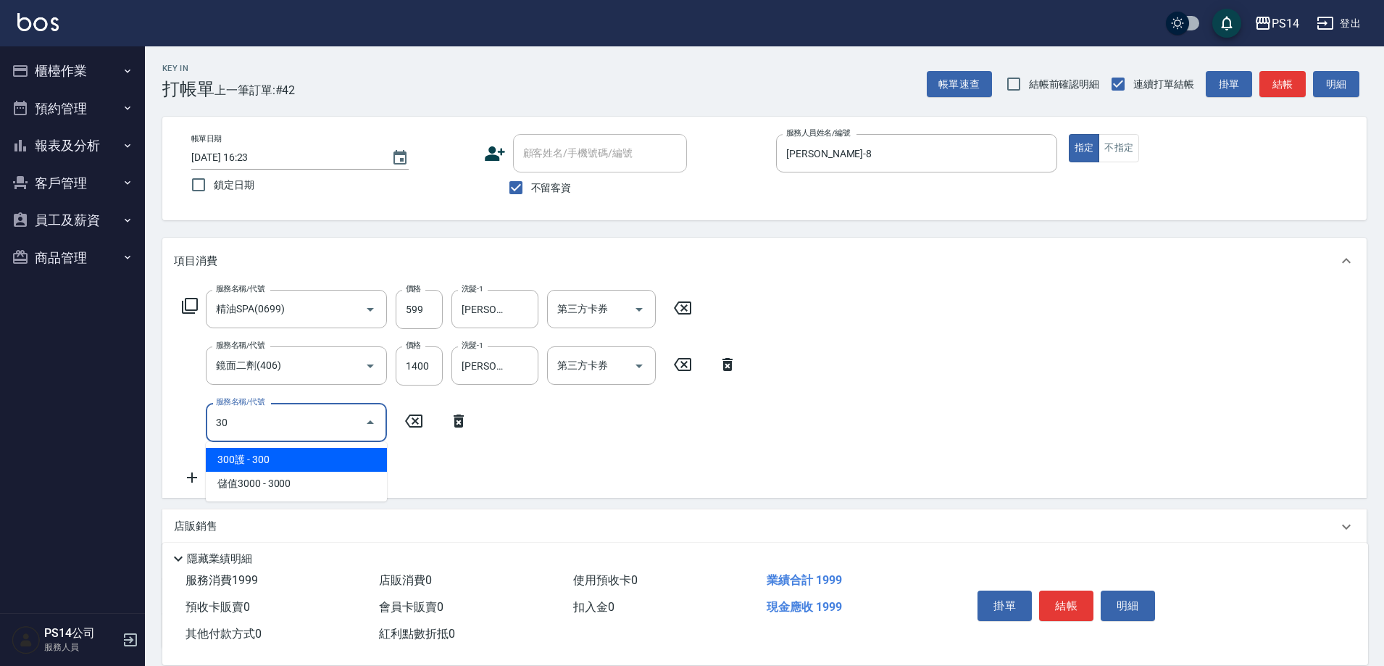
type input "301"
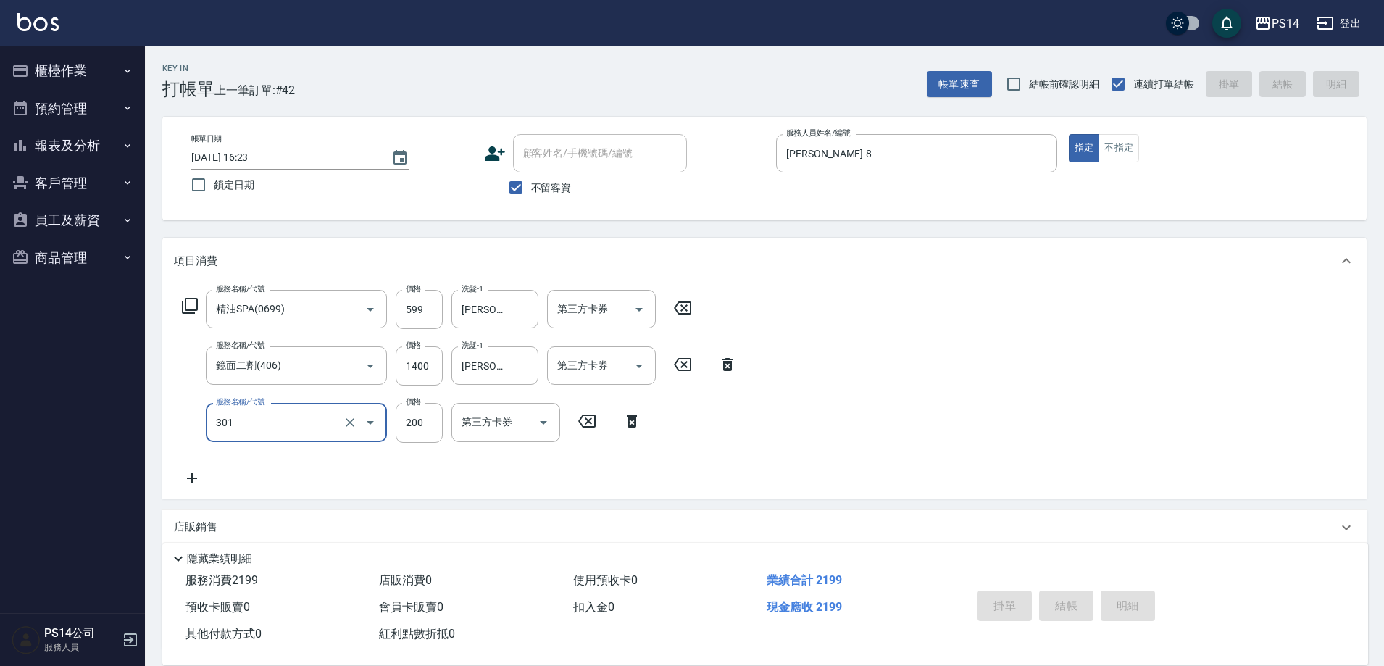
type input "[DATE] 16:24"
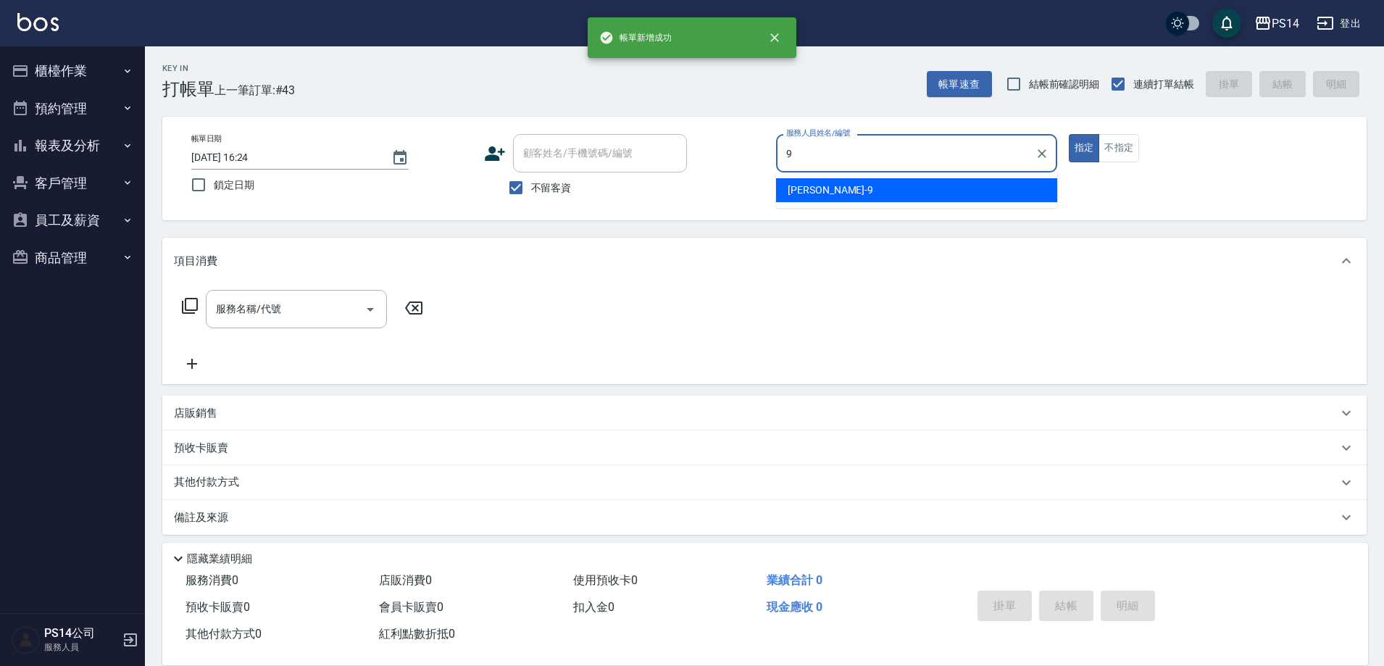
type input "[PERSON_NAME]-9"
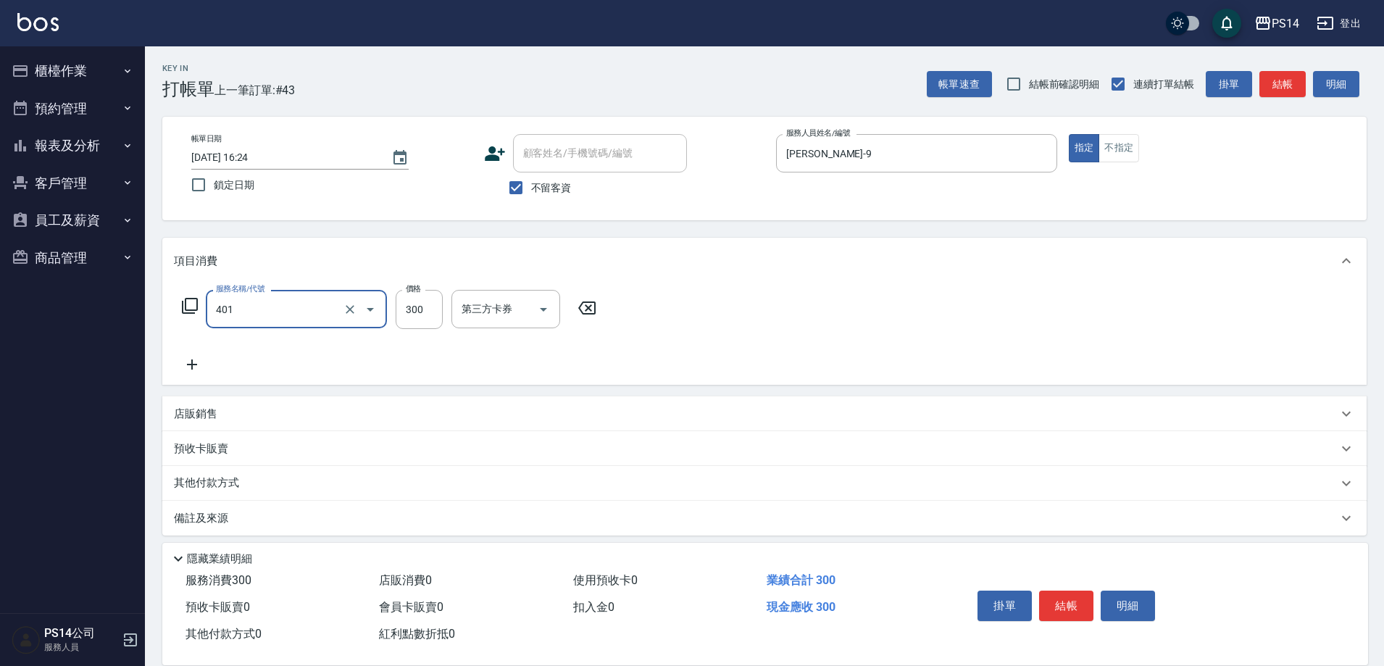
type input "300護(401)"
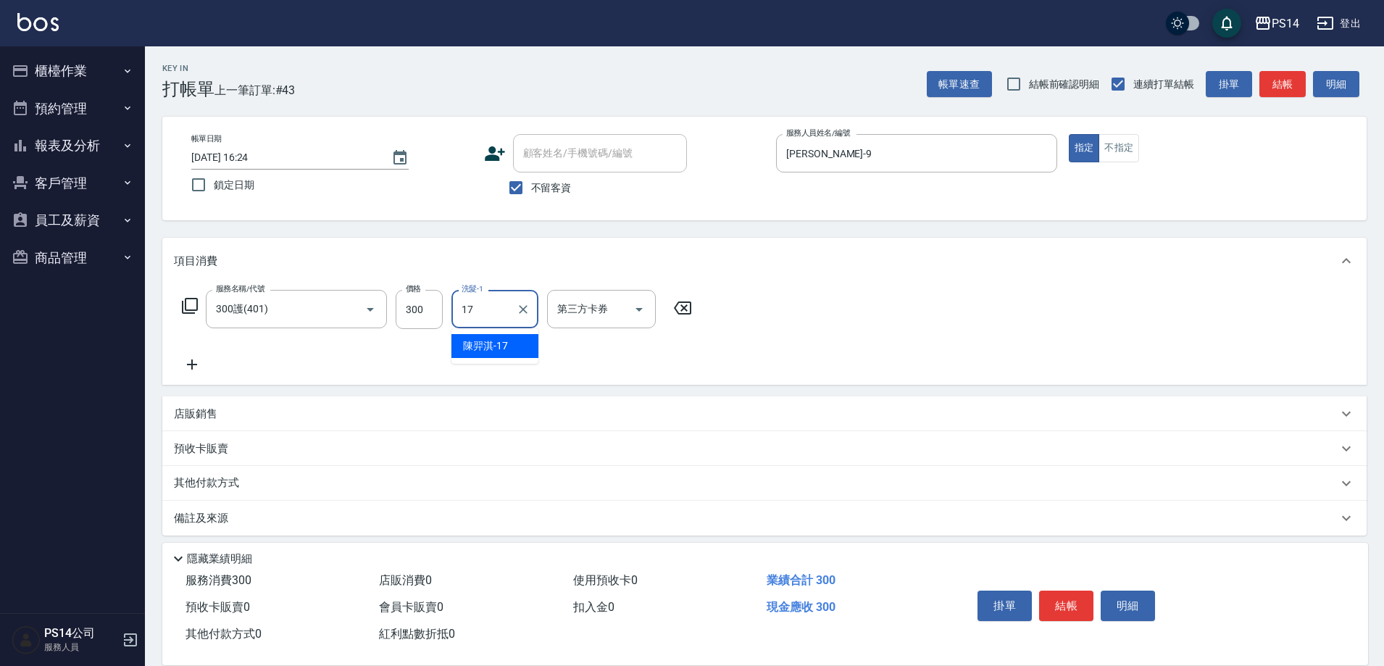
type input "[PERSON_NAME]-17"
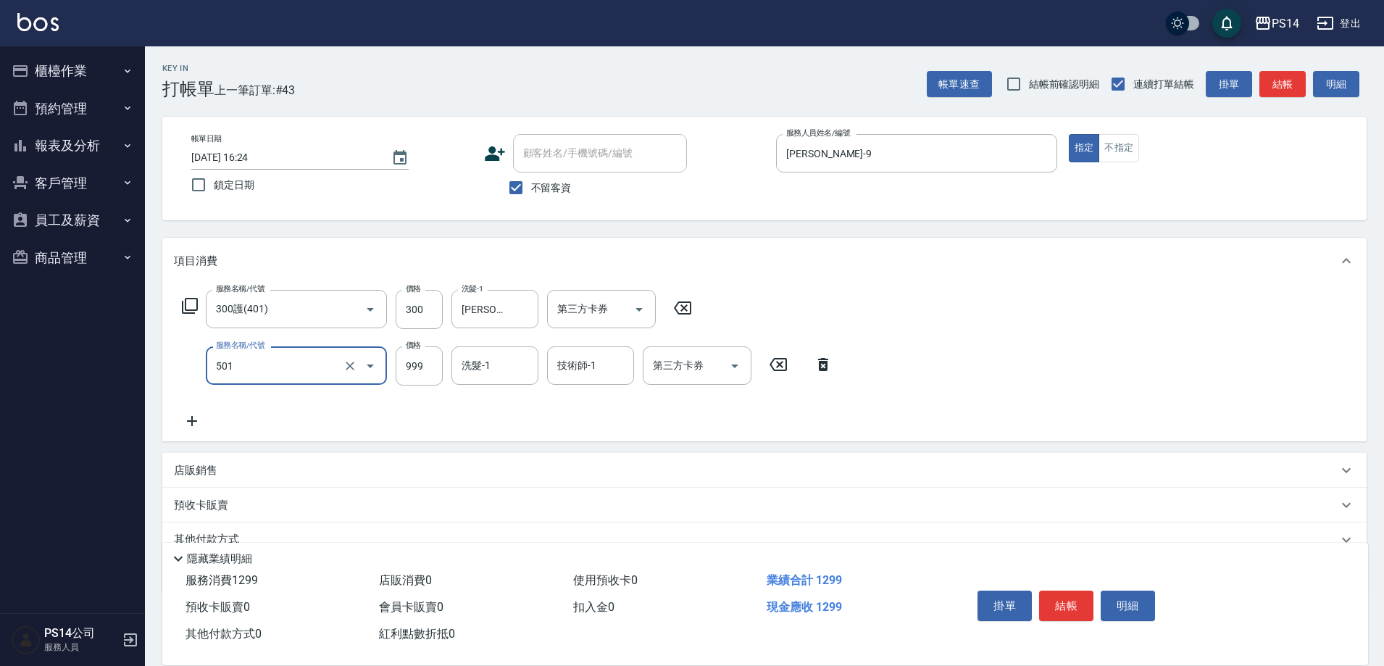
type input "染髮(501)"
type input "1200"
type input "[PERSON_NAME]-17"
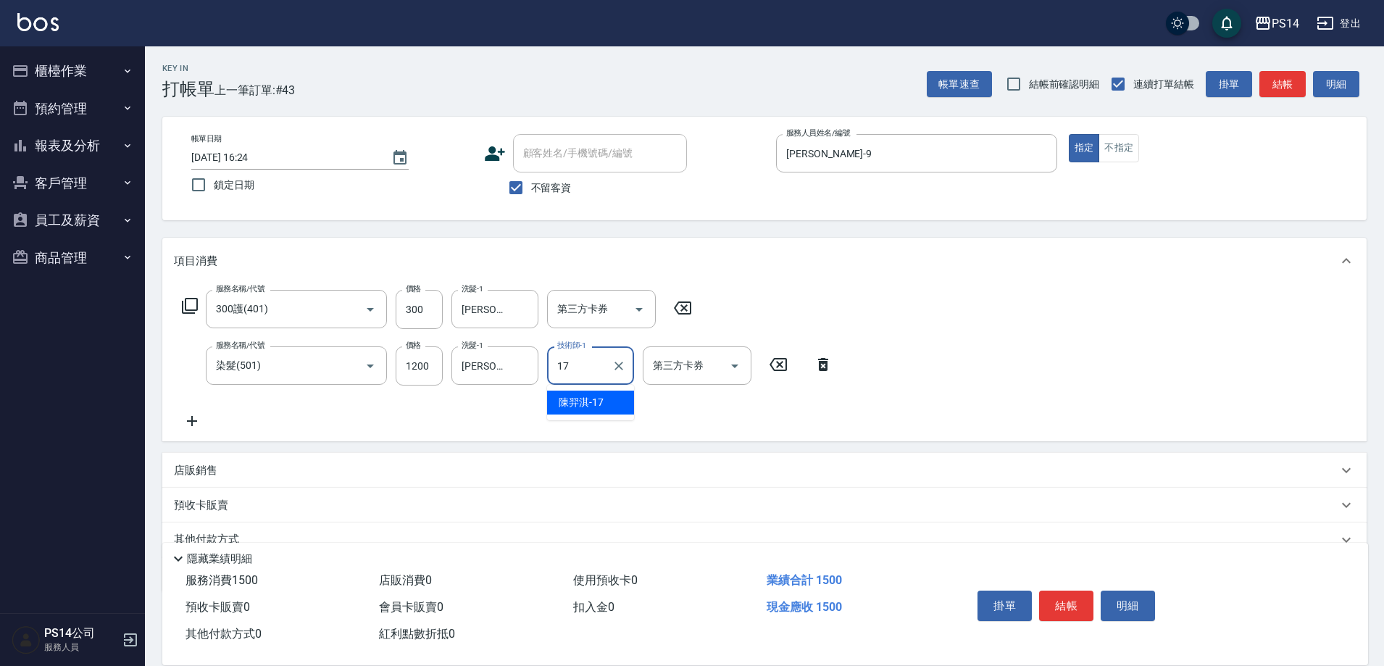
type input "[PERSON_NAME]-17"
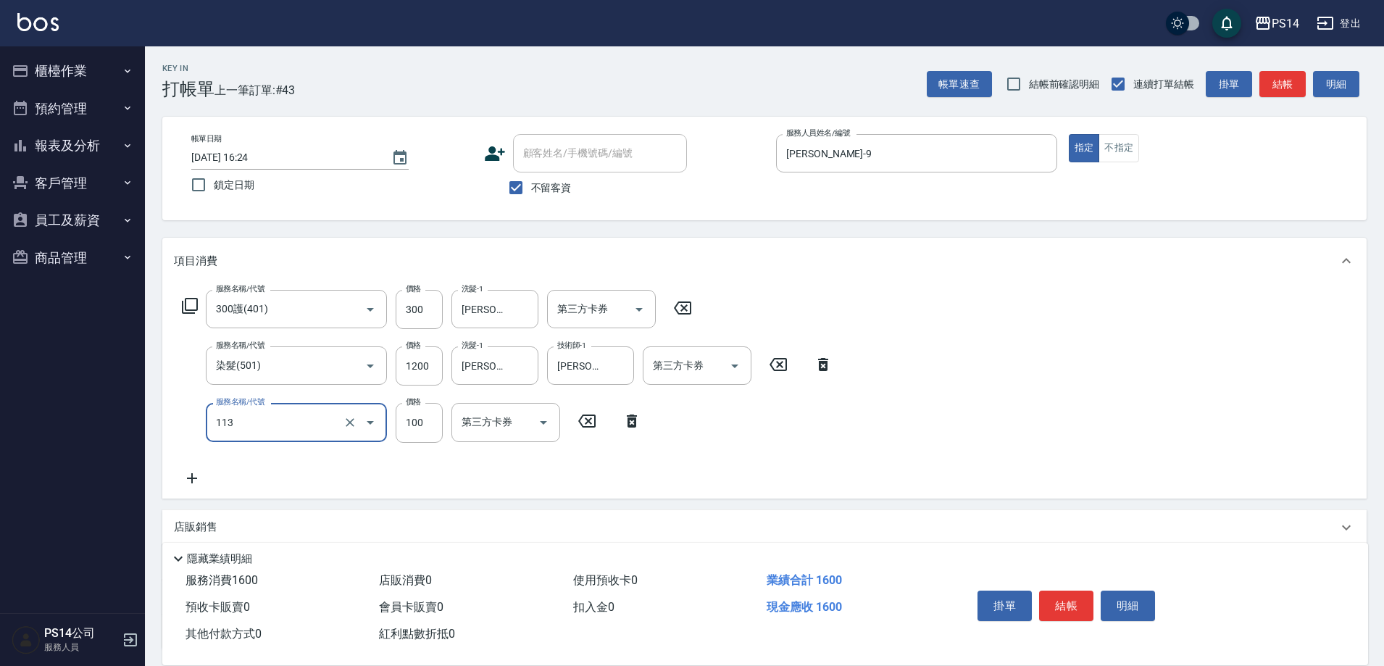
type input "瞬護100(113)"
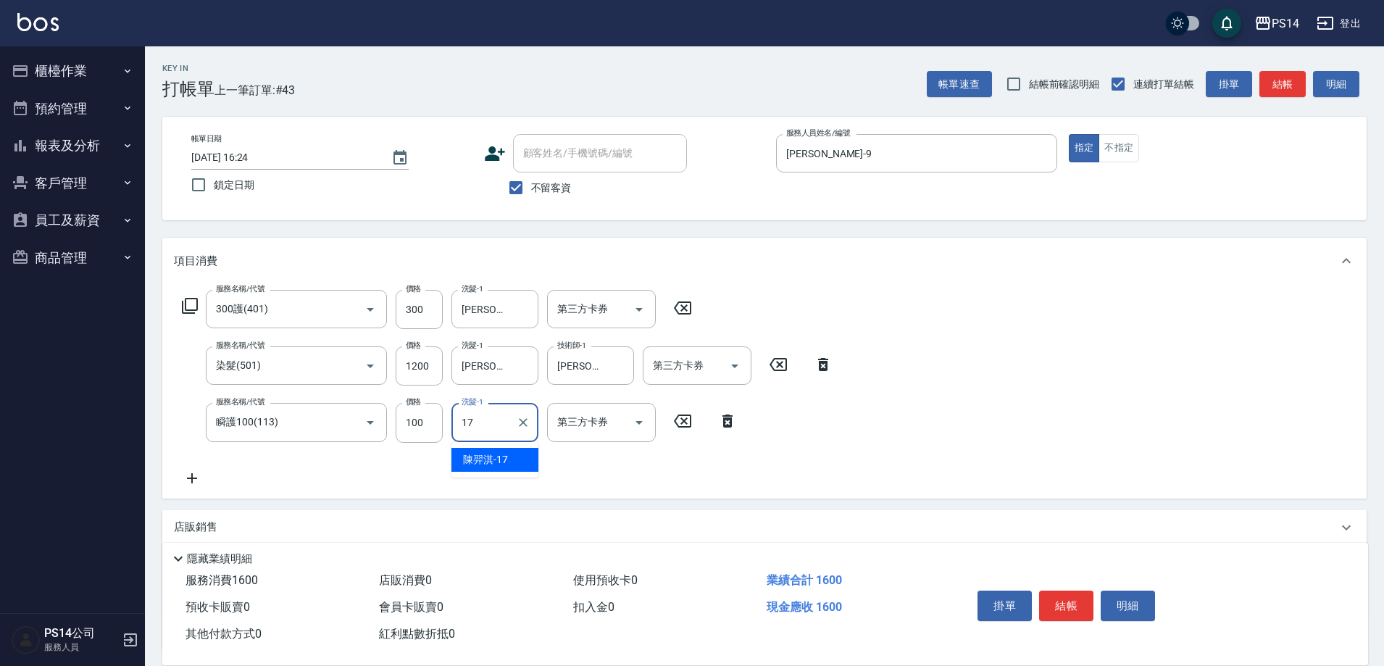
type input "[PERSON_NAME]-17"
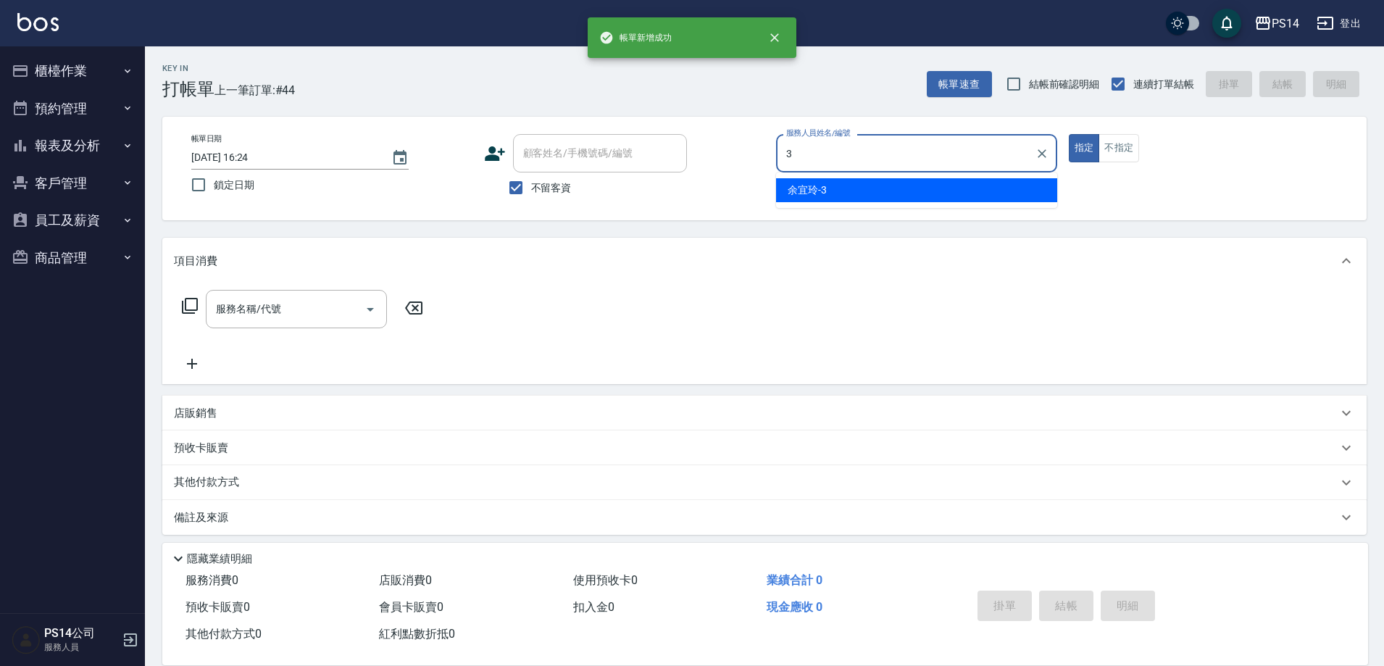
type input "余宜玲-3"
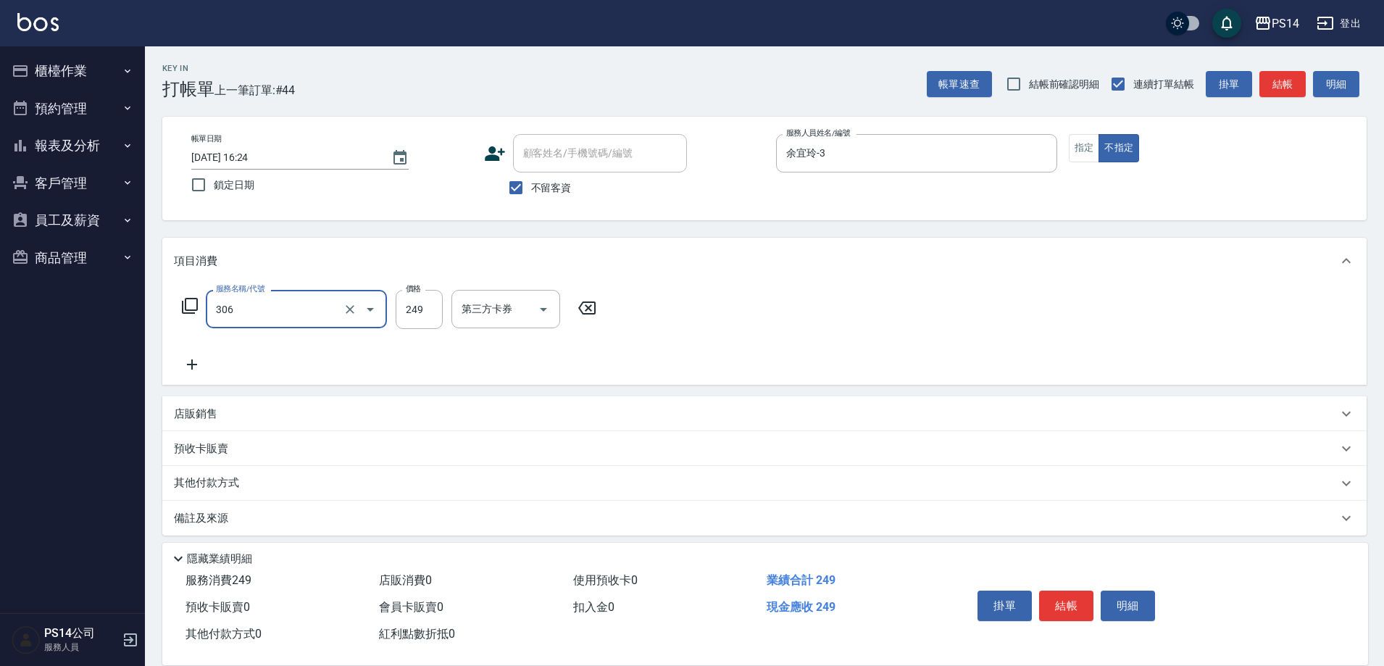
type input "剪髮(306)"
type input "[PERSON_NAME]-18"
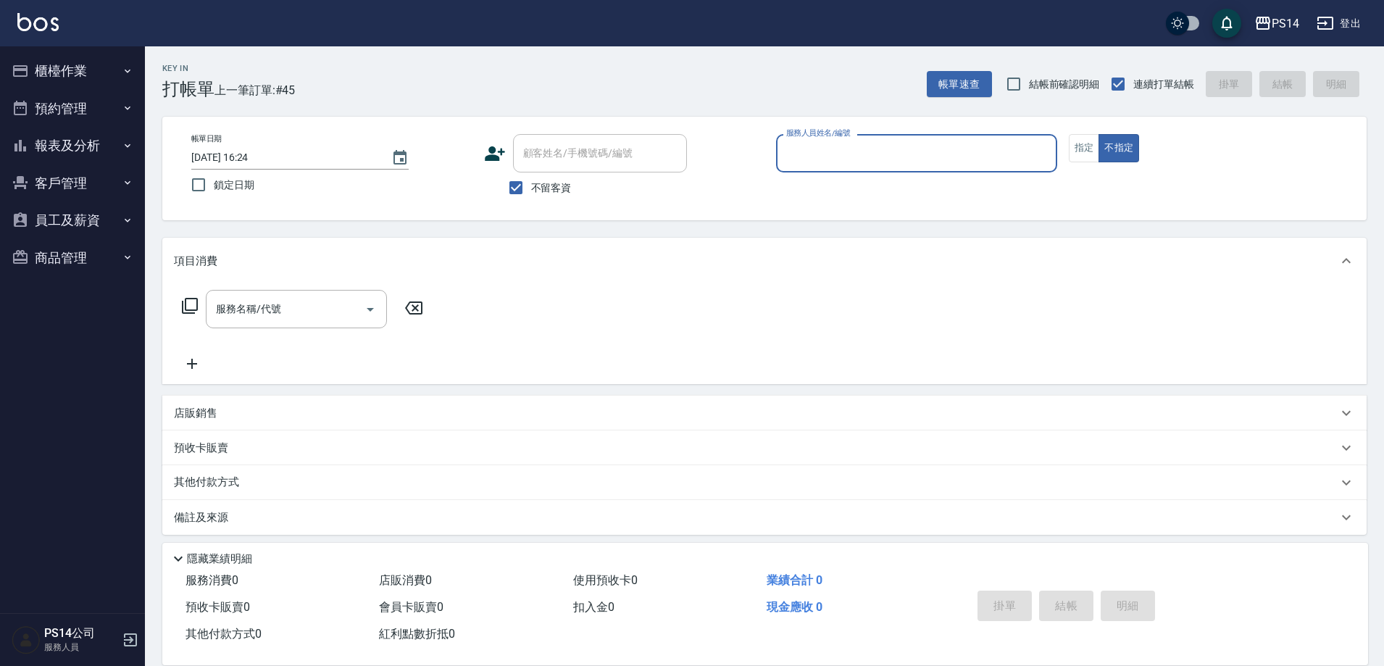
click at [81, 147] on button "報表及分析" at bounding box center [72, 146] width 133 height 38
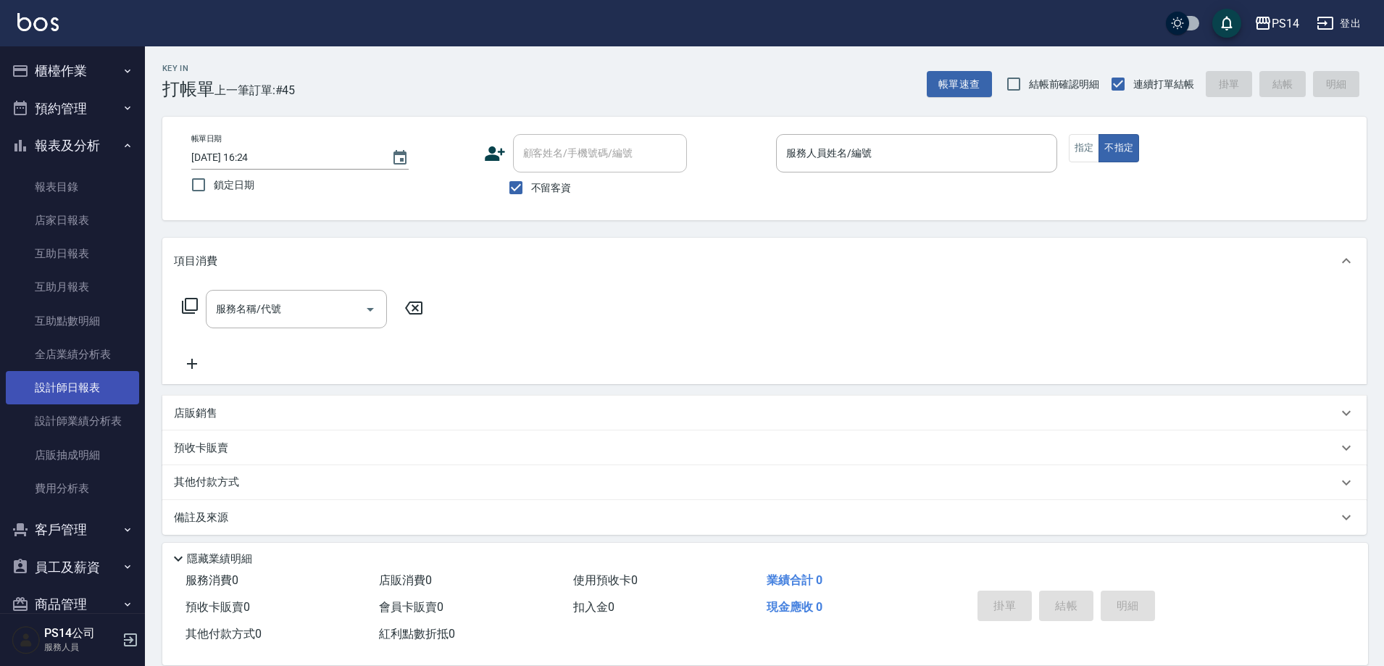
click at [82, 388] on link "設計師日報表" at bounding box center [72, 387] width 133 height 33
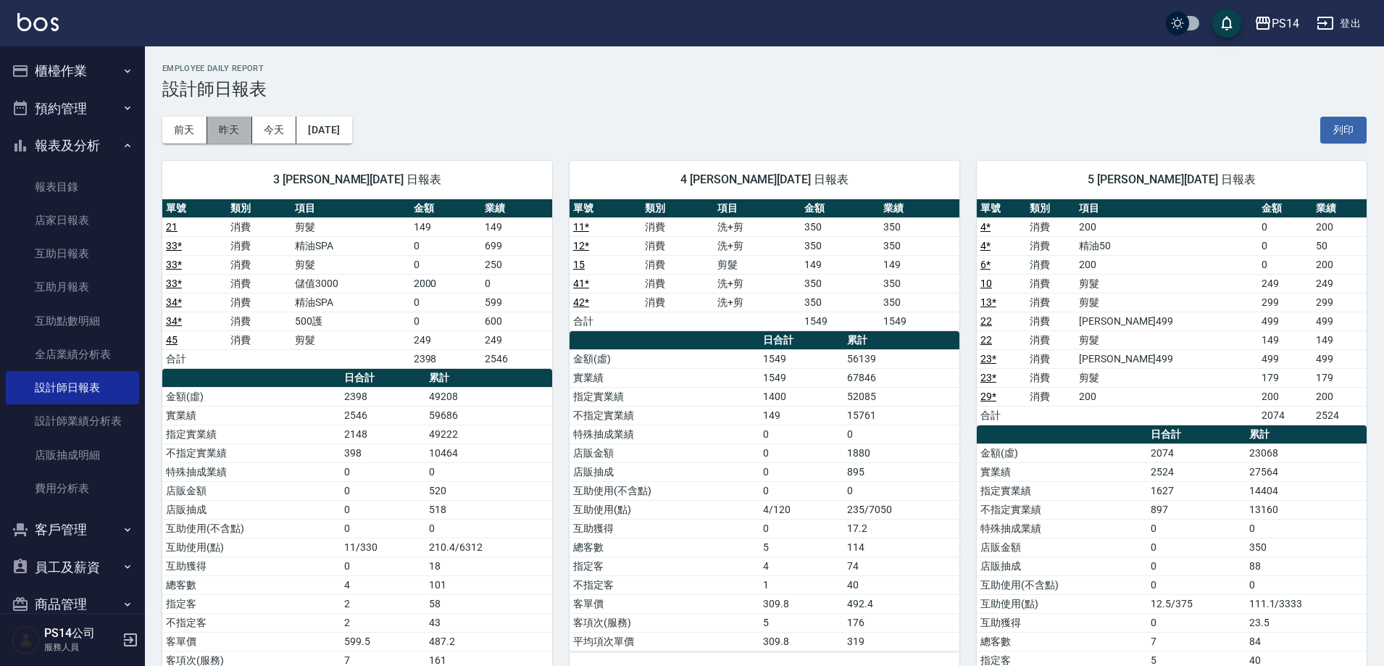
click at [233, 133] on button "昨天" at bounding box center [229, 130] width 45 height 27
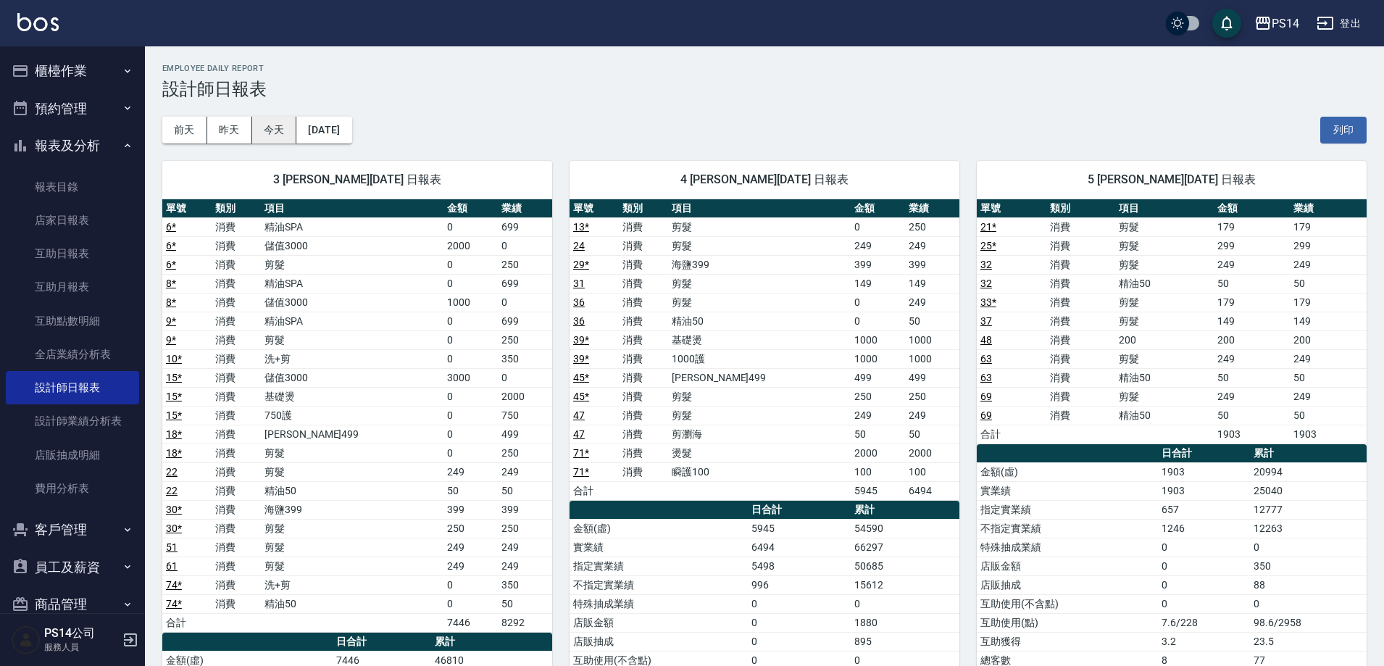
click at [270, 127] on button "今天" at bounding box center [274, 130] width 45 height 27
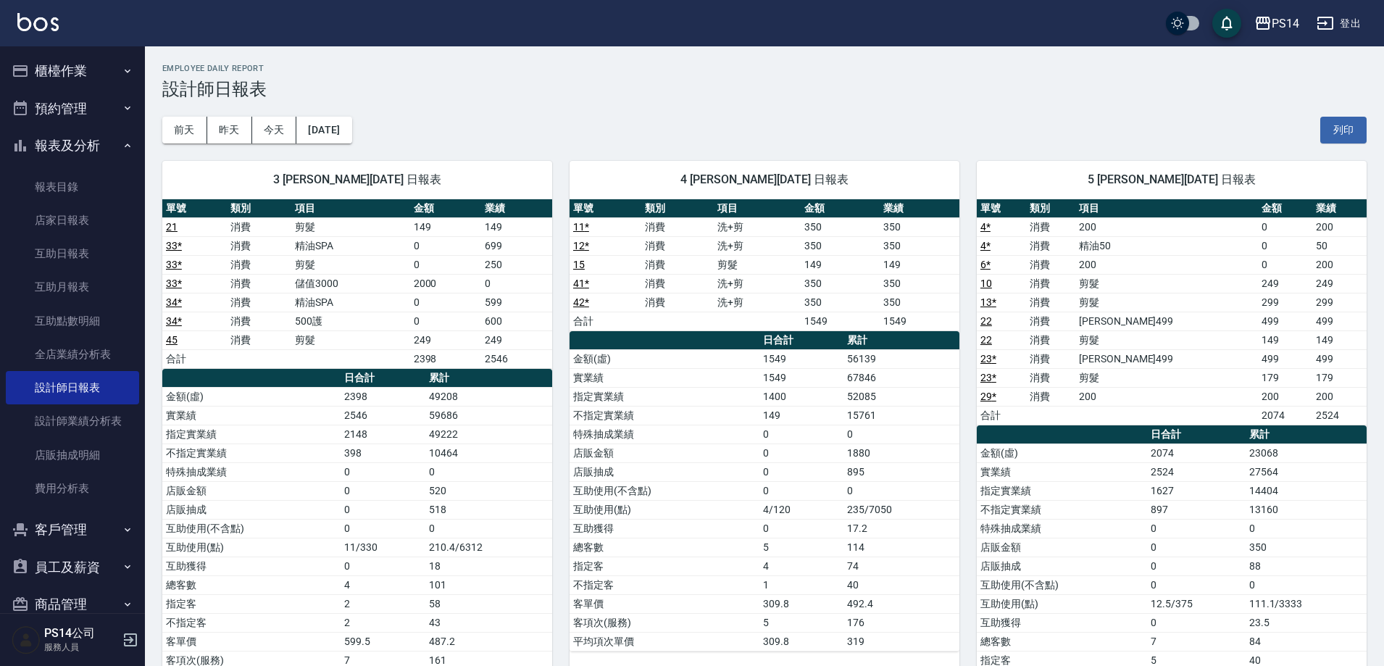
click at [62, 140] on button "報表及分析" at bounding box center [72, 146] width 133 height 38
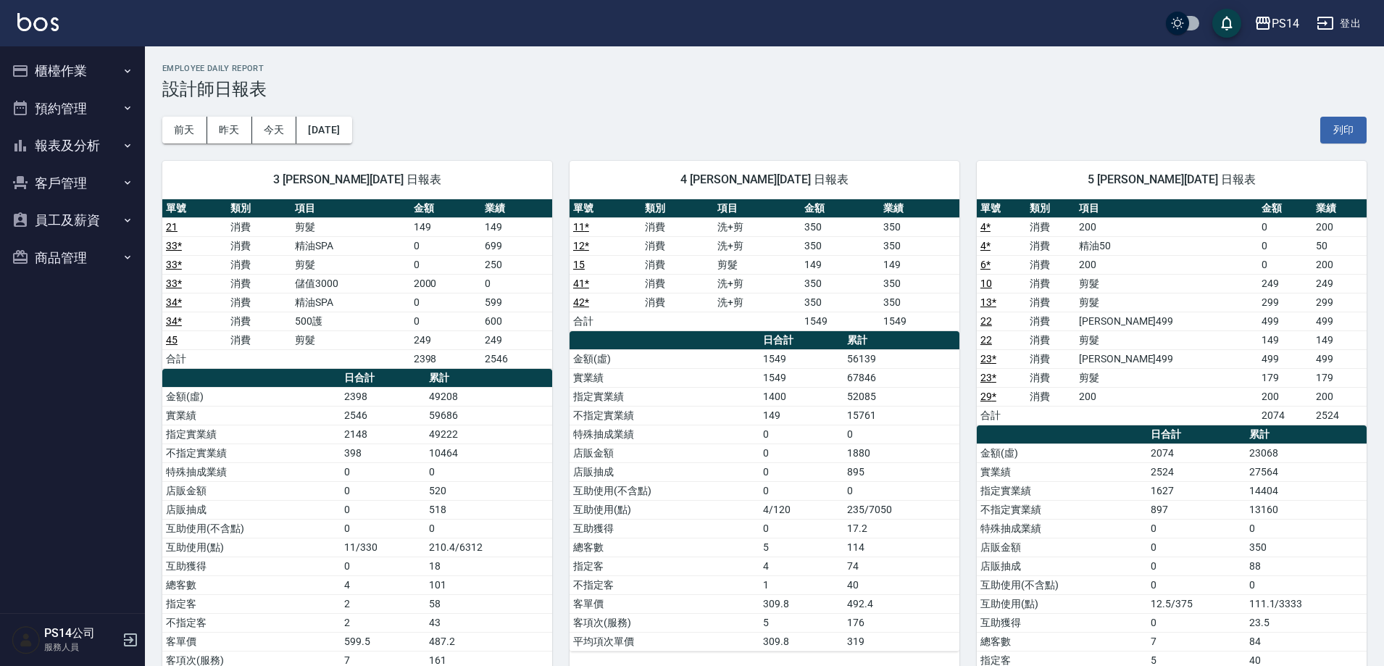
click at [59, 66] on button "櫃檯作業" at bounding box center [72, 71] width 133 height 38
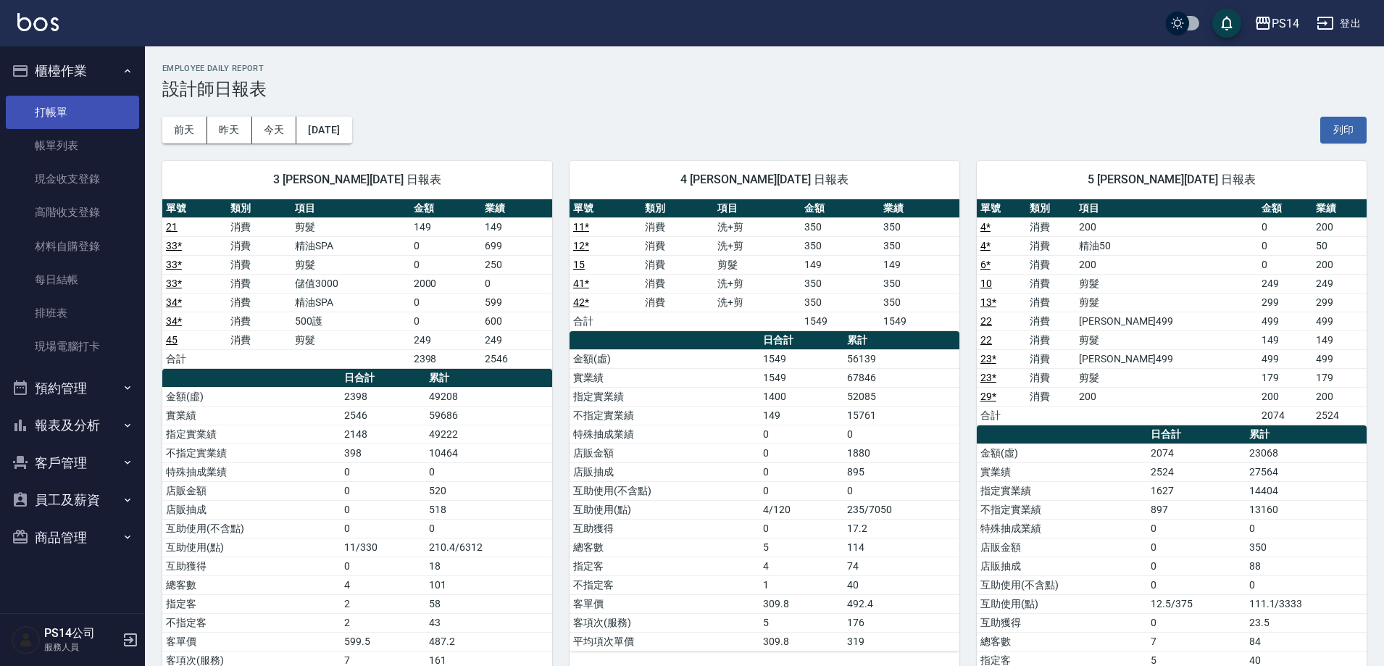
click at [62, 109] on link "打帳單" at bounding box center [72, 112] width 133 height 33
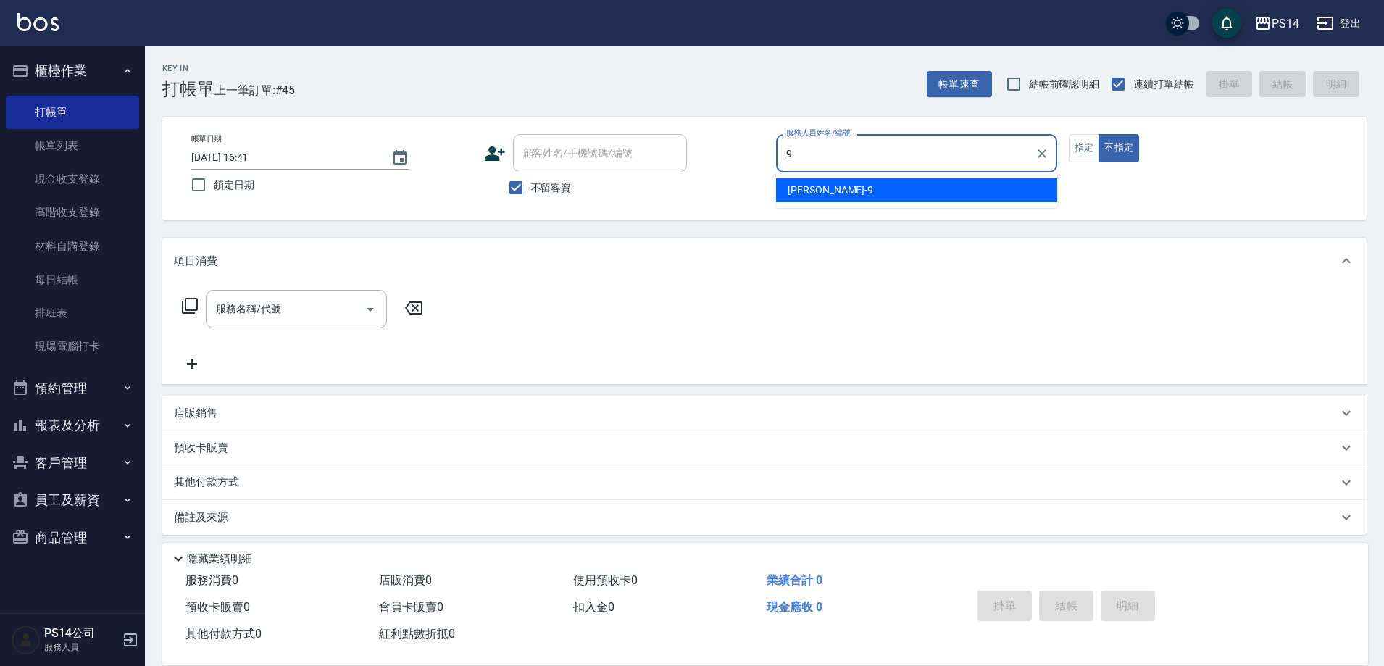
type input "[PERSON_NAME]-9"
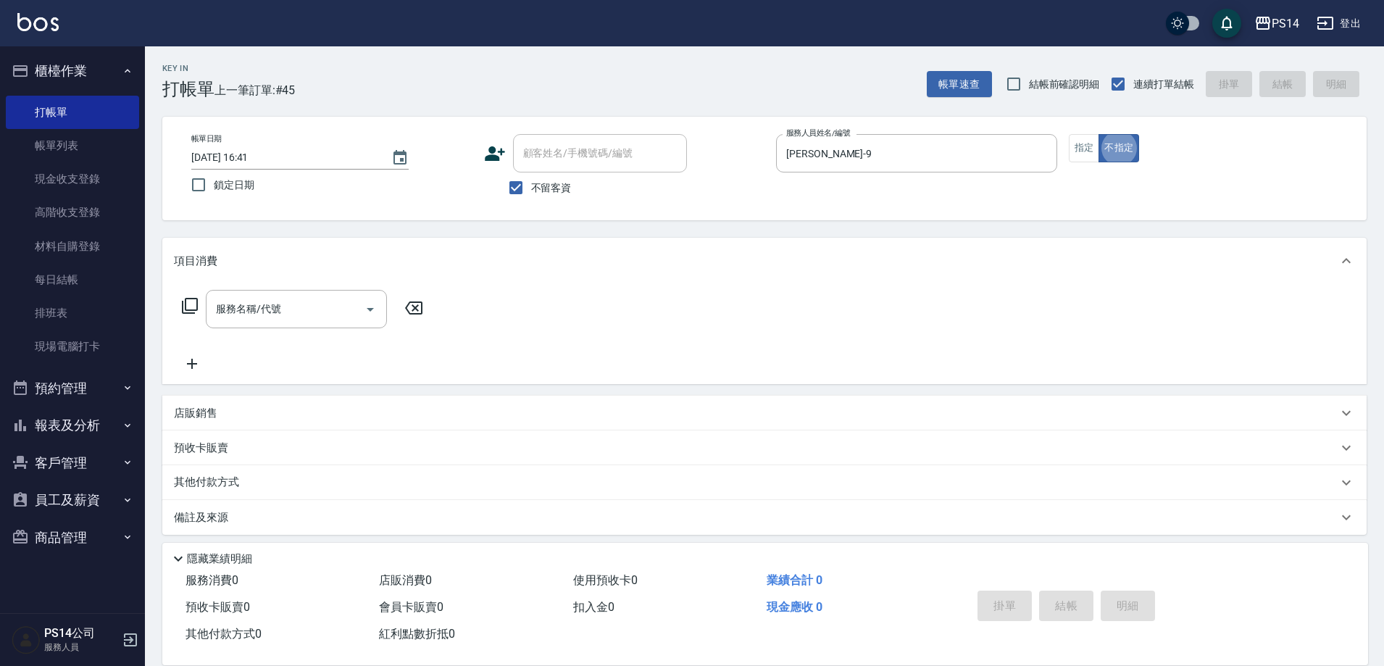
type button "false"
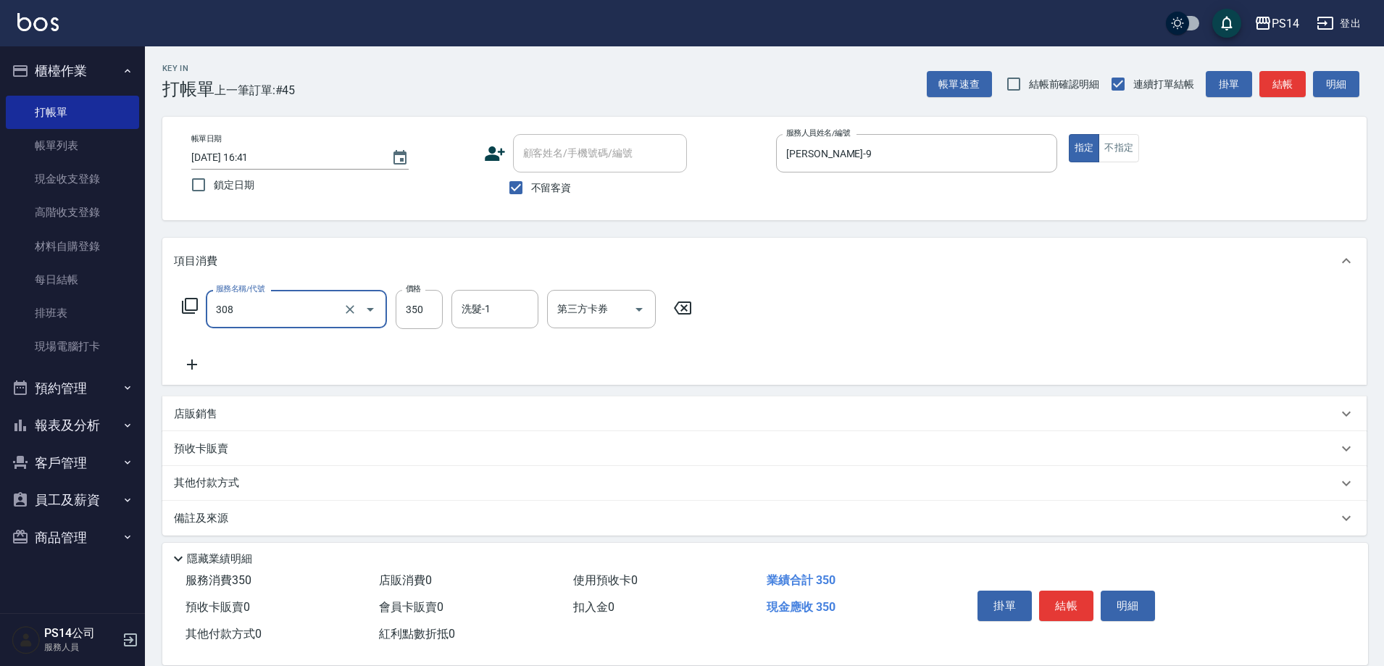
type input "洗+剪(308)"
type input "[PERSON_NAME]-28"
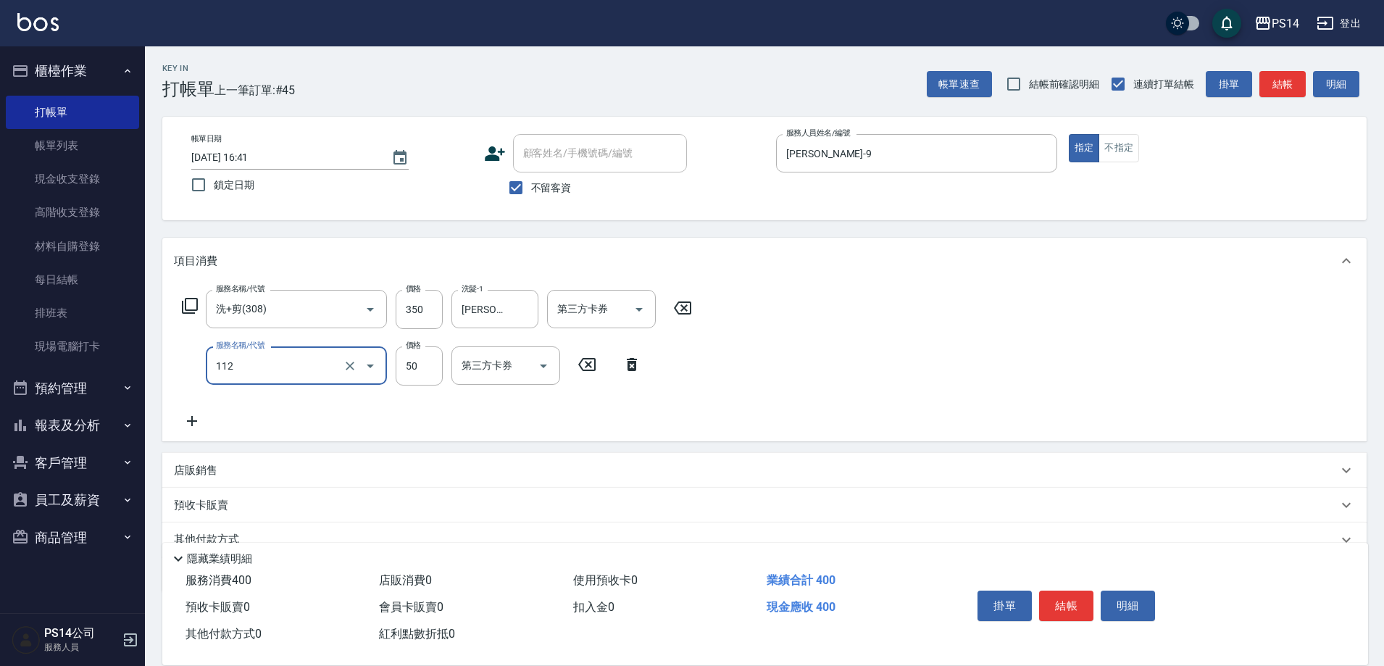
type input "精油50(112)"
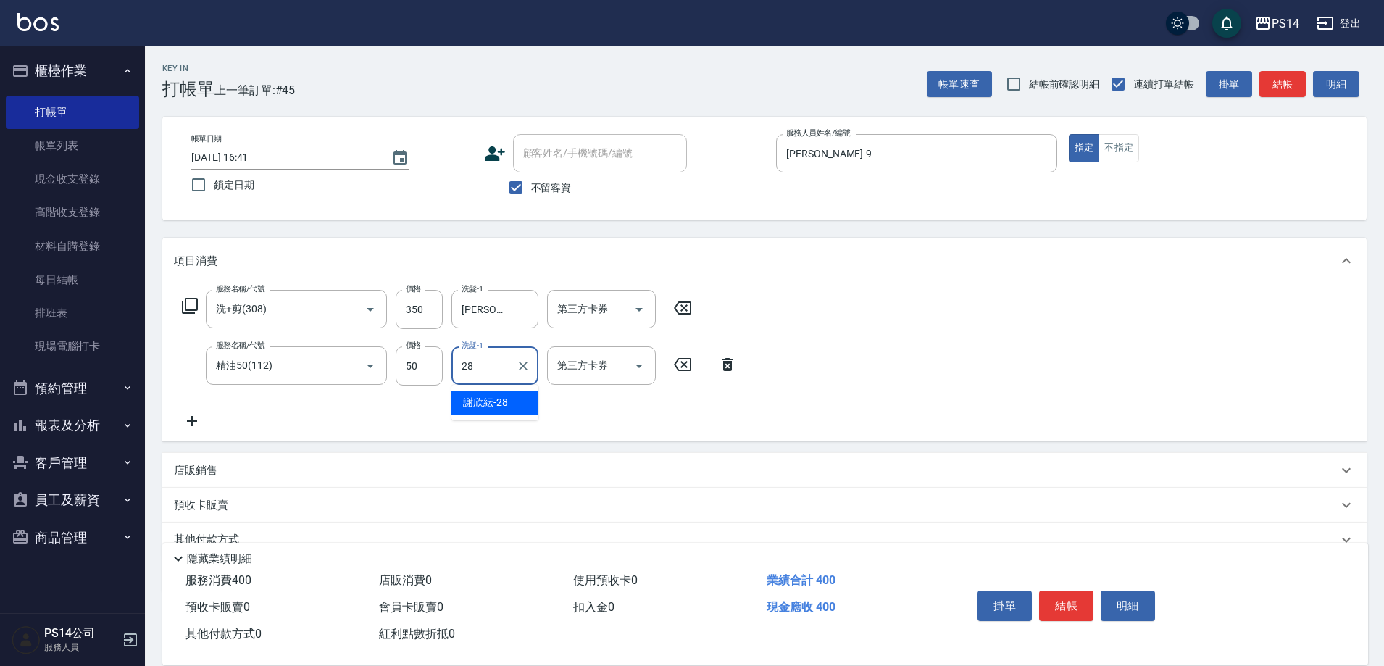
type input "[PERSON_NAME]-28"
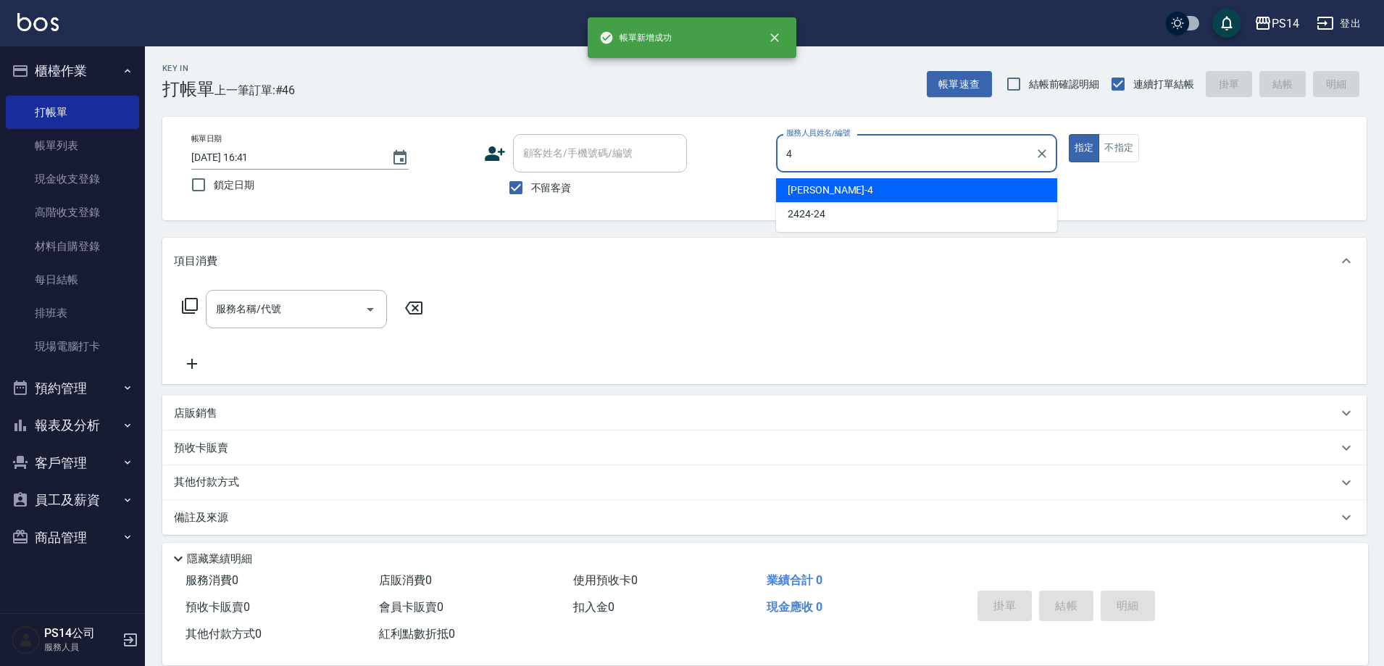
type input "[PERSON_NAME]-4"
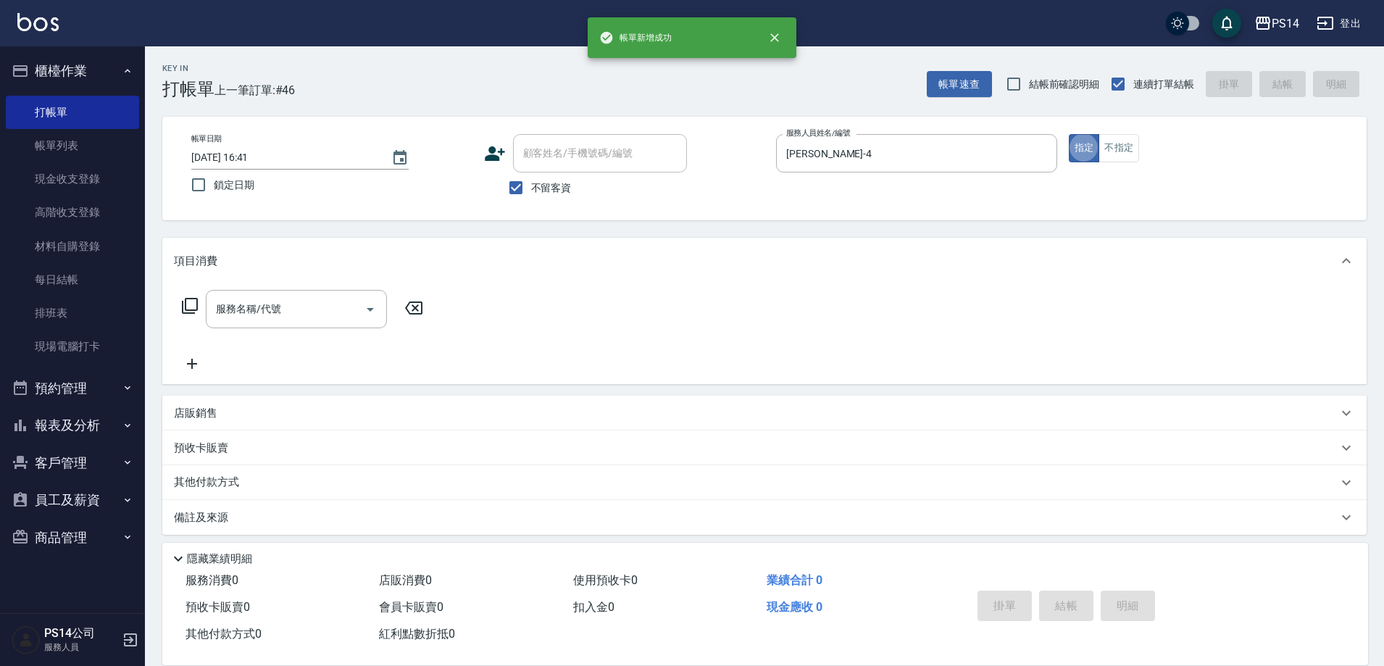
type button "true"
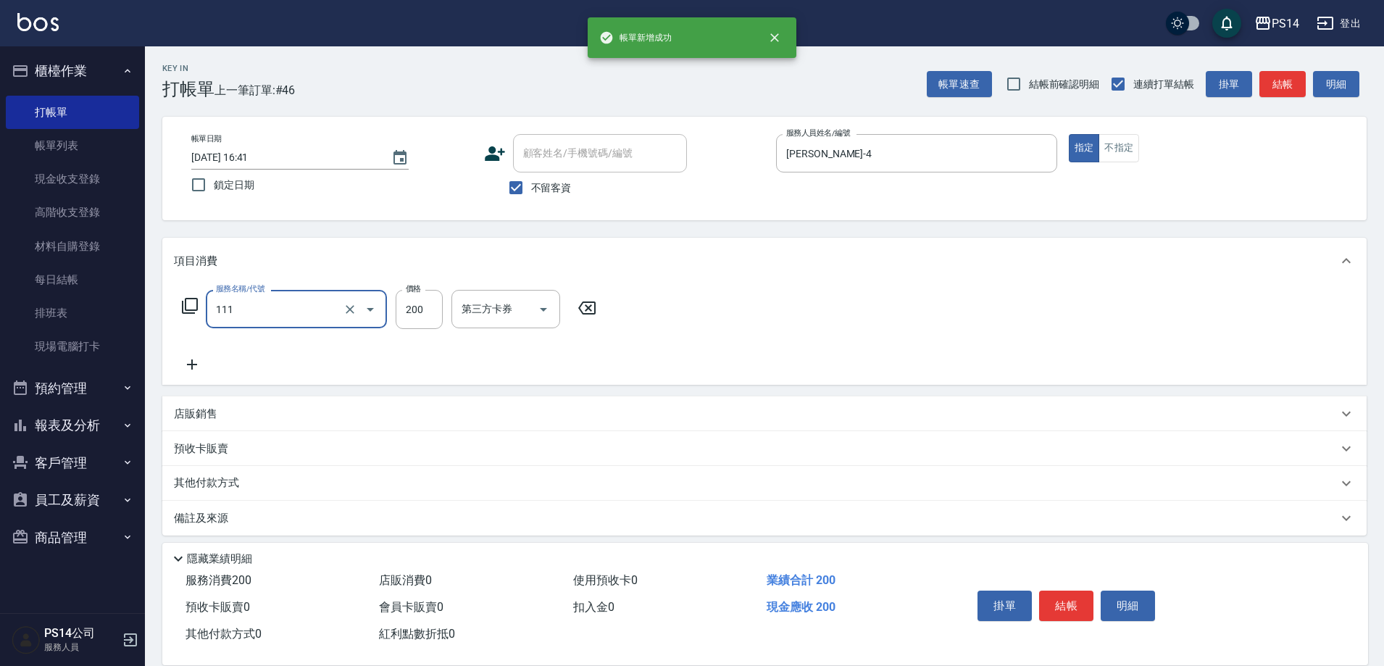
type input "200(111)"
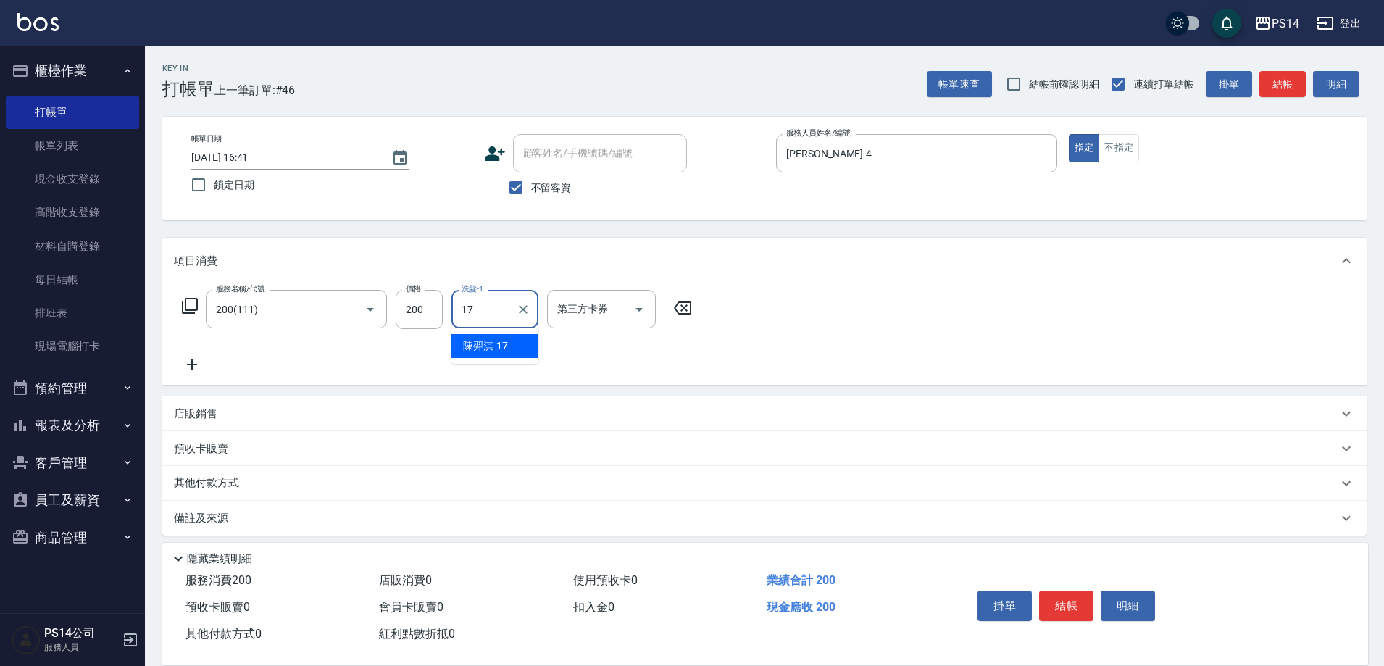
type input "[PERSON_NAME]-17"
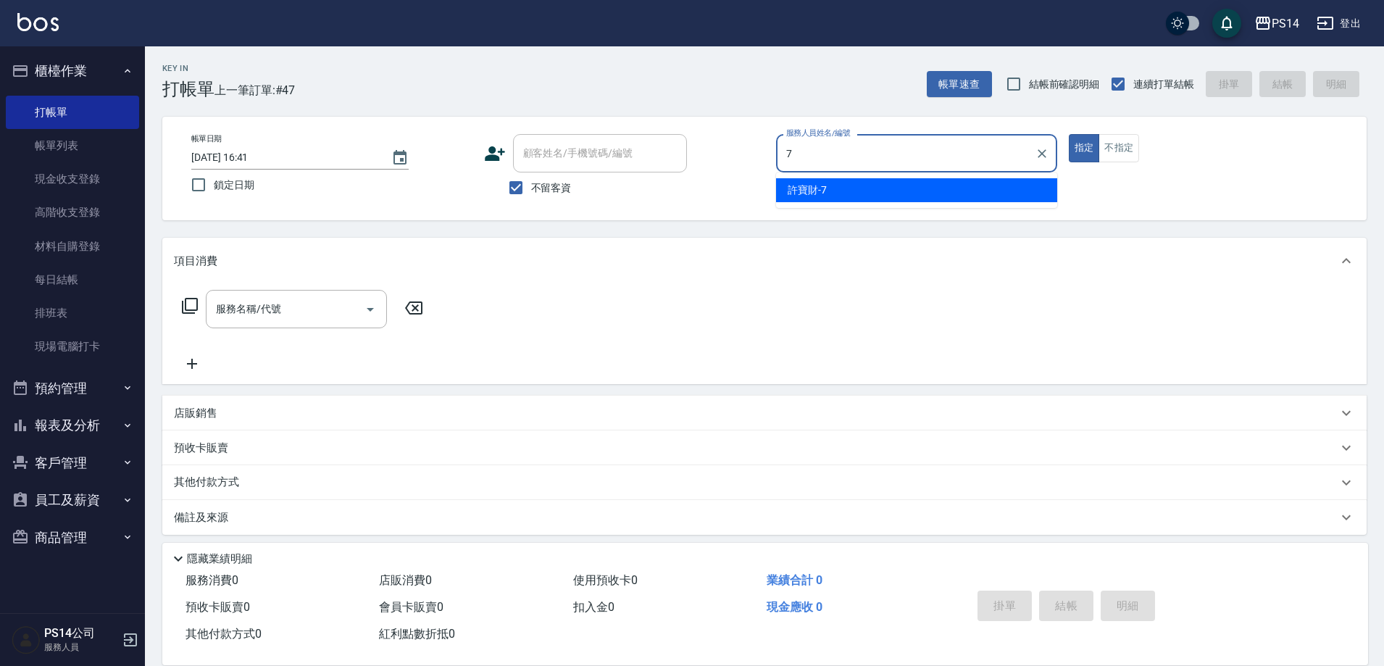
type input "許寶財-7"
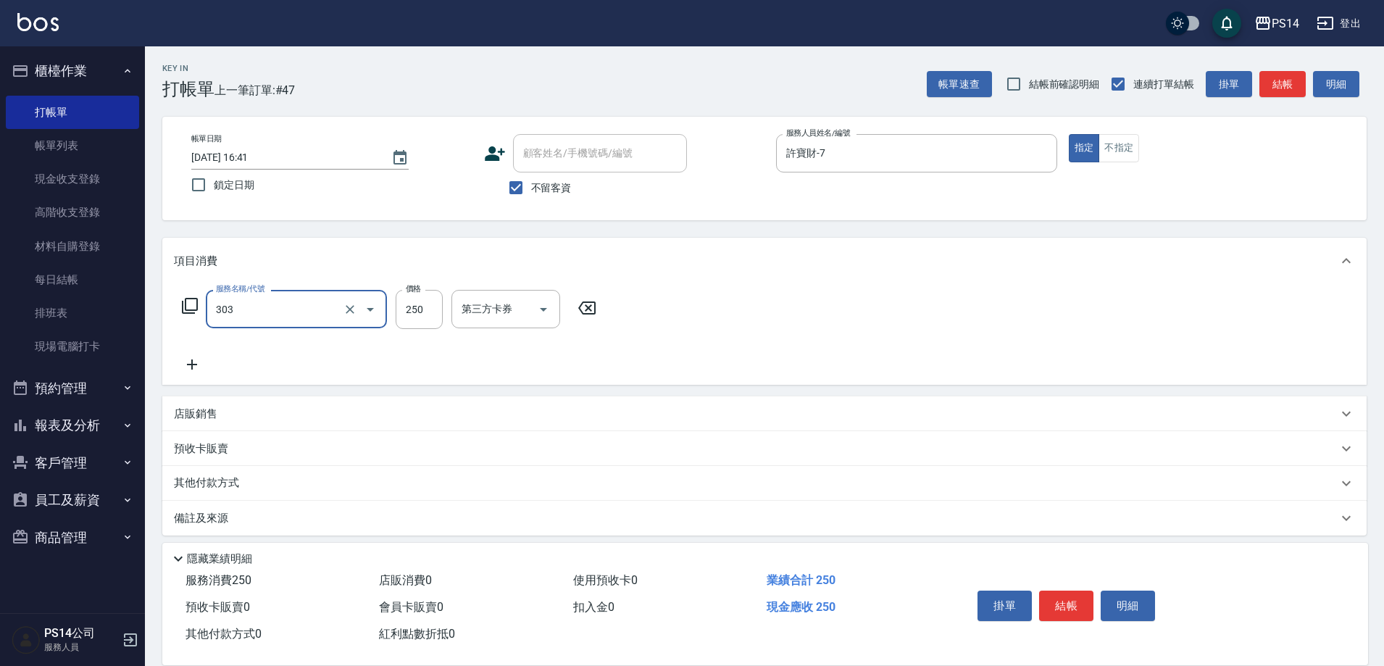
type input "剪髮(303)"
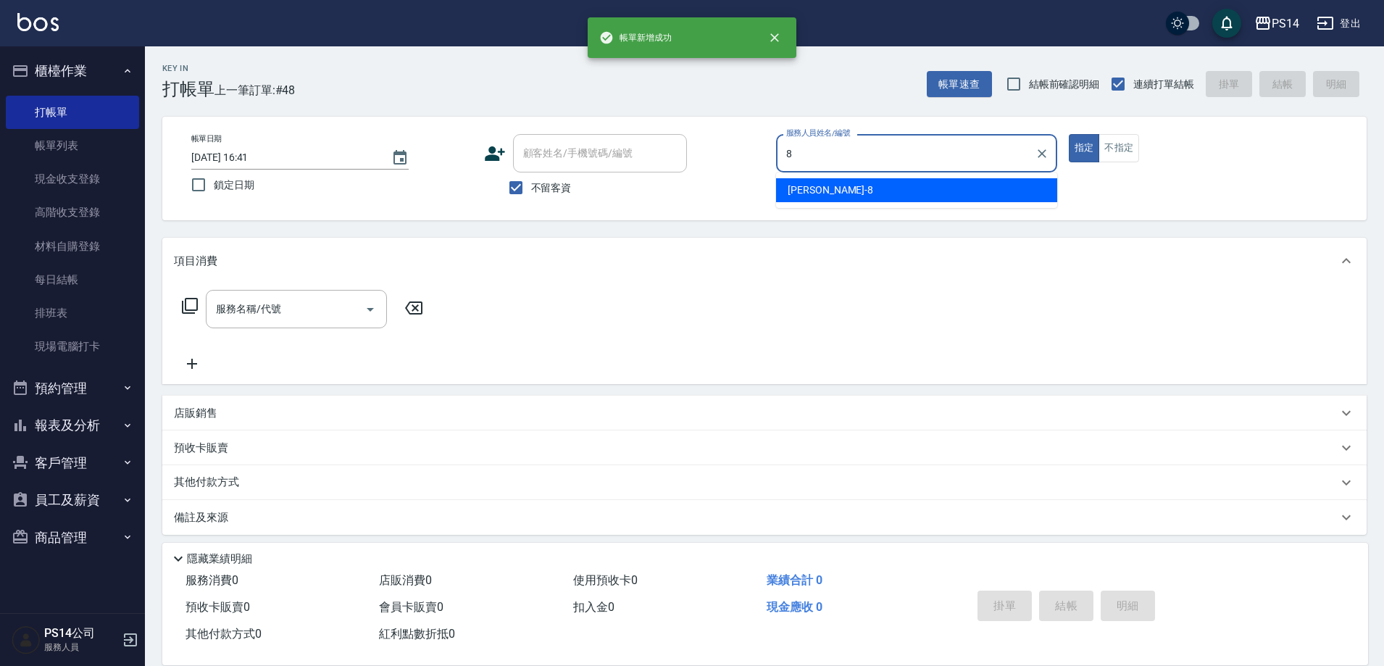
type input "[PERSON_NAME]-8"
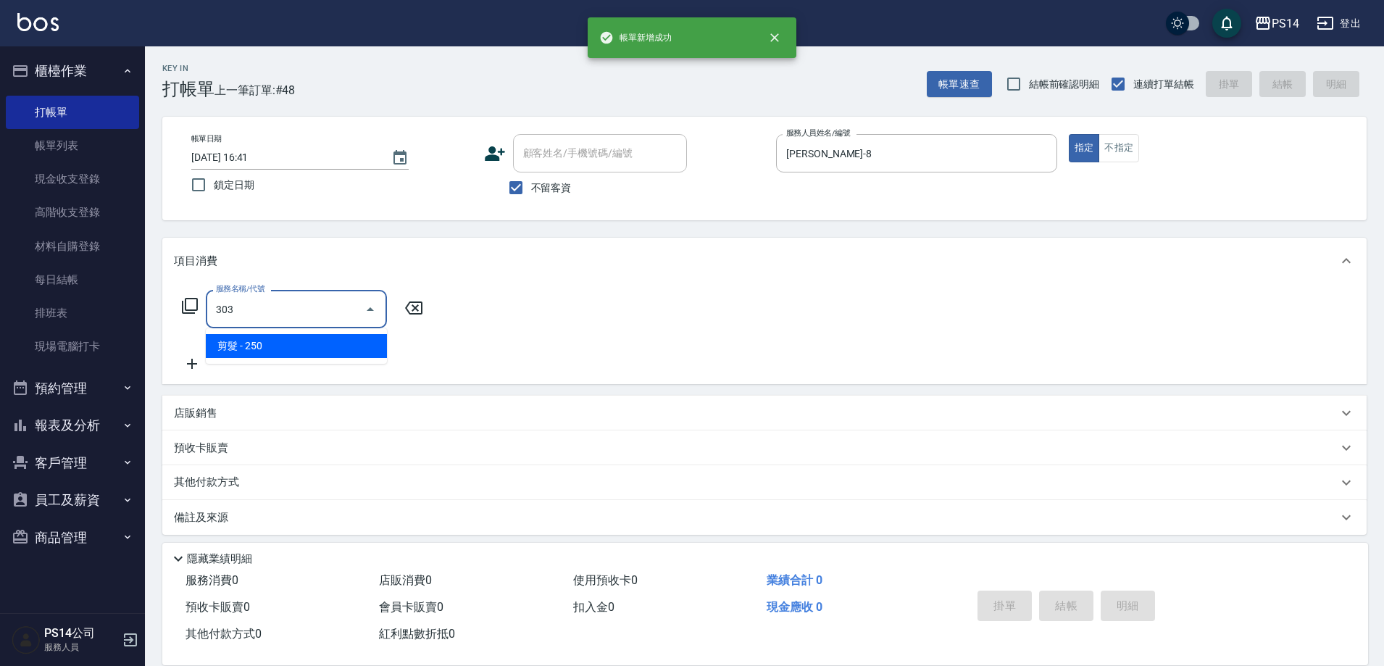
type input "剪髮(303)"
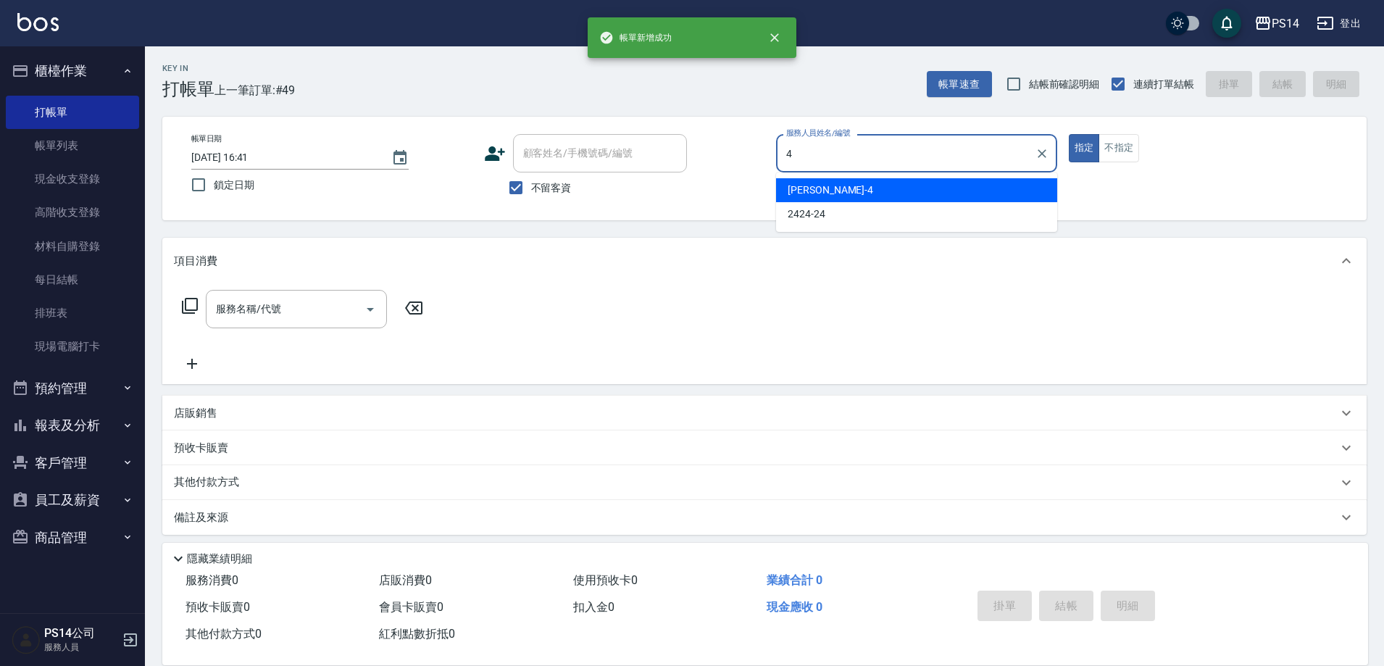
type input "[PERSON_NAME]-4"
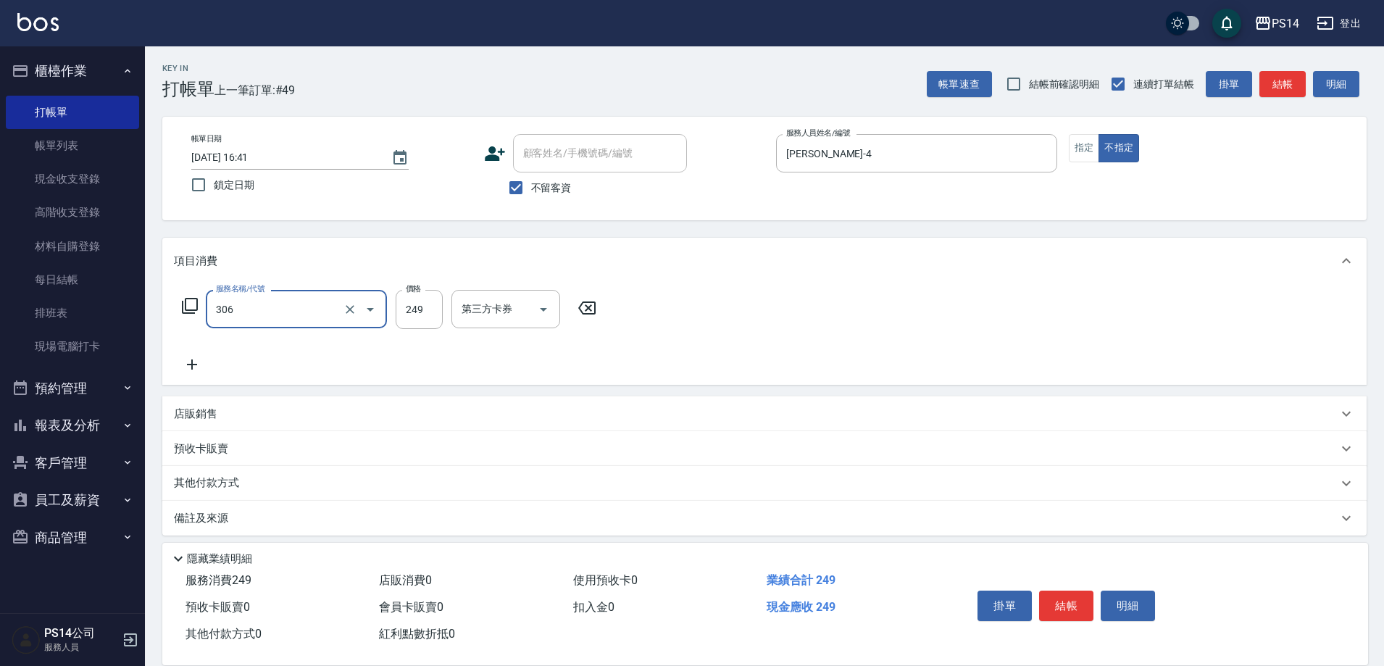
type input "剪髮(306)"
type input "[PERSON_NAME]-17"
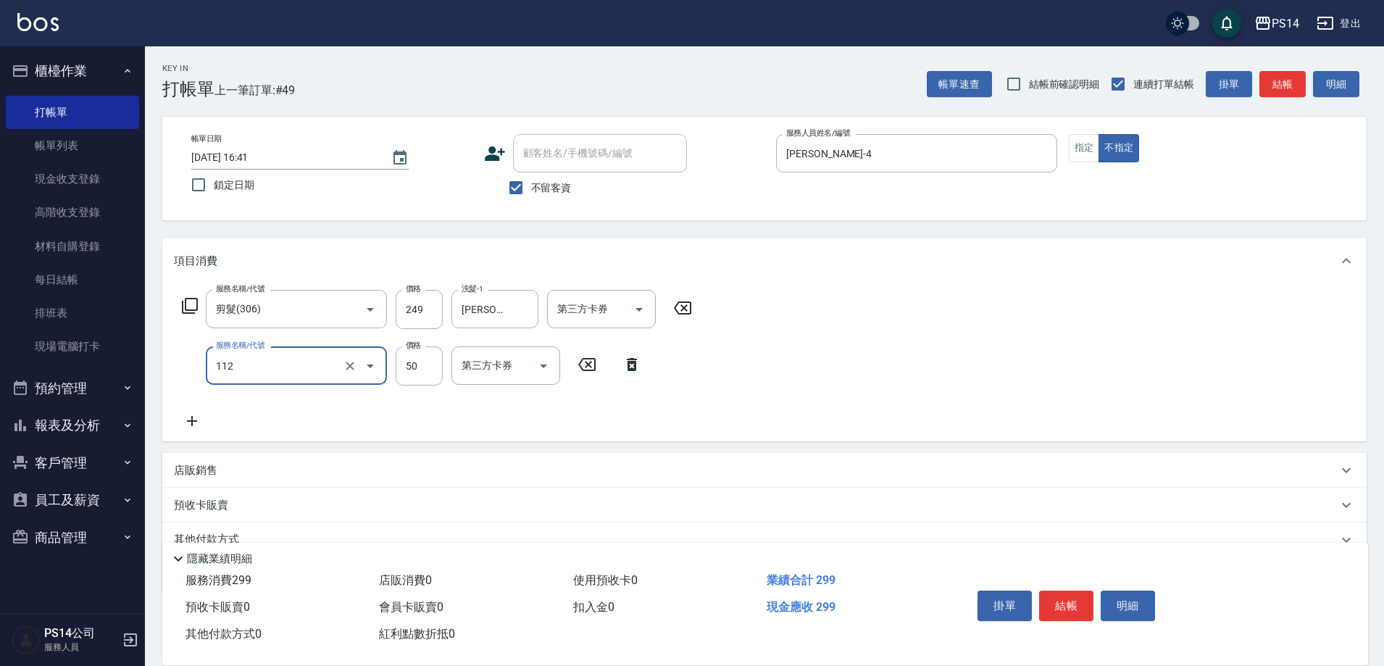
type input "精油50(112)"
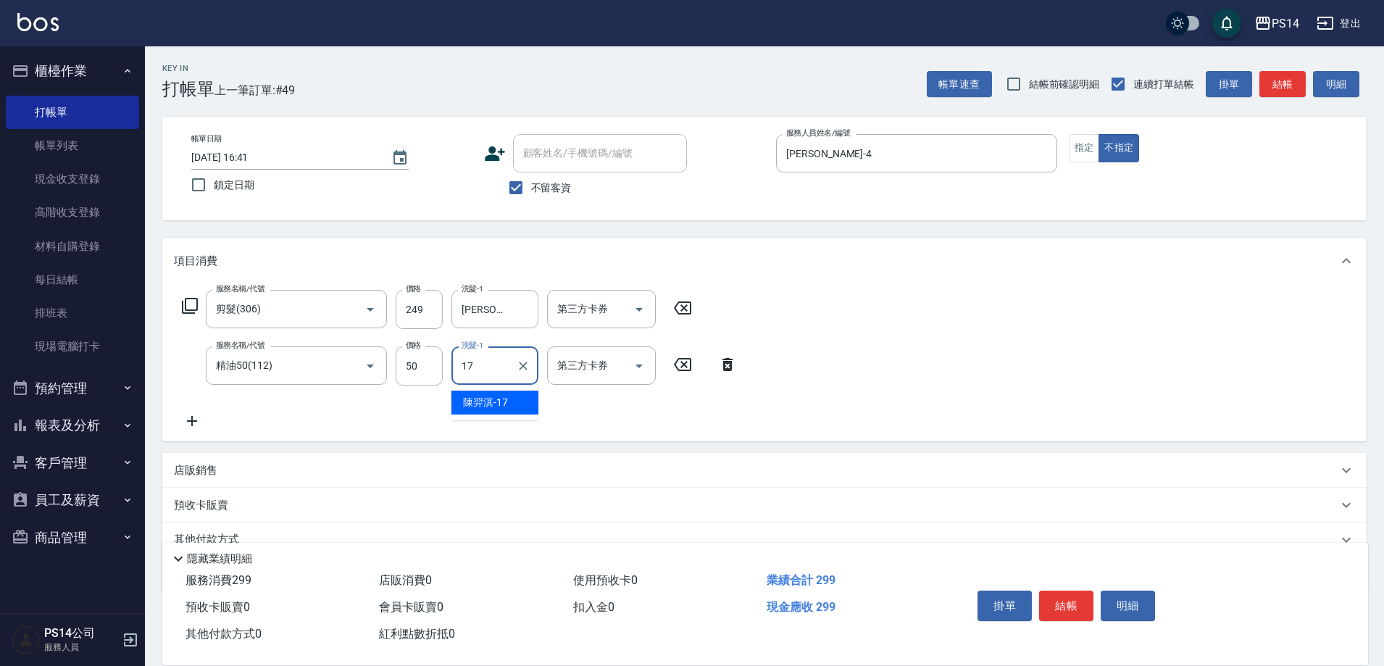
type input "[PERSON_NAME]-17"
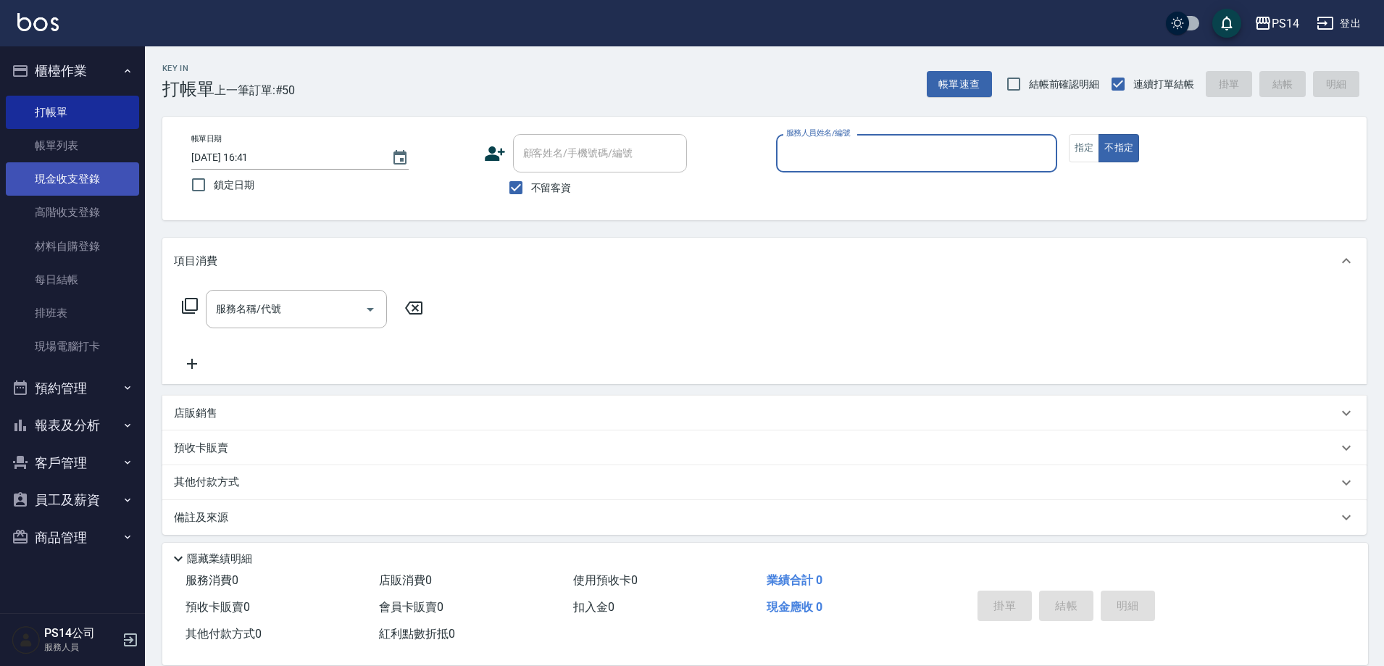
click at [60, 183] on link "現金收支登錄" at bounding box center [72, 178] width 133 height 33
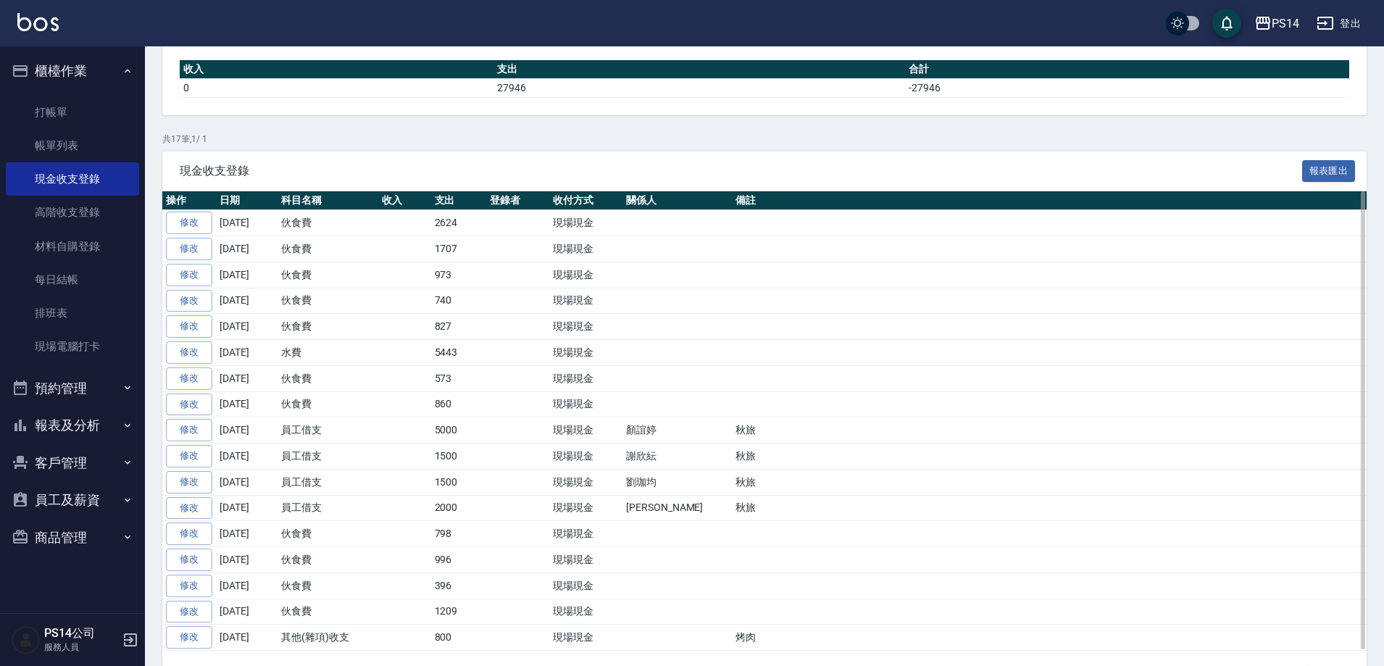
scroll to position [214, 0]
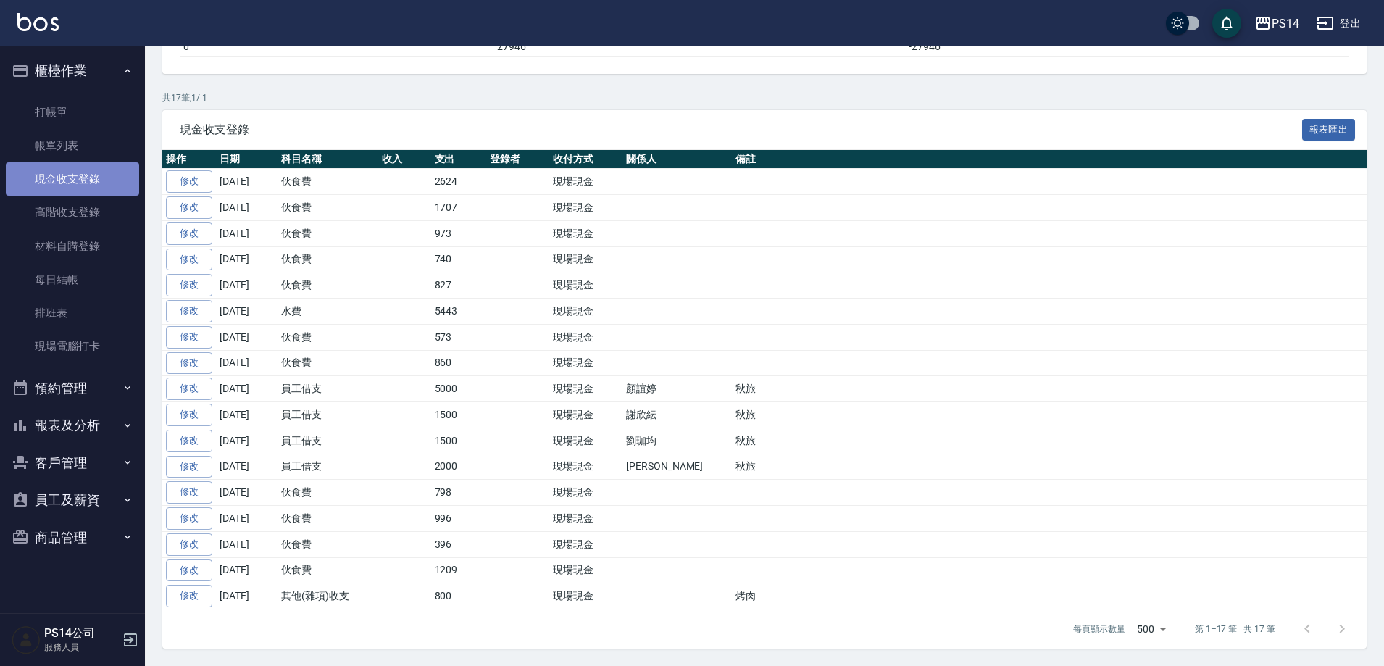
click at [78, 173] on link "現金收支登錄" at bounding box center [72, 178] width 133 height 33
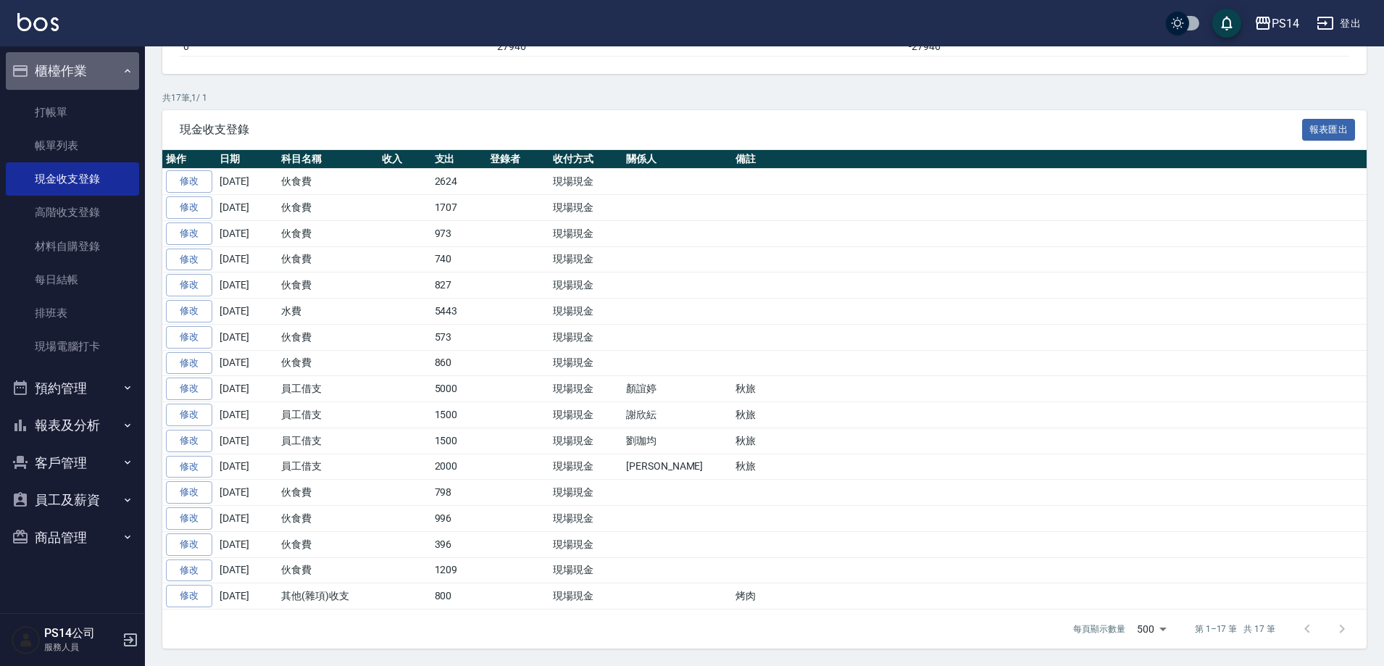
click at [64, 75] on button "櫃檯作業" at bounding box center [72, 71] width 133 height 38
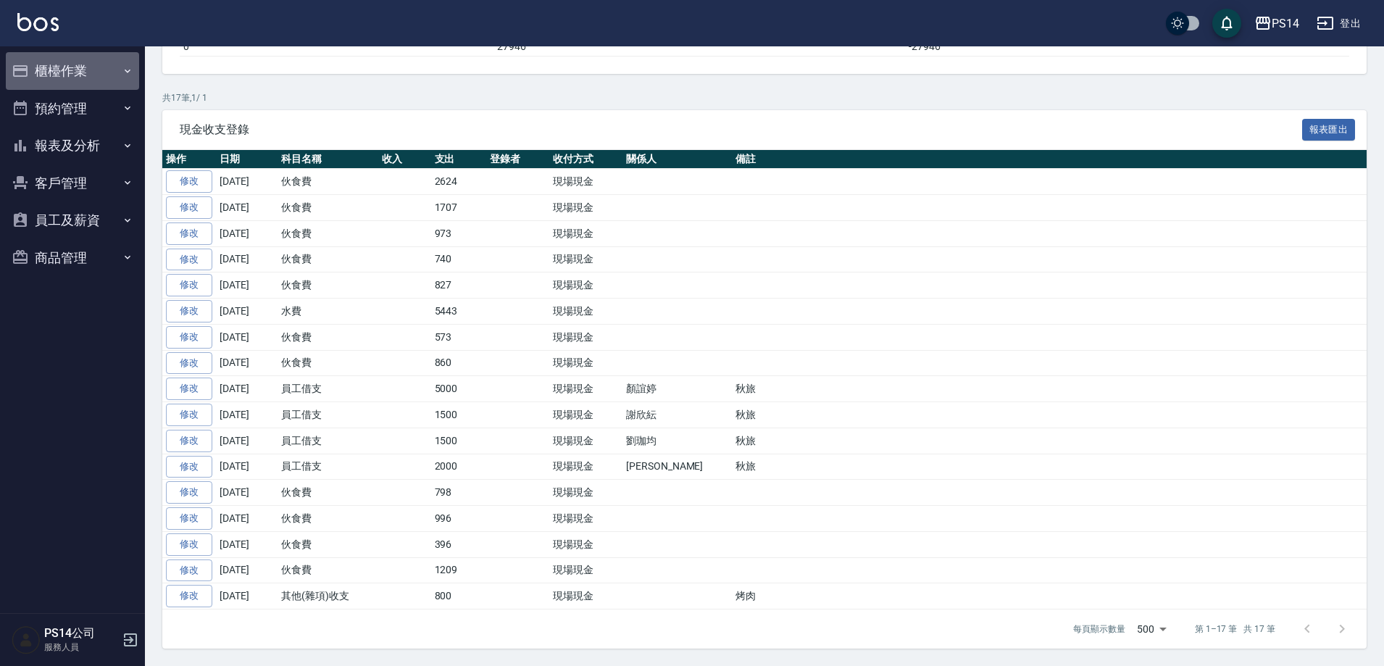
click at [57, 78] on button "櫃檯作業" at bounding box center [72, 71] width 133 height 38
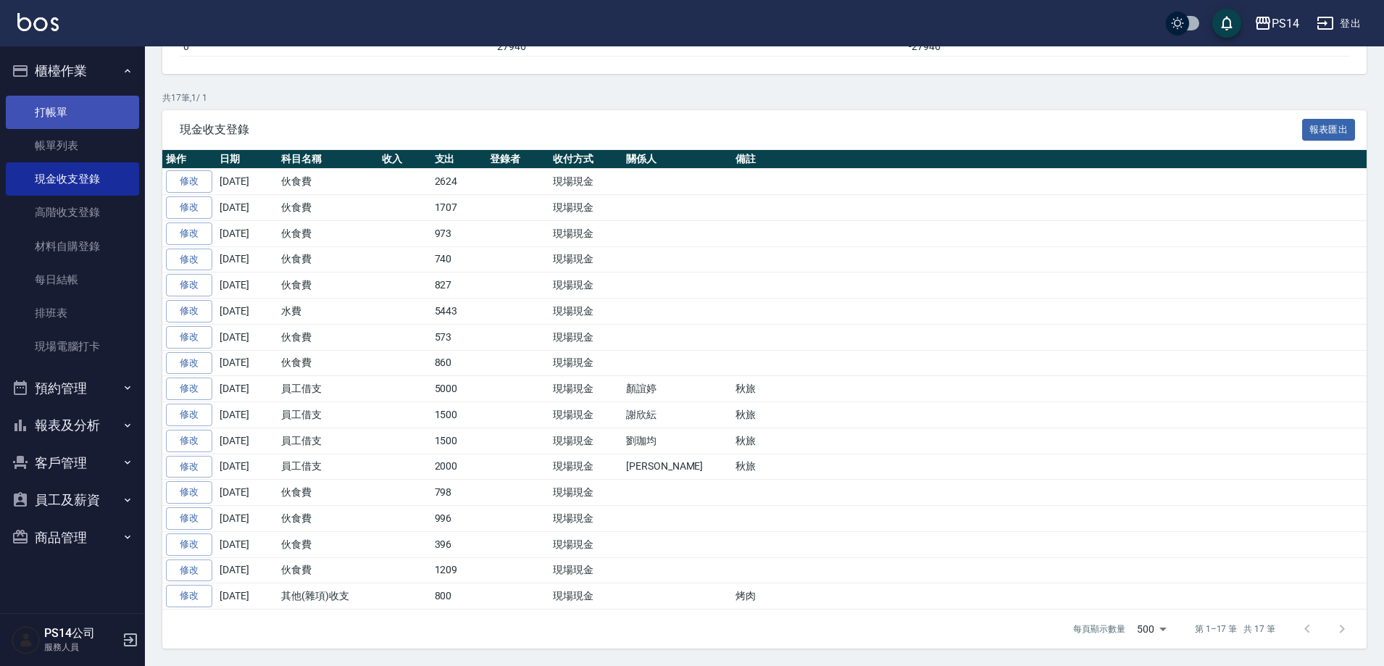
click at [75, 99] on link "打帳單" at bounding box center [72, 112] width 133 height 33
